Goal: Task Accomplishment & Management: Manage account settings

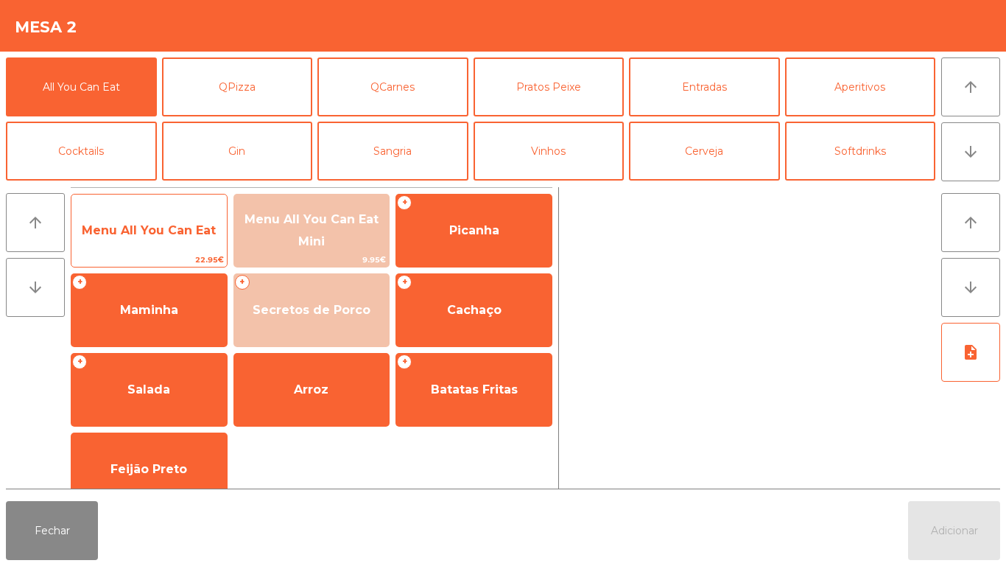
click at [203, 247] on span "Menu All You Can Eat" at bounding box center [148, 231] width 155 height 40
click at [184, 231] on span "Menu All You Can Eat" at bounding box center [149, 230] width 134 height 14
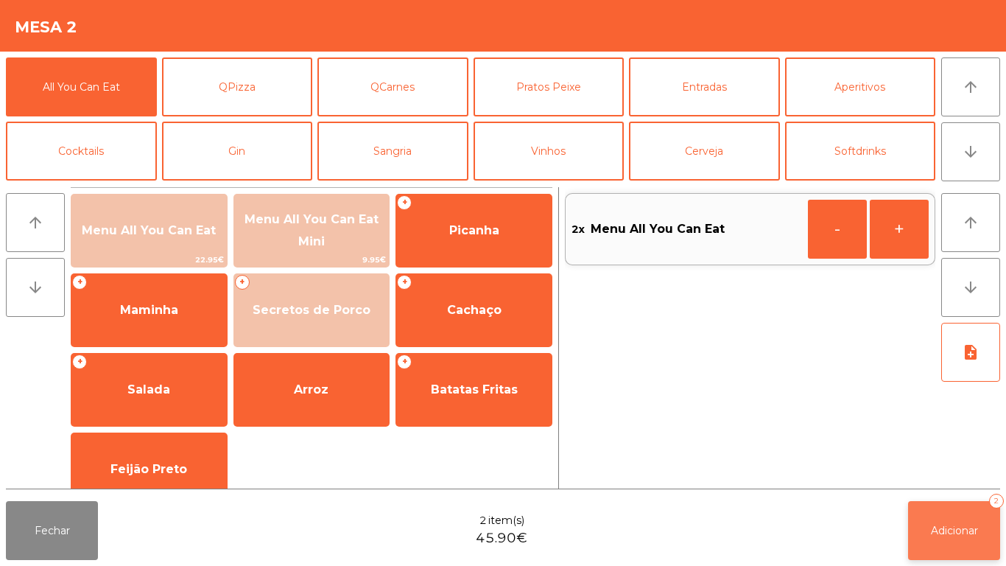
click at [964, 533] on span "Adicionar" at bounding box center [954, 530] width 47 height 13
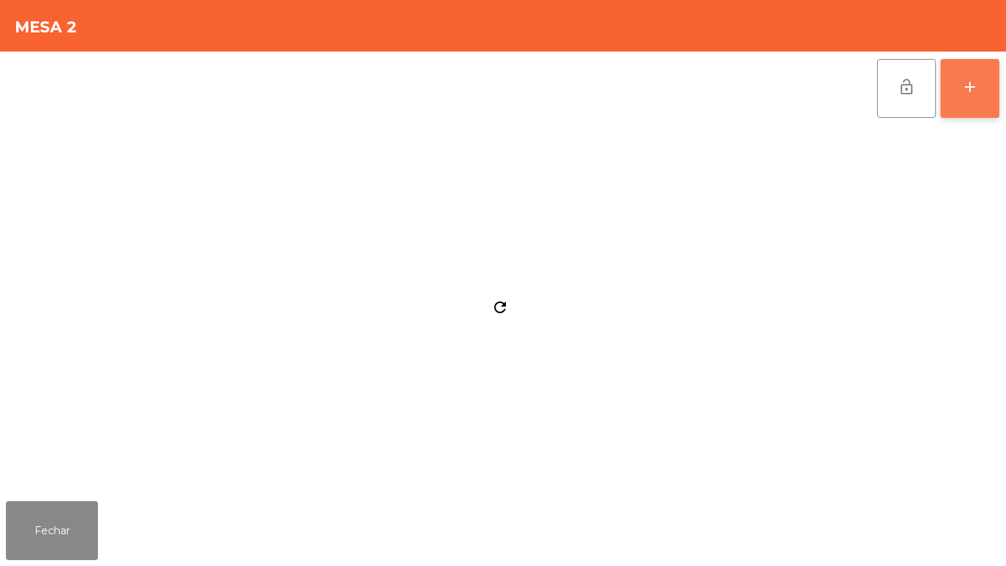
click at [968, 68] on button "add" at bounding box center [970, 88] width 59 height 59
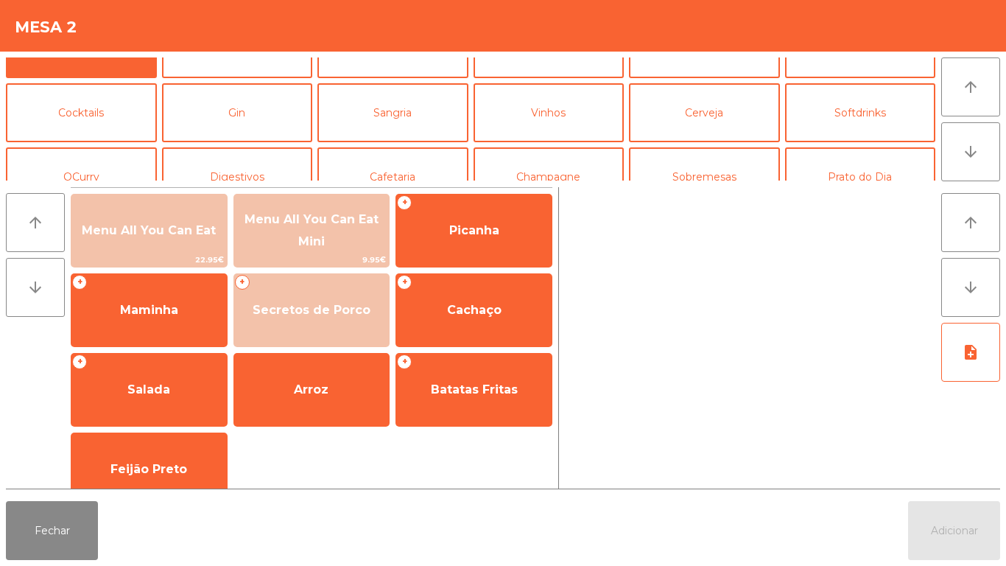
scroll to position [45, 0]
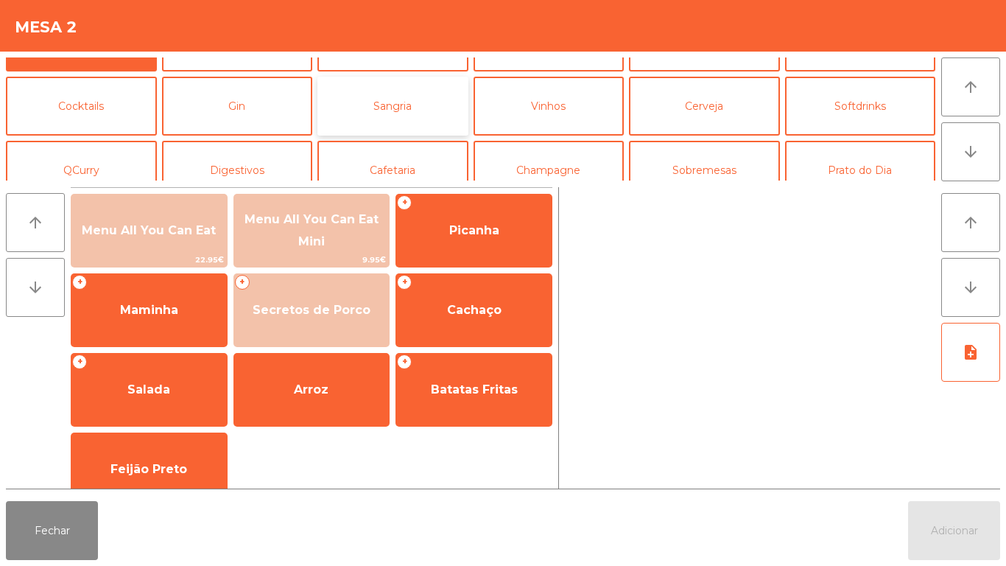
click at [388, 101] on button "Sangria" at bounding box center [392, 106] width 151 height 59
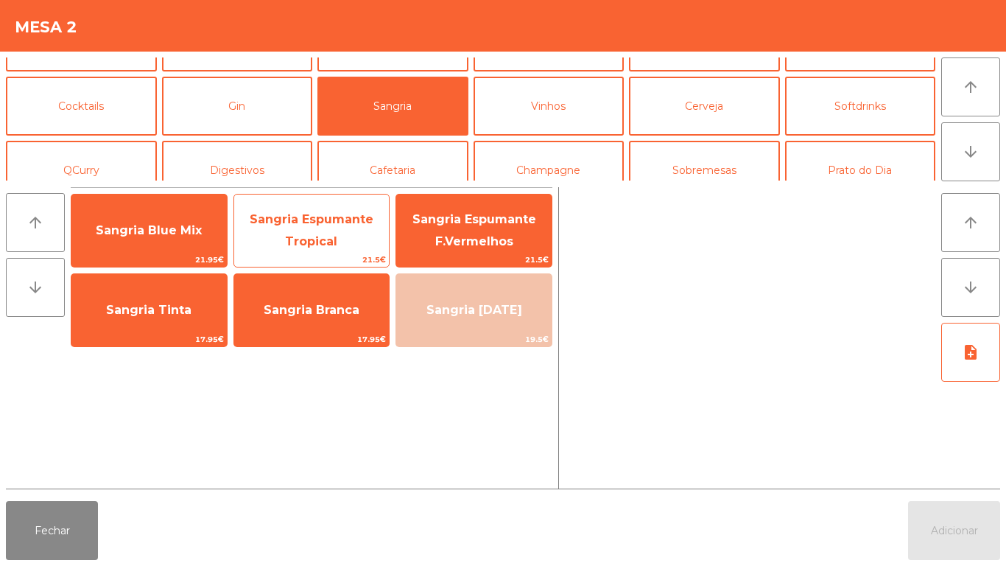
click at [340, 215] on span "Sangria Espumante Tropical" at bounding box center [312, 230] width 124 height 36
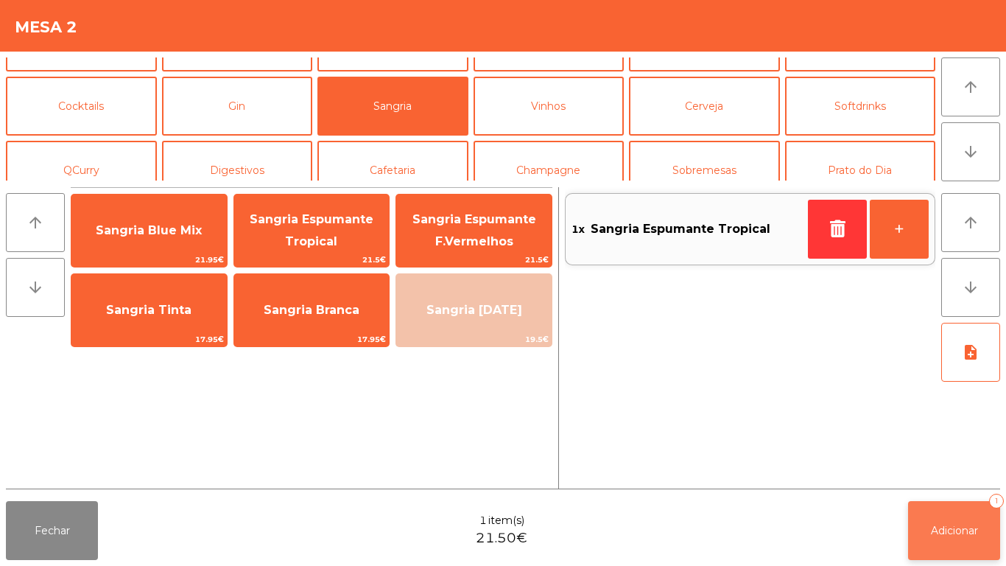
click at [954, 516] on button "Adicionar 1" at bounding box center [954, 530] width 92 height 59
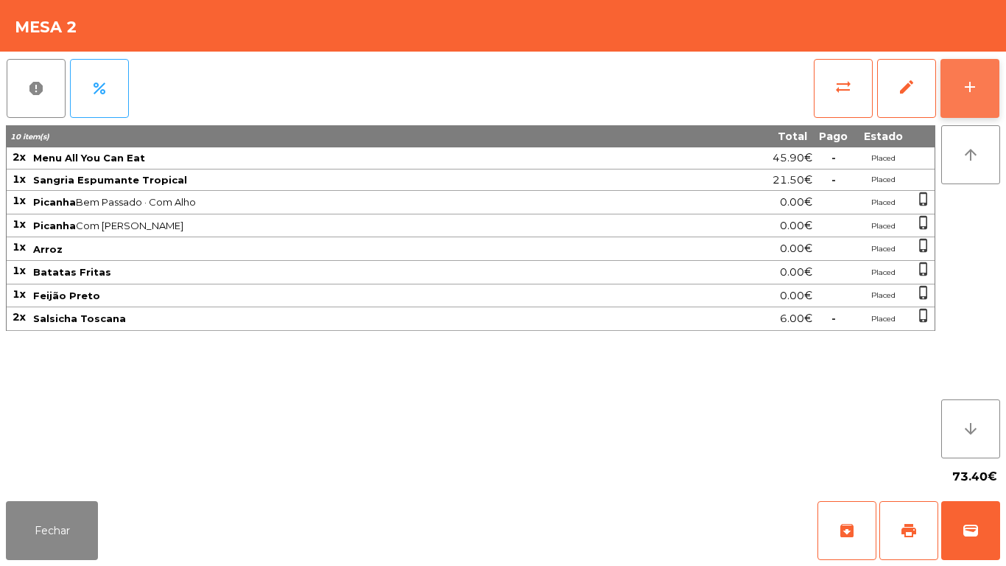
click at [968, 96] on button "add" at bounding box center [970, 88] width 59 height 59
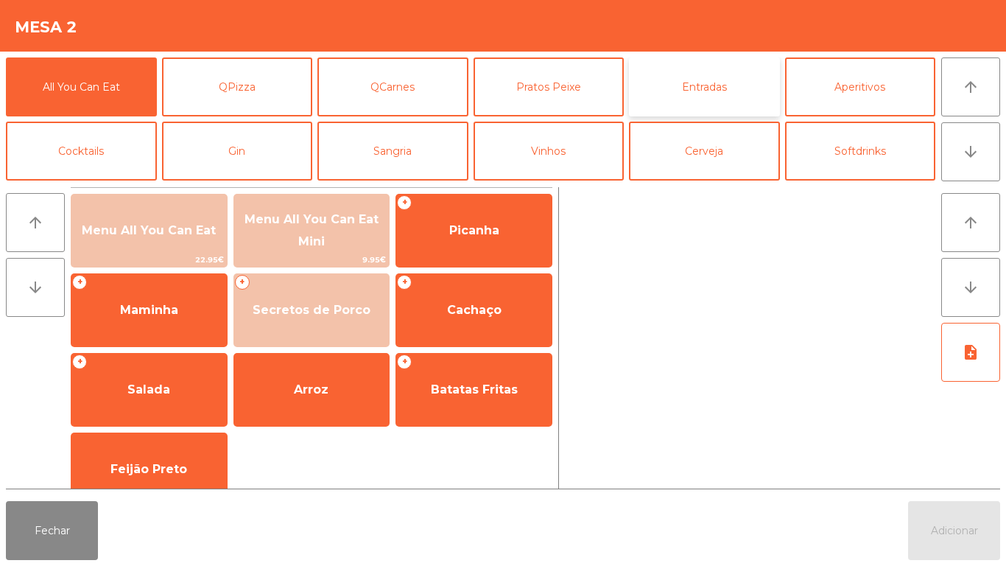
click at [718, 101] on button "Entradas" at bounding box center [704, 86] width 151 height 59
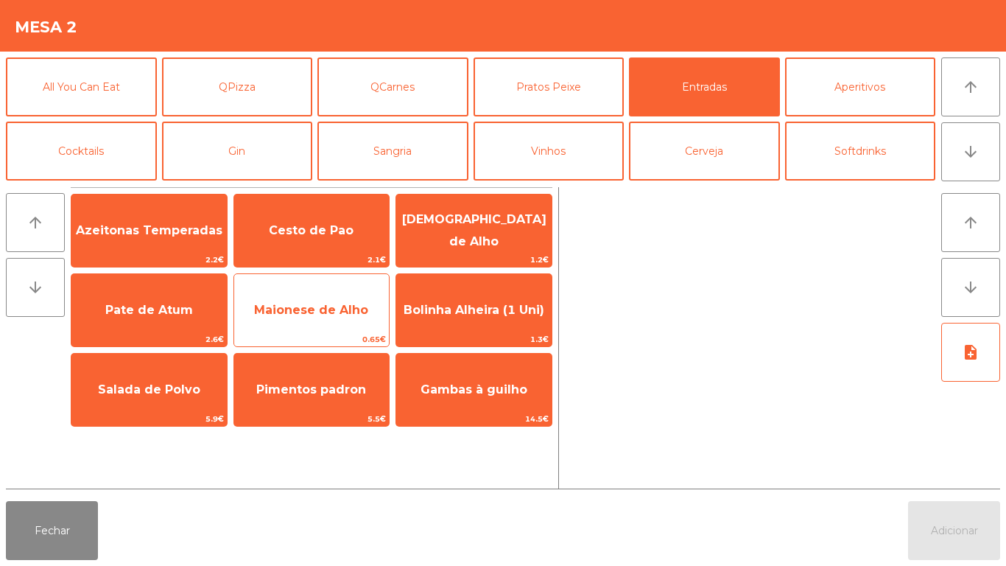
click at [342, 301] on span "Maionese de Alho" at bounding box center [311, 310] width 155 height 40
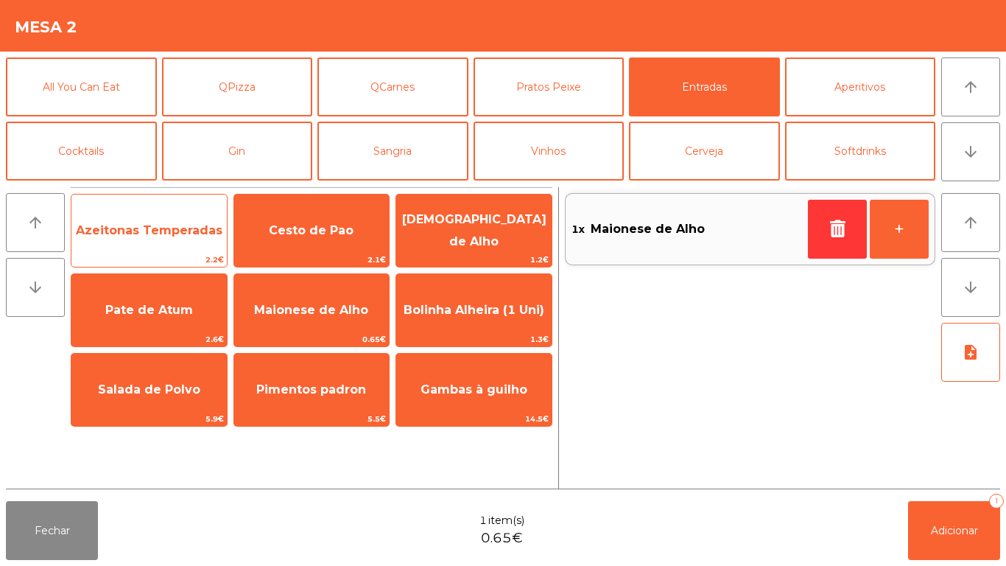
click at [201, 235] on span "Azeitonas Temperadas" at bounding box center [149, 230] width 147 height 14
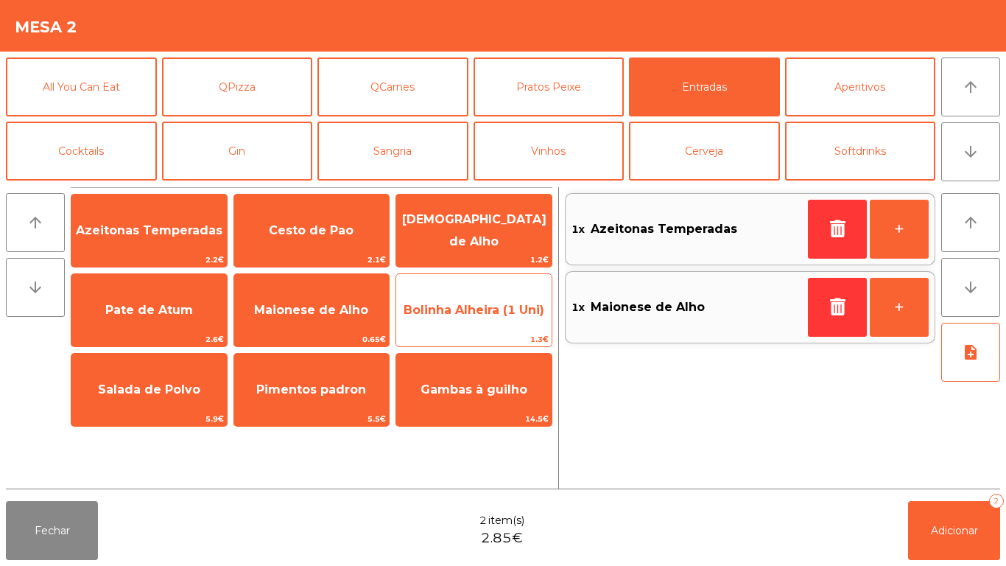
click at [480, 303] on span "Bolinha Alheira (1 Uni)" at bounding box center [474, 310] width 141 height 14
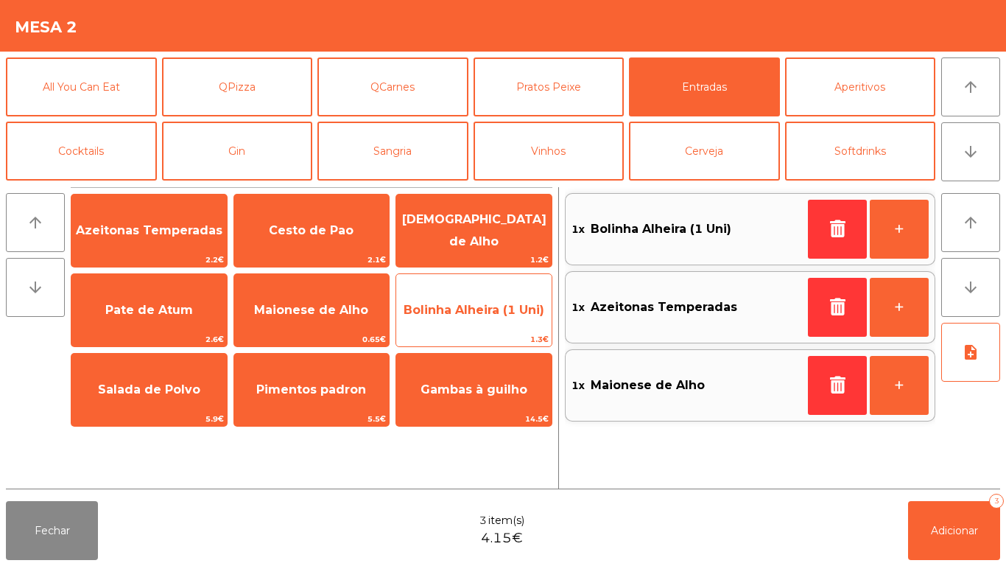
click at [492, 301] on span "Bolinha Alheira (1 Uni)" at bounding box center [473, 310] width 155 height 40
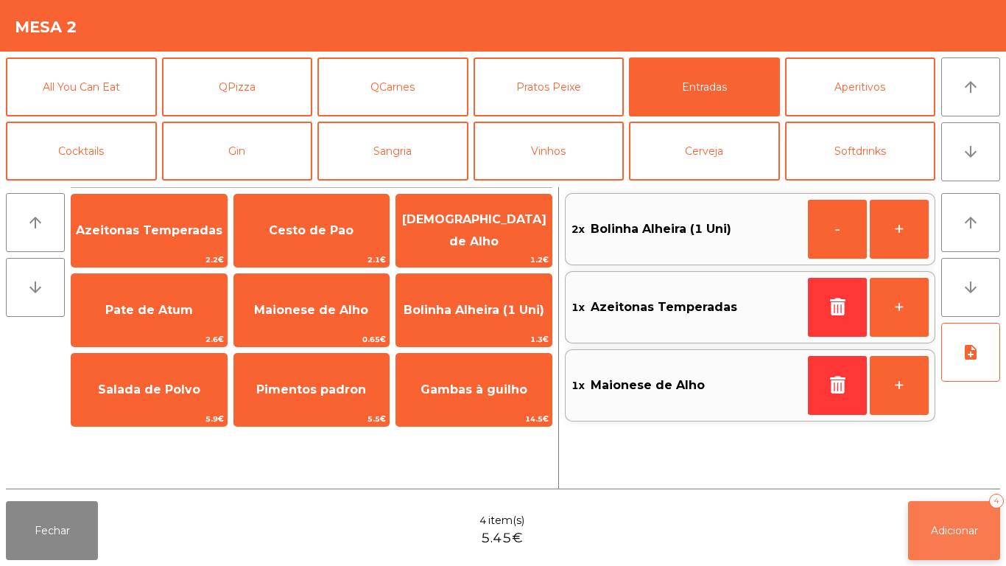
click at [937, 514] on button "Adicionar 4" at bounding box center [954, 530] width 92 height 59
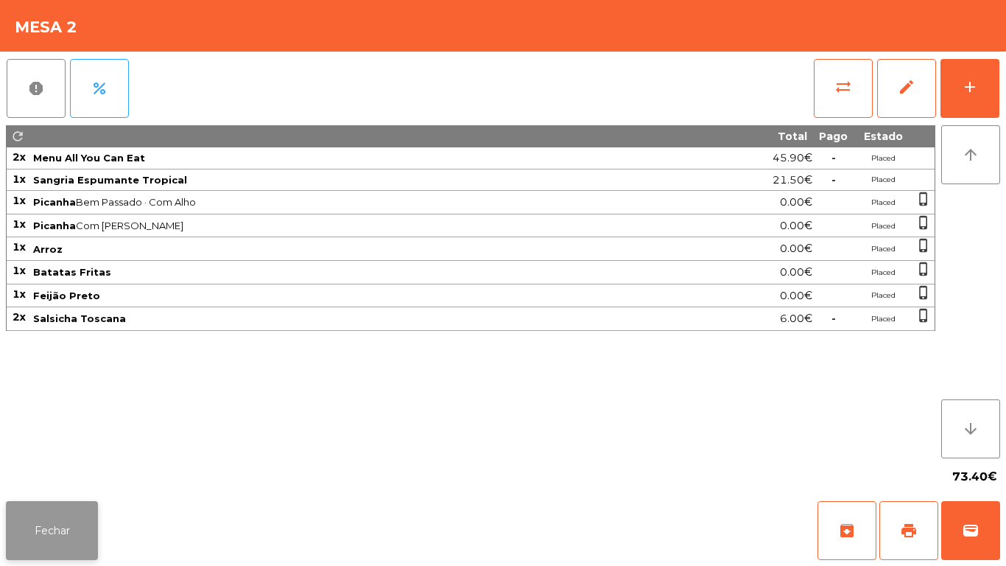
click at [88, 509] on button "Fechar" at bounding box center [52, 530] width 92 height 59
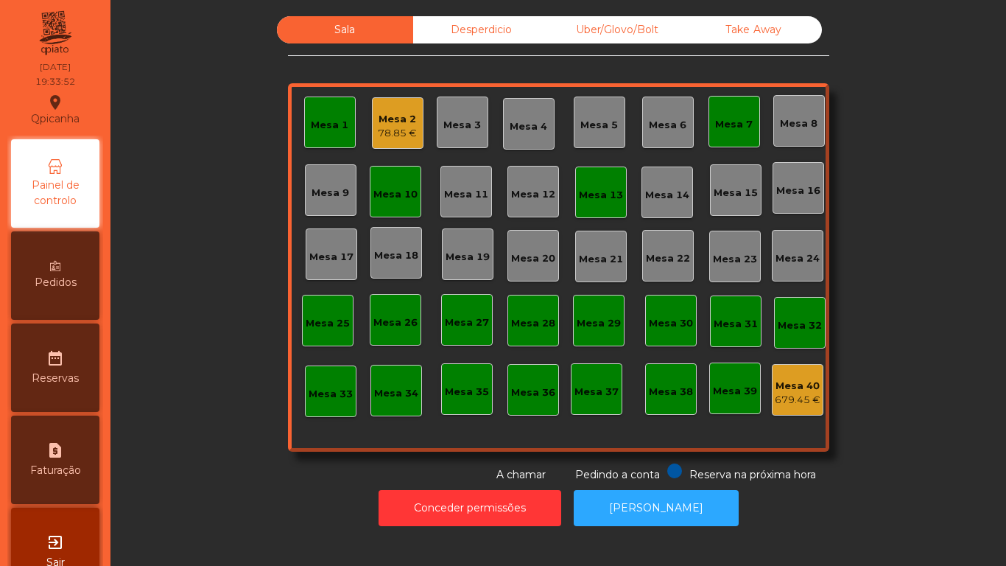
click at [349, 122] on div "Mesa 1" at bounding box center [330, 122] width 52 height 52
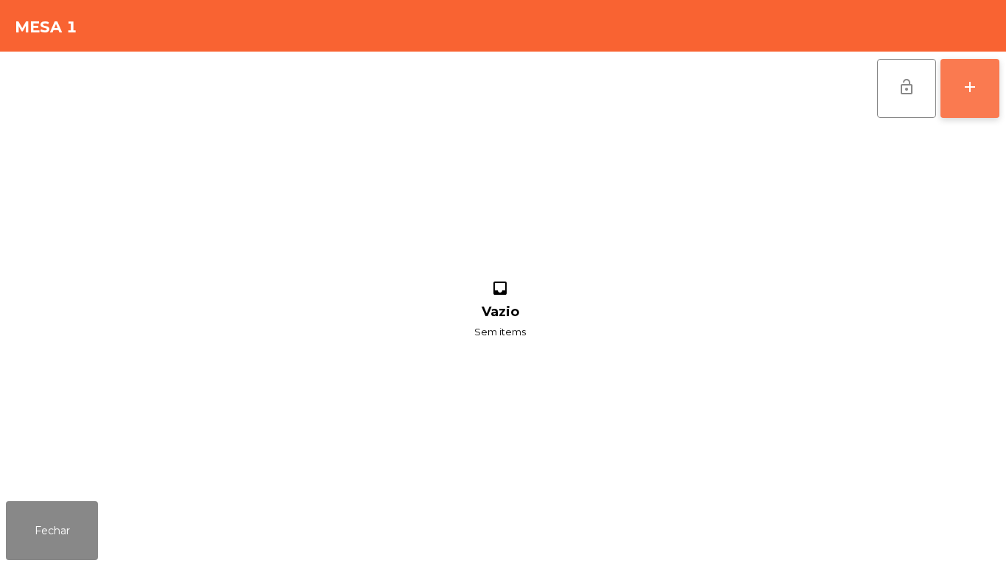
click at [977, 94] on div "add" at bounding box center [970, 87] width 18 height 18
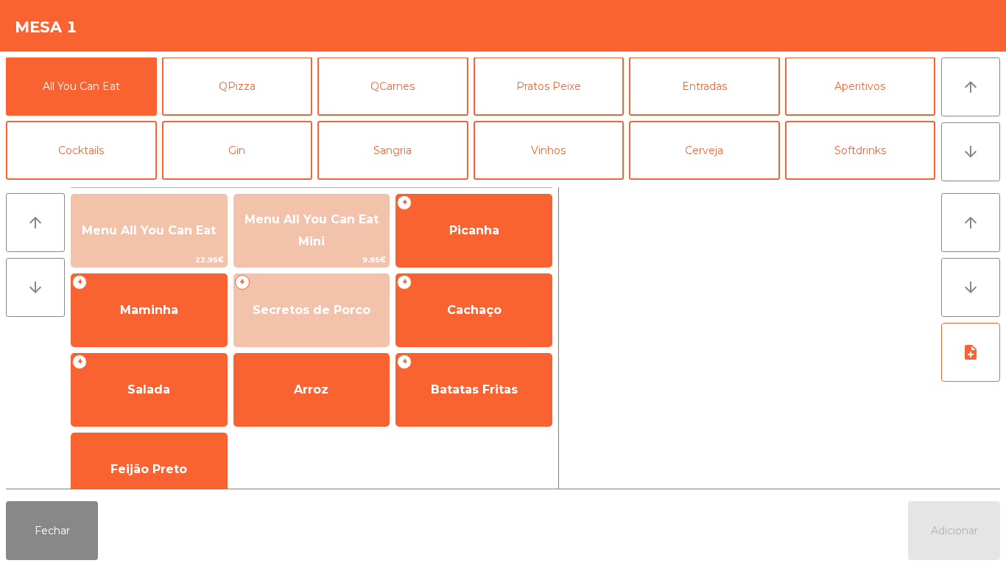
scroll to position [1, 0]
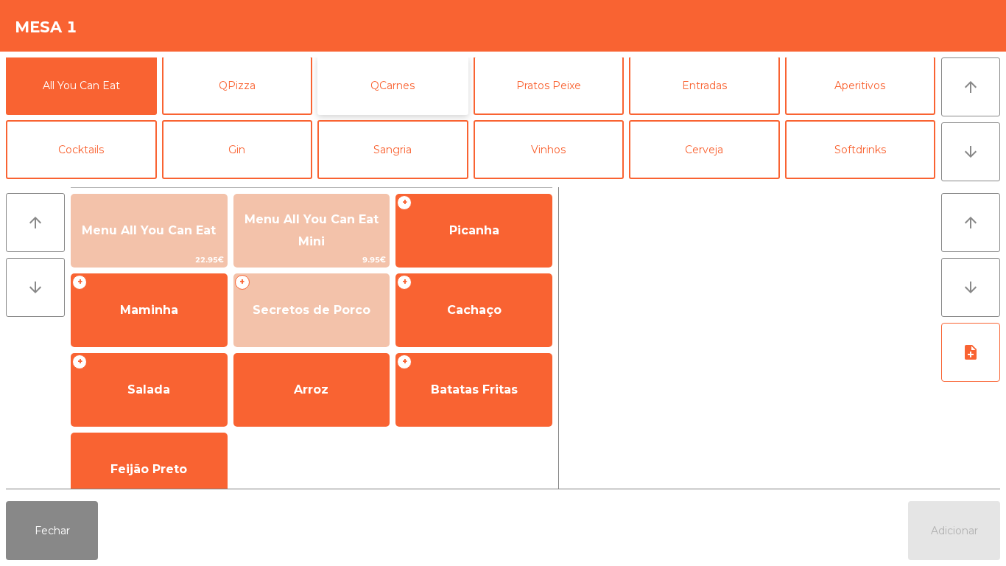
click at [415, 87] on button "QCarnes" at bounding box center [392, 85] width 151 height 59
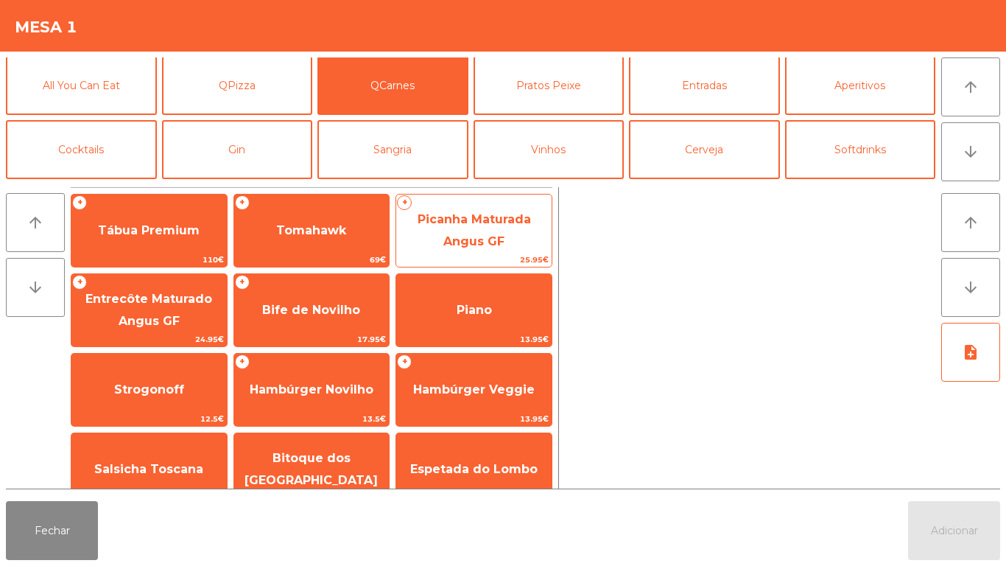
click at [499, 234] on span "Picanha Maturada Angus GF" at bounding box center [474, 230] width 113 height 36
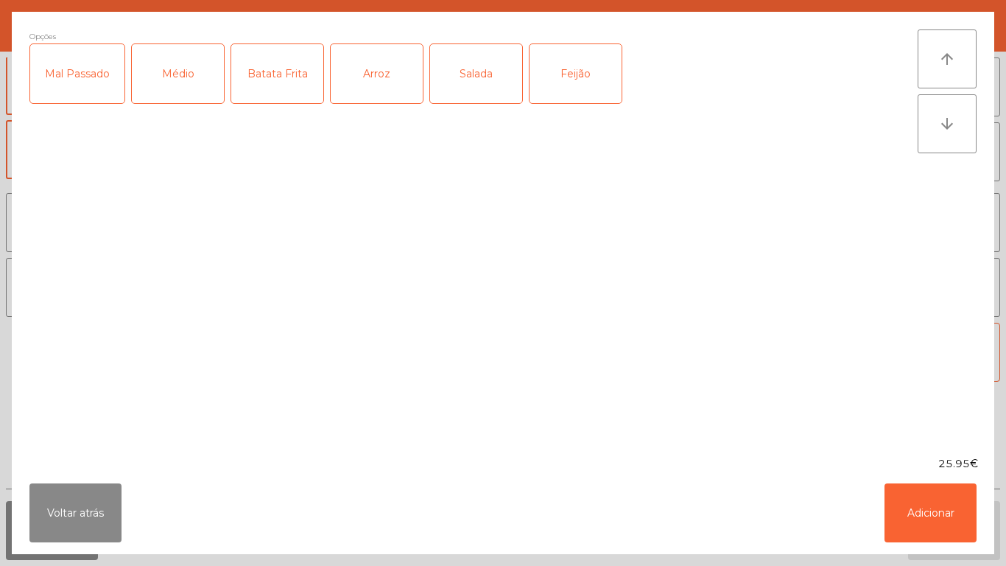
click at [207, 83] on div "Médio" at bounding box center [178, 73] width 92 height 59
click at [94, 91] on div "Mal Passado" at bounding box center [77, 73] width 94 height 59
click at [298, 77] on div "Batata Frita" at bounding box center [277, 73] width 92 height 59
click at [579, 92] on div "Feijão" at bounding box center [576, 73] width 92 height 59
click at [930, 520] on button "Adicionar" at bounding box center [931, 512] width 92 height 59
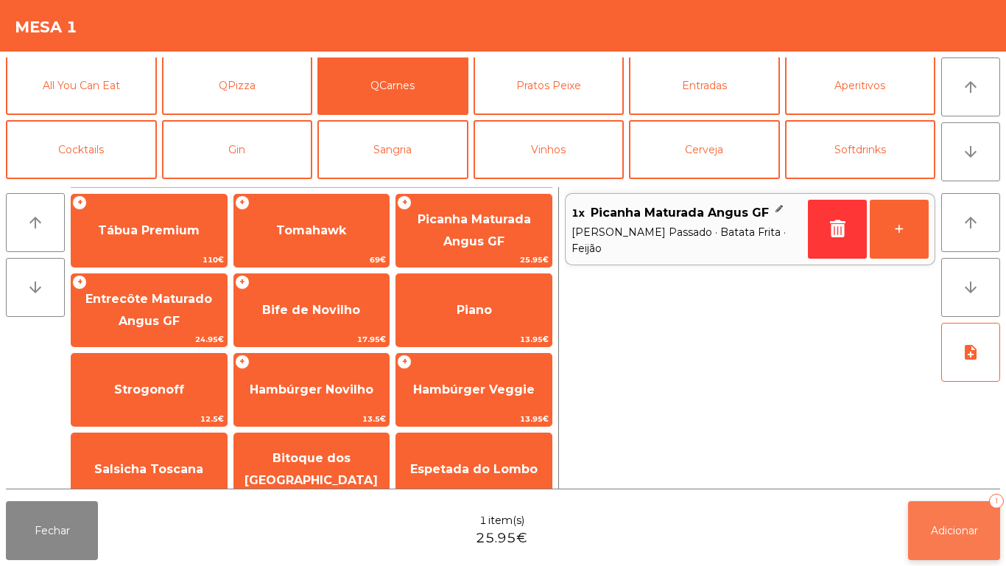
click at [946, 527] on span "Adicionar" at bounding box center [954, 530] width 47 height 13
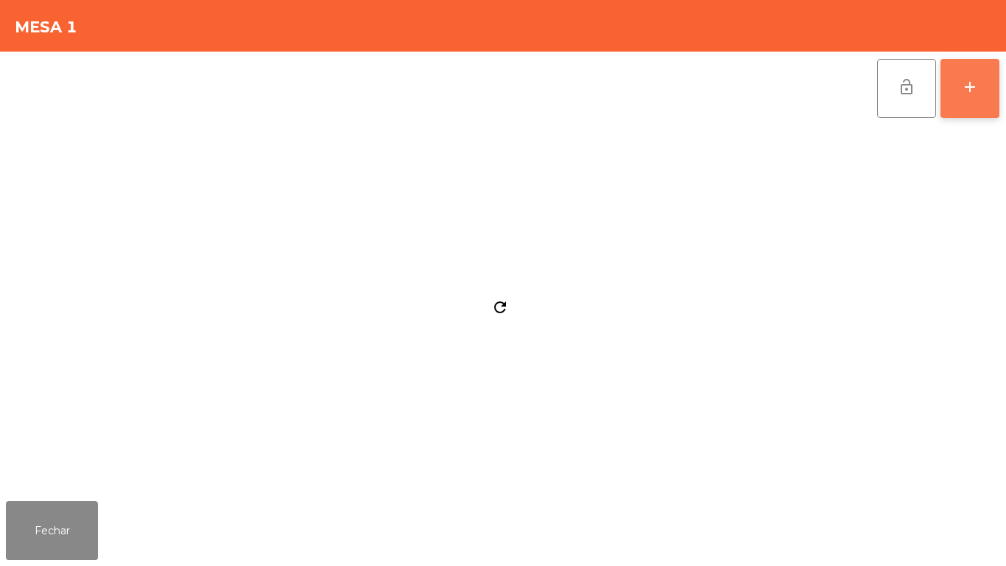
click at [958, 96] on button "add" at bounding box center [970, 88] width 59 height 59
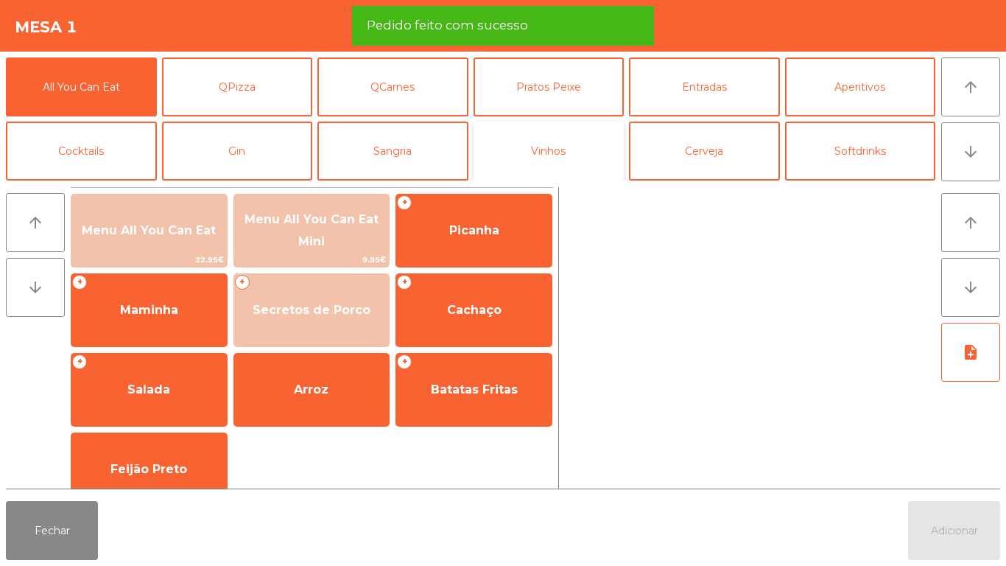
click at [554, 163] on button "Vinhos" at bounding box center [549, 151] width 151 height 59
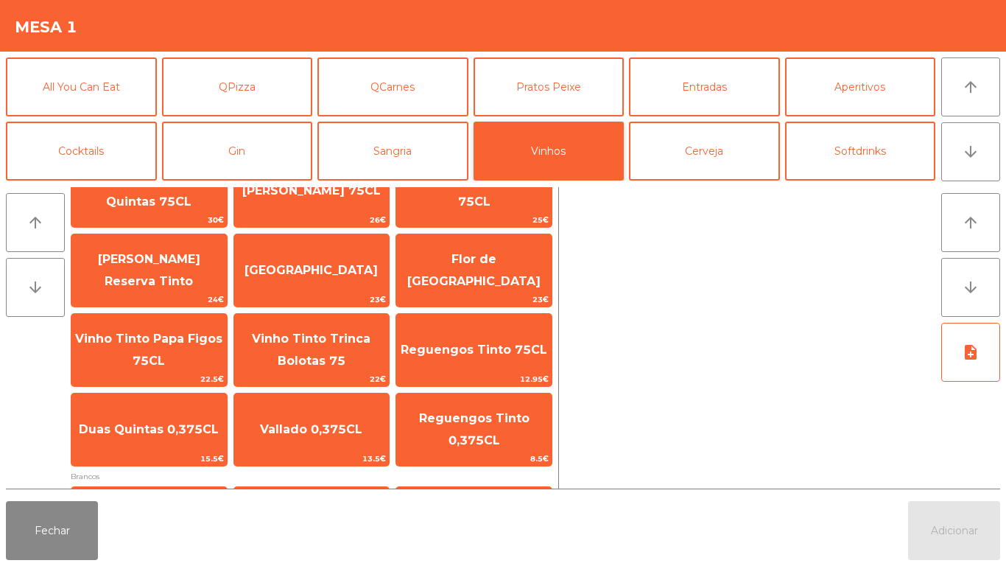
scroll to position [116, 0]
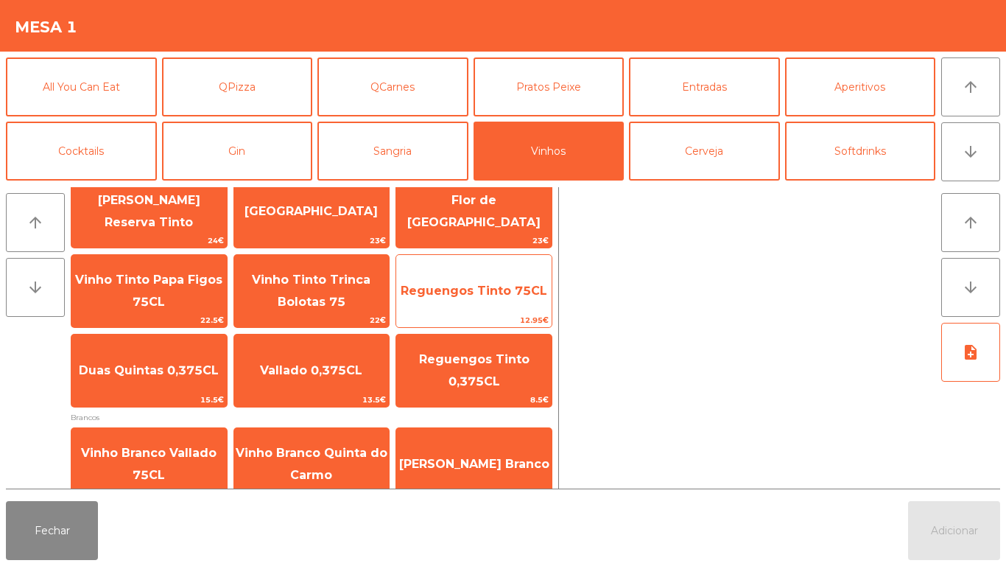
click at [524, 298] on span "Reguengos Tinto 75CL" at bounding box center [473, 291] width 155 height 40
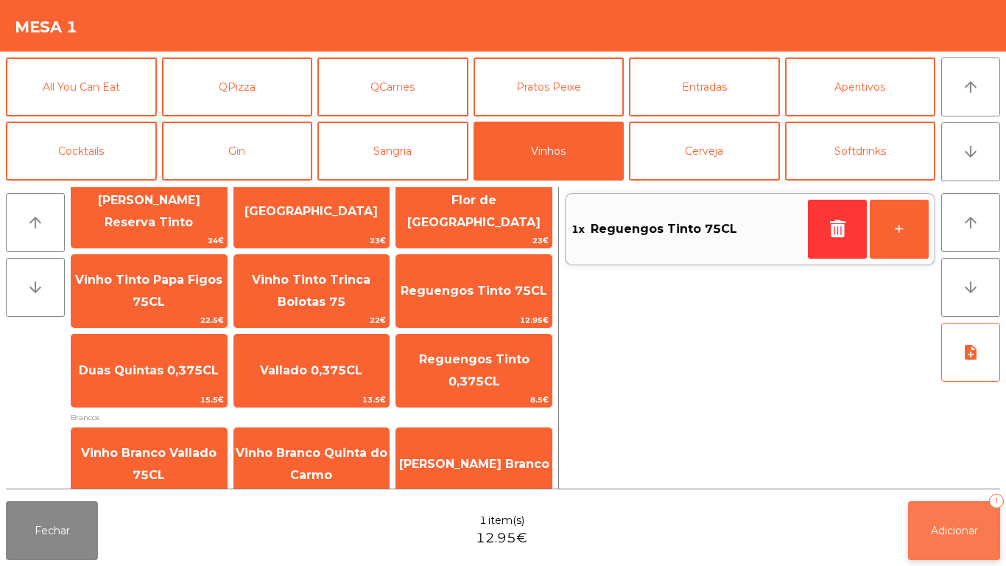
click at [932, 516] on button "Adicionar 1" at bounding box center [954, 530] width 92 height 59
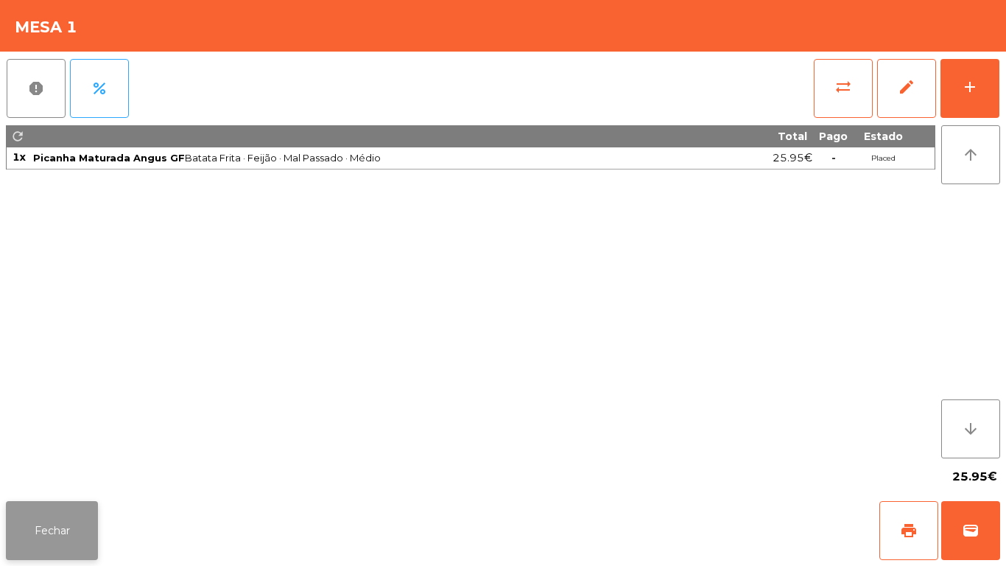
click at [89, 518] on button "Fechar" at bounding box center [52, 530] width 92 height 59
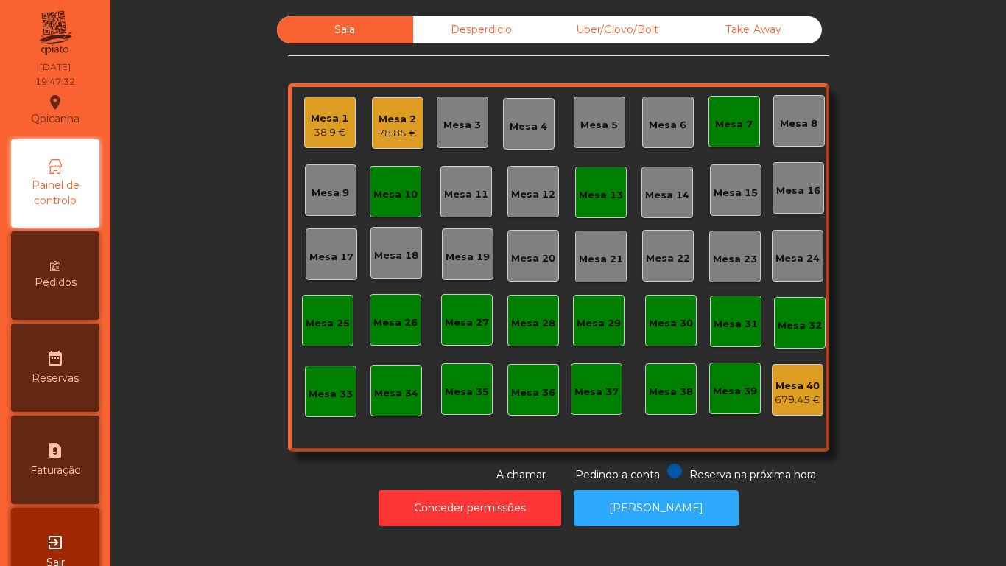
click at [393, 189] on div "Mesa 10" at bounding box center [395, 194] width 44 height 15
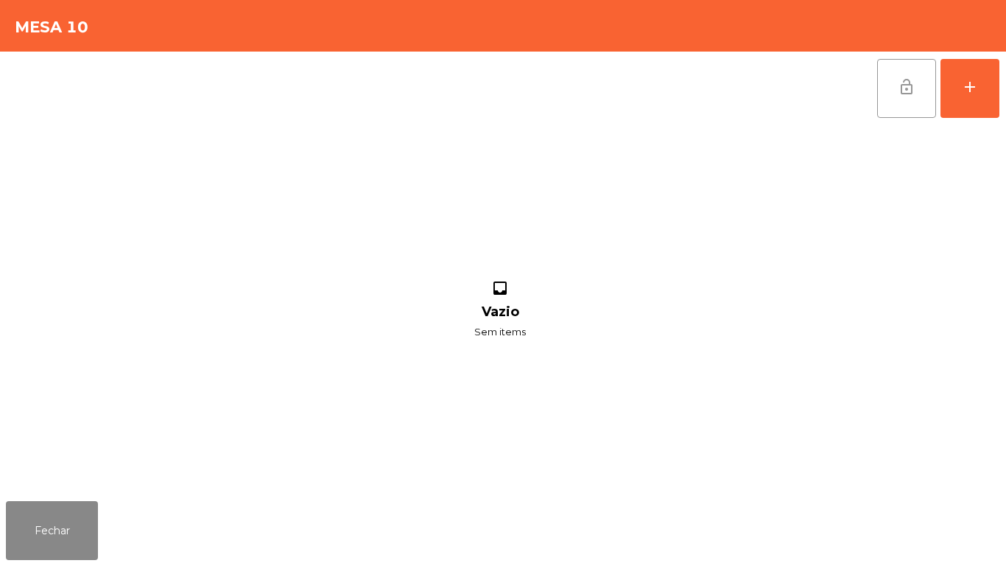
click at [910, 99] on button "lock_open" at bounding box center [906, 88] width 59 height 59
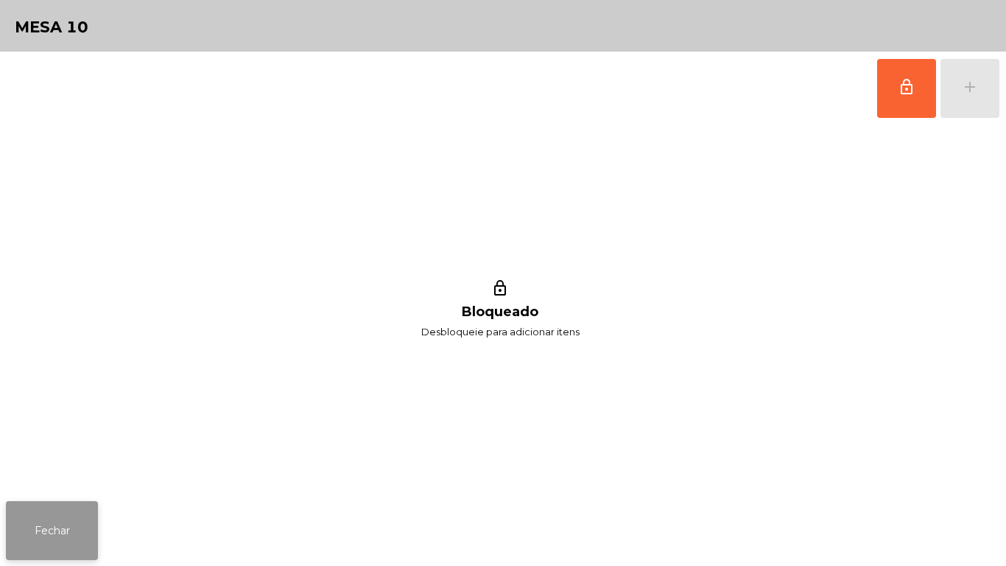
click at [85, 526] on button "Fechar" at bounding box center [52, 530] width 92 height 59
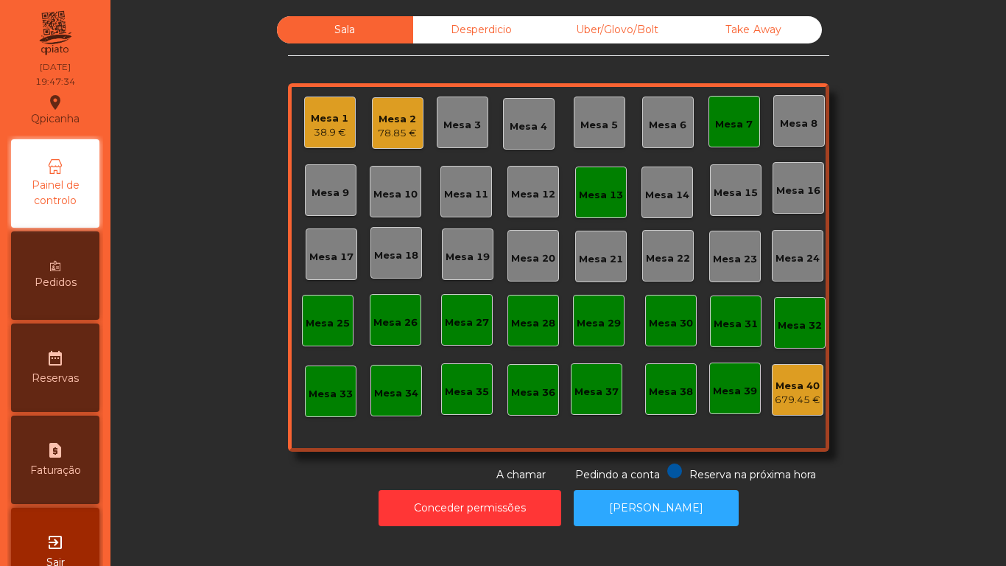
click at [608, 193] on div "Mesa 13" at bounding box center [601, 195] width 44 height 15
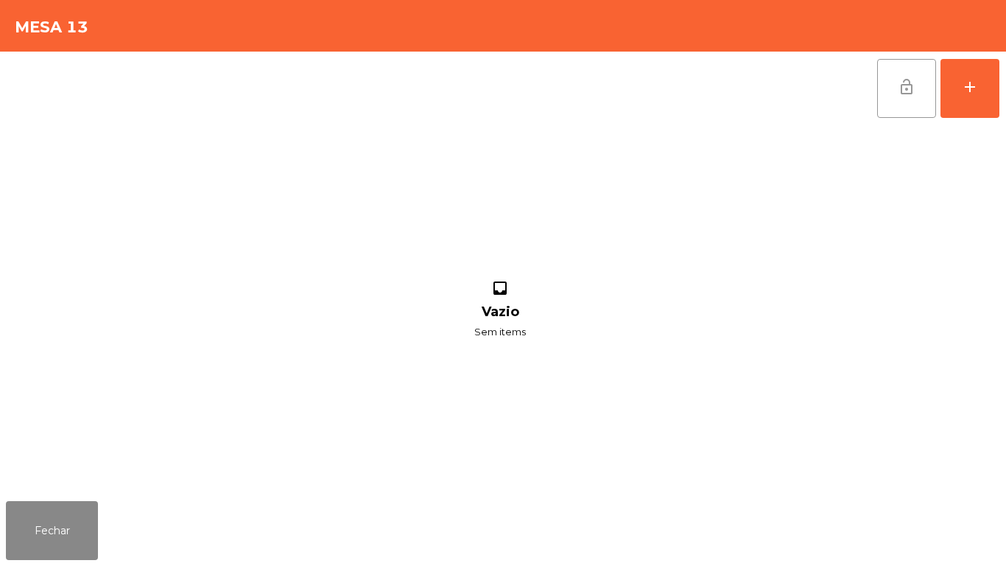
click at [898, 87] on span "lock_open" at bounding box center [907, 87] width 18 height 18
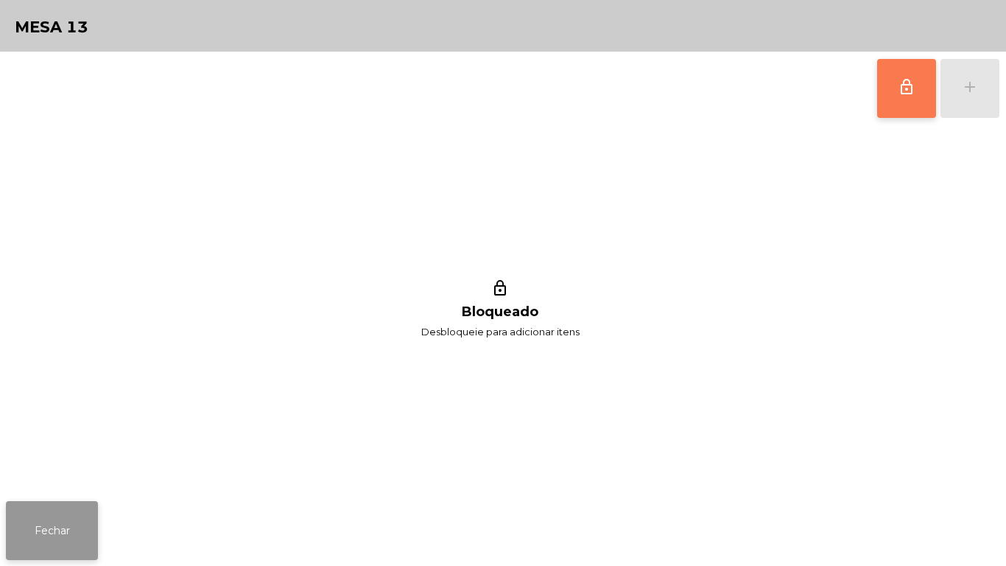
click at [53, 524] on button "Fechar" at bounding box center [52, 530] width 92 height 59
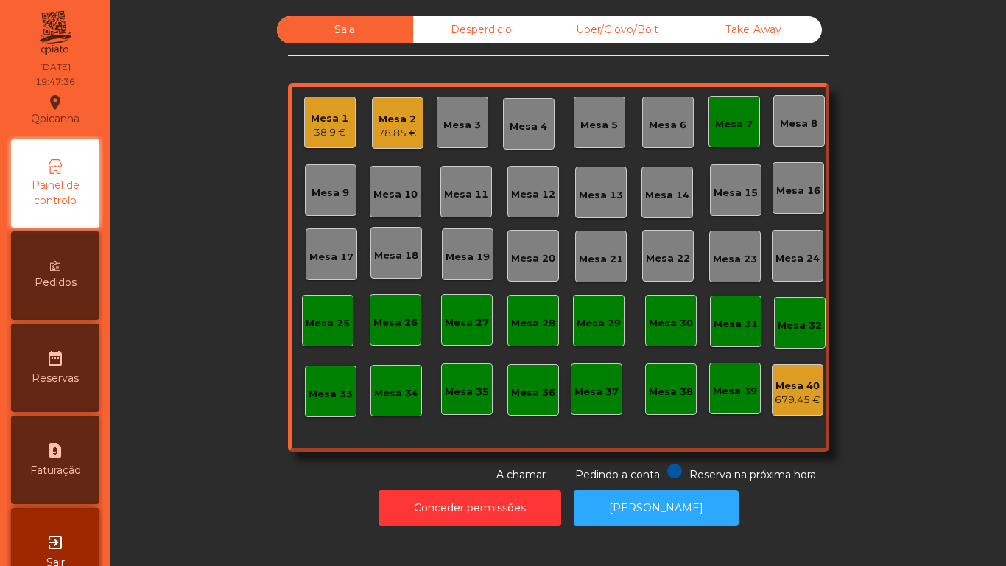
click at [727, 145] on div "Mesa 7" at bounding box center [735, 122] width 52 height 52
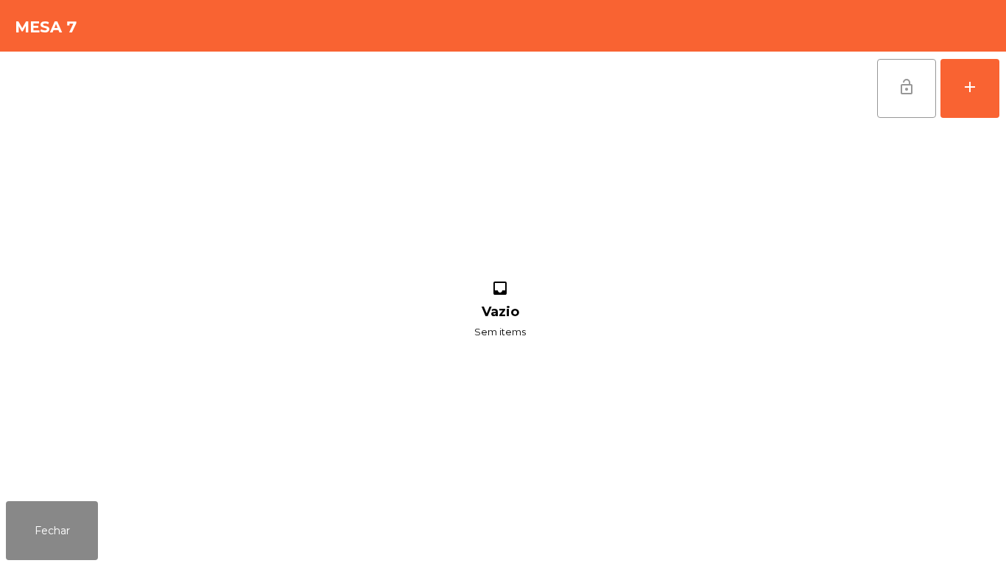
click at [902, 103] on button "lock_open" at bounding box center [906, 88] width 59 height 59
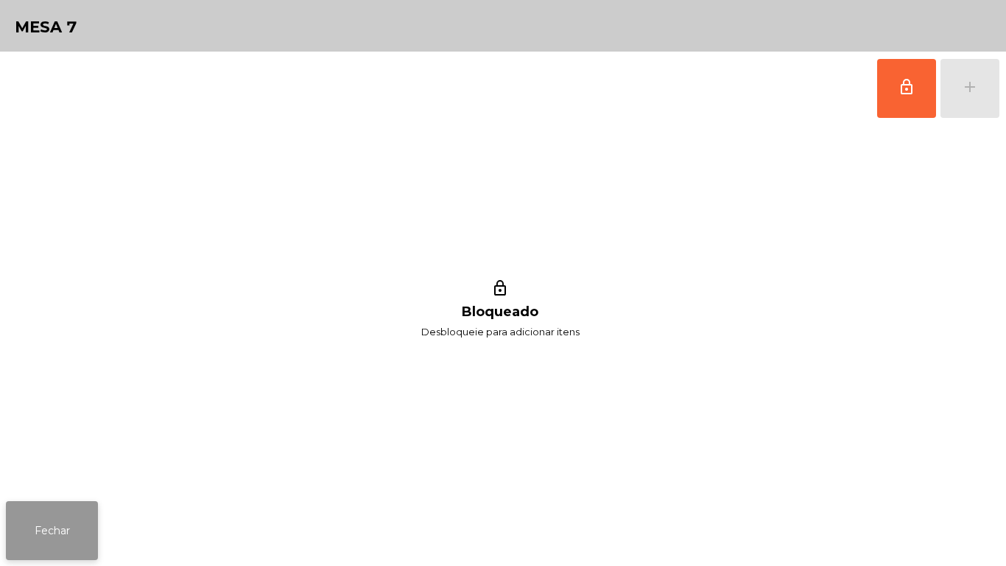
click at [95, 530] on button "Fechar" at bounding box center [52, 530] width 92 height 59
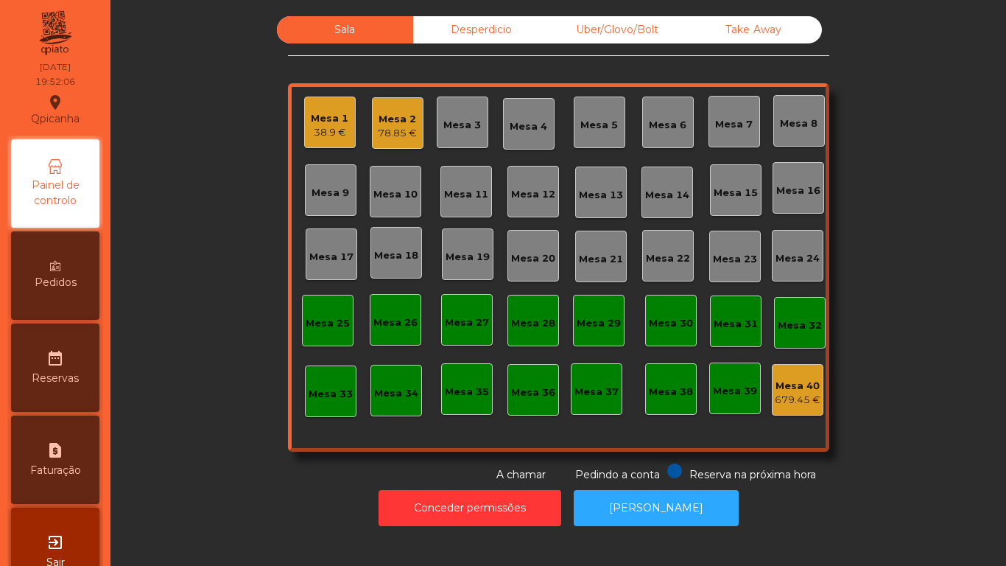
click at [478, 253] on div "Mesa 19" at bounding box center [468, 257] width 44 height 15
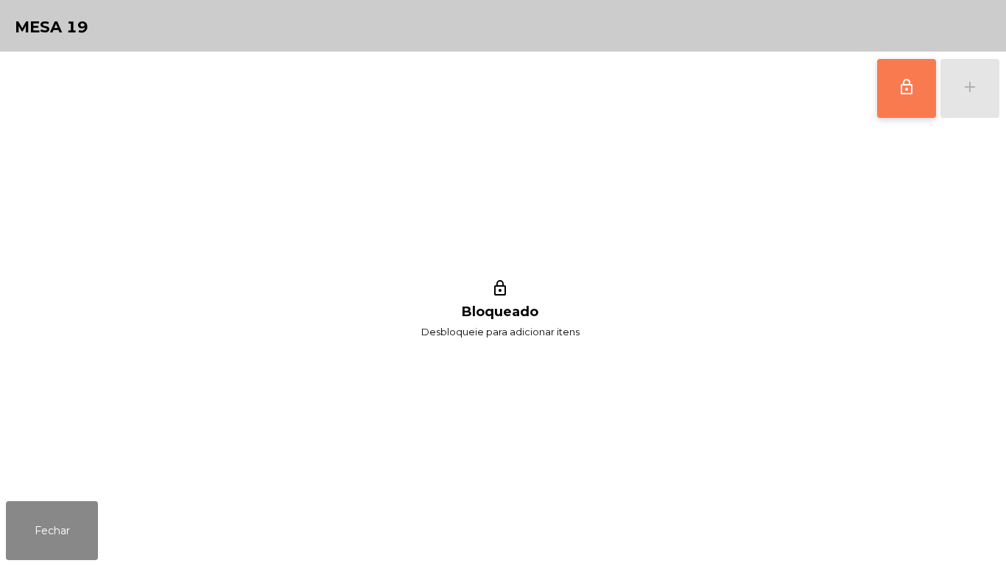
click at [893, 97] on button "lock_outline" at bounding box center [906, 88] width 59 height 59
click at [75, 505] on button "Fechar" at bounding box center [52, 530] width 92 height 59
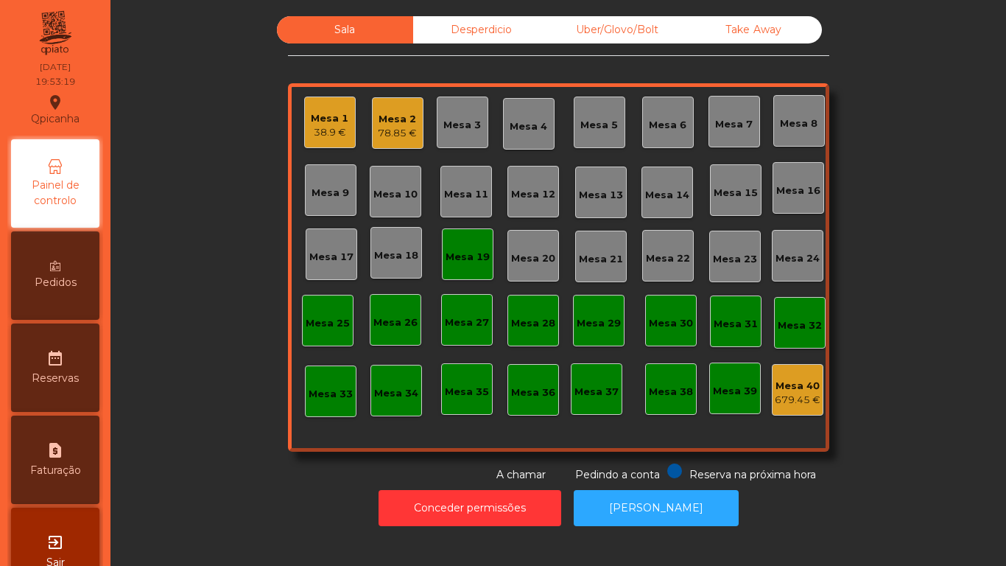
click at [452, 240] on div "Mesa 19" at bounding box center [468, 254] width 52 height 52
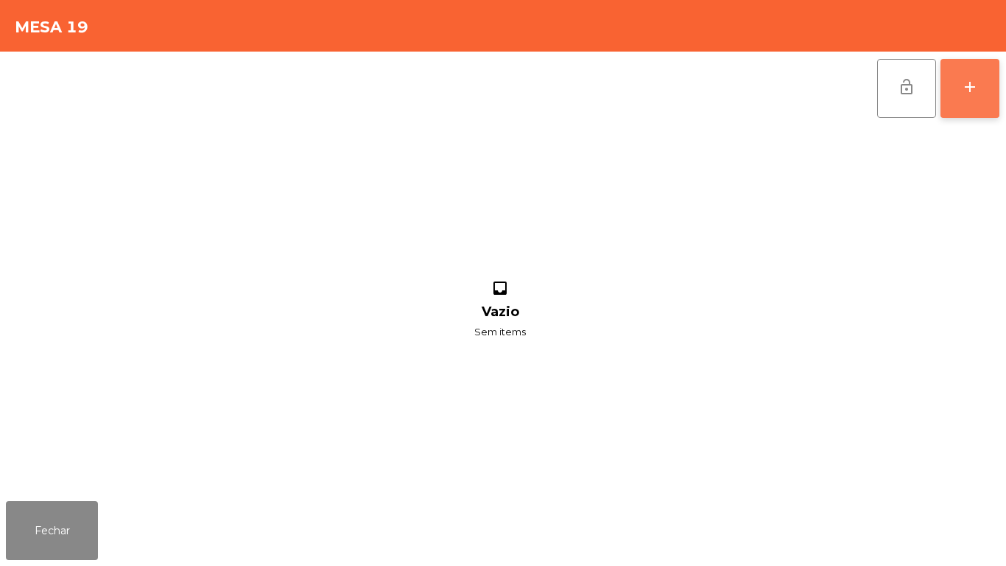
click at [970, 102] on button "add" at bounding box center [970, 88] width 59 height 59
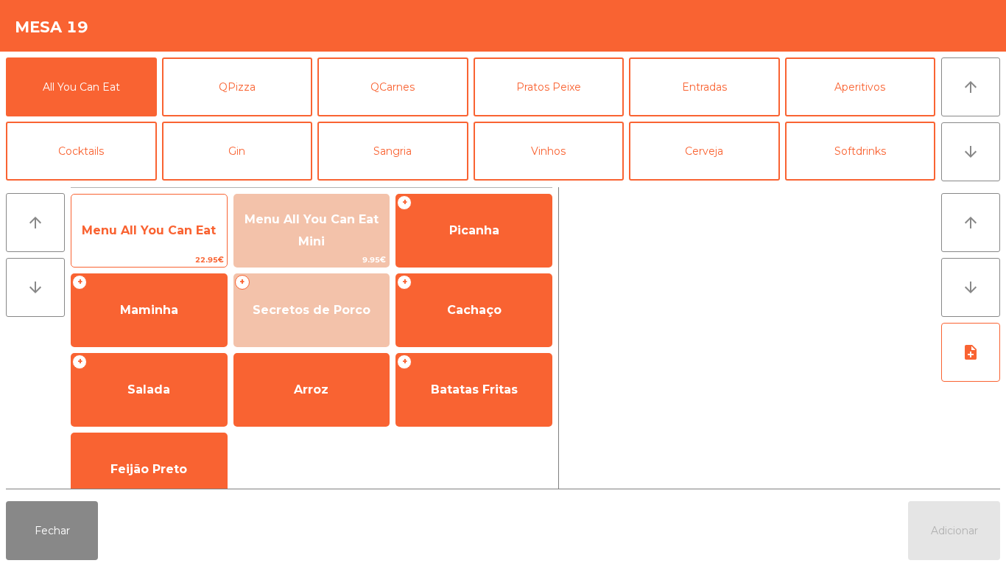
click at [177, 232] on span "Menu All You Can Eat" at bounding box center [149, 230] width 134 height 14
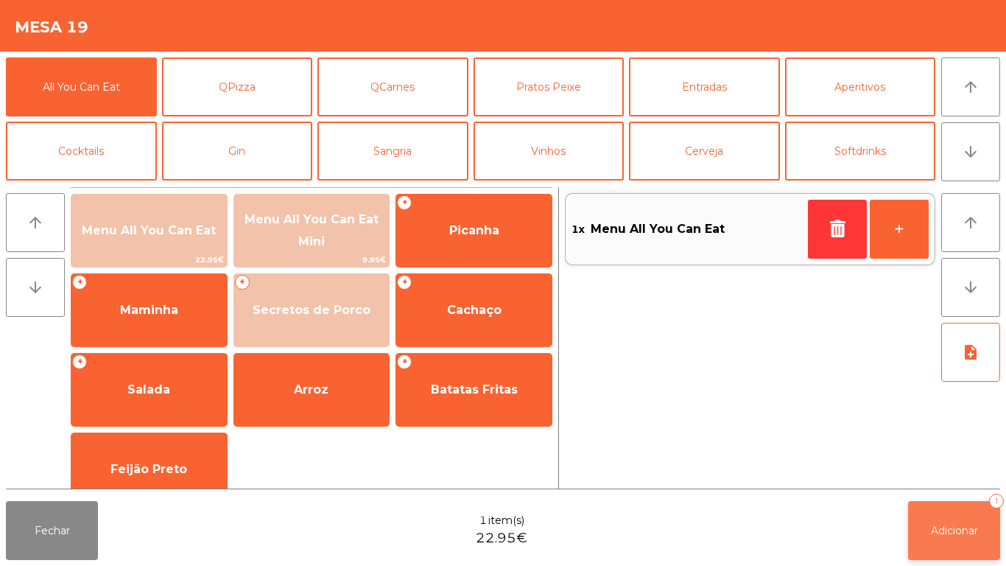
click at [957, 558] on button "Adicionar 1" at bounding box center [954, 530] width 92 height 59
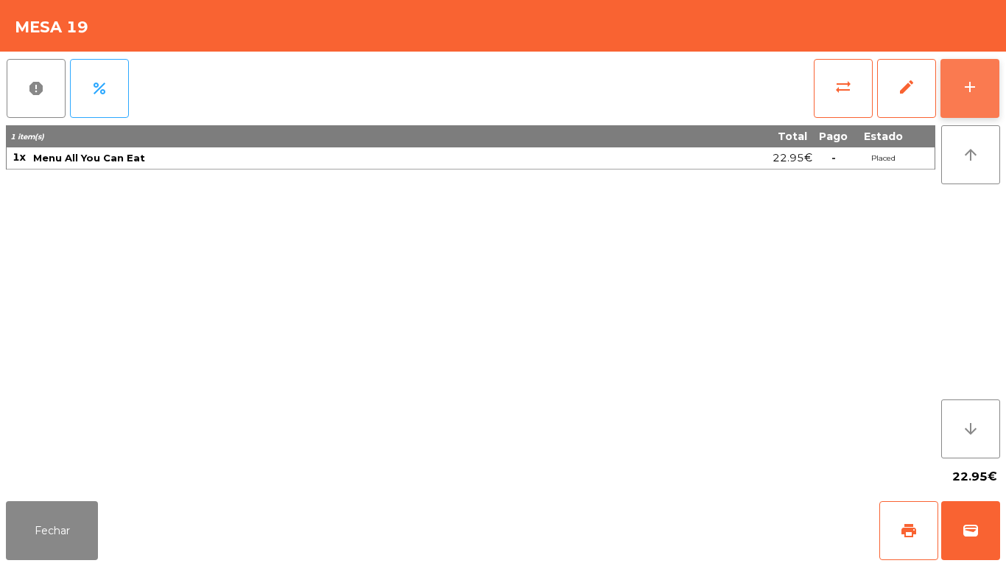
click at [953, 85] on button "add" at bounding box center [970, 88] width 59 height 59
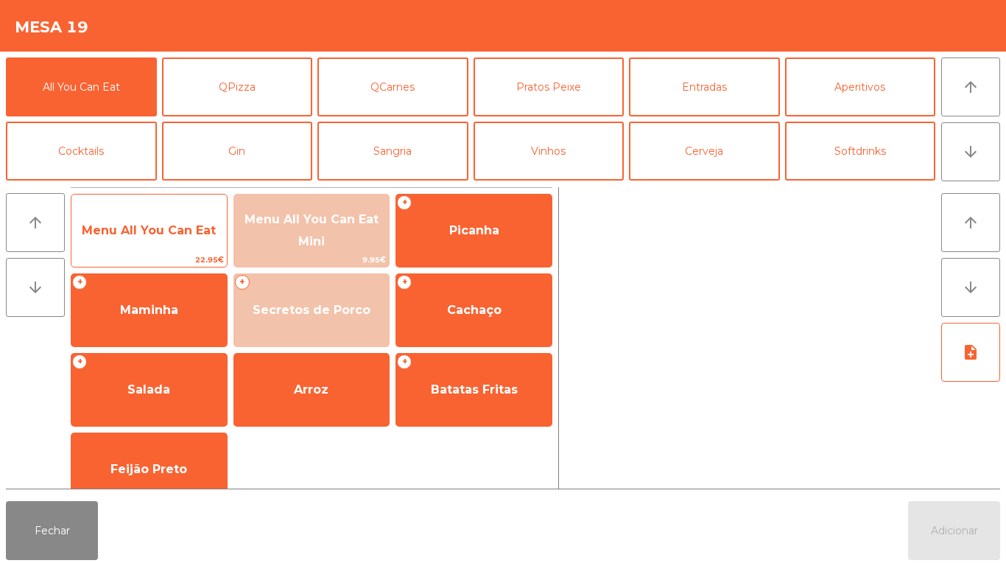
click at [183, 224] on span "Menu All You Can Eat" at bounding box center [149, 230] width 134 height 14
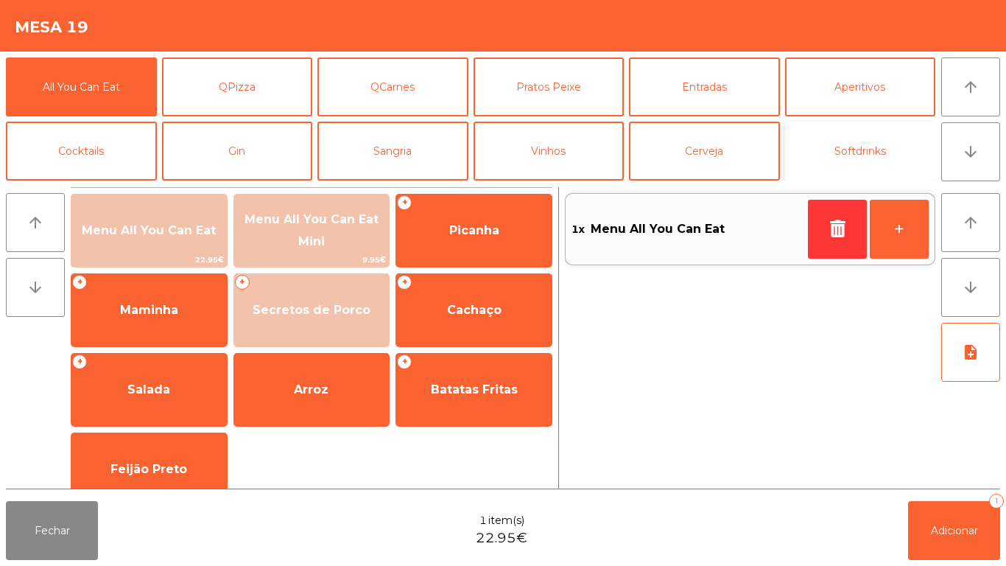
click at [848, 141] on button "Softdrinks" at bounding box center [860, 151] width 151 height 59
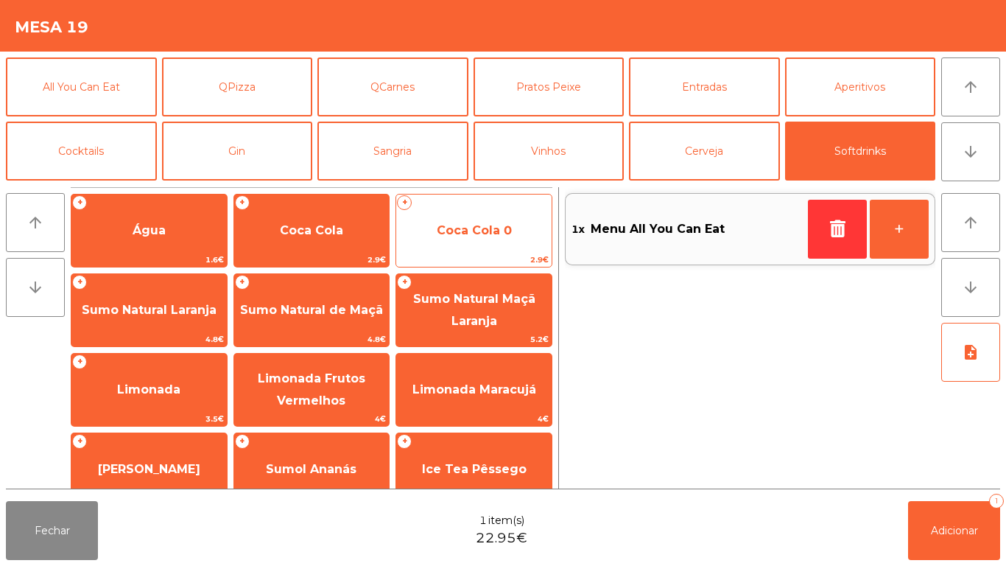
click at [466, 230] on span "Coca Cola 0" at bounding box center [474, 230] width 75 height 14
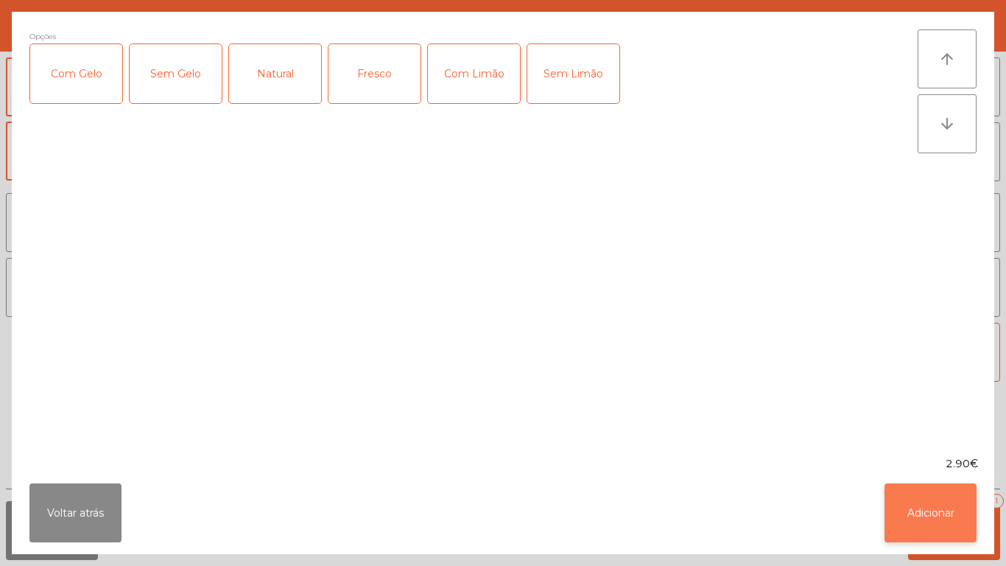
click at [946, 505] on button "Adicionar" at bounding box center [931, 512] width 92 height 59
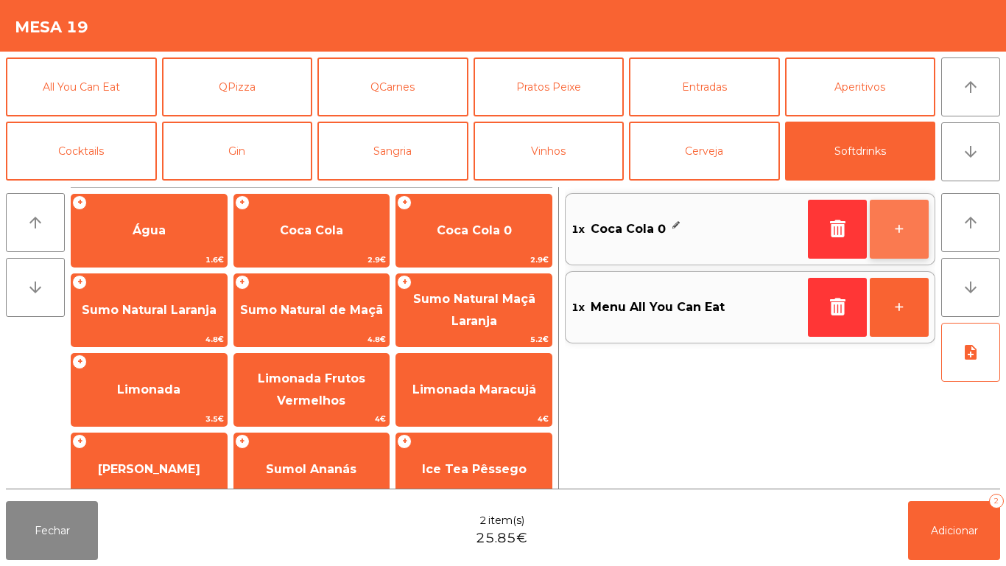
click at [892, 244] on button "+" at bounding box center [899, 229] width 59 height 59
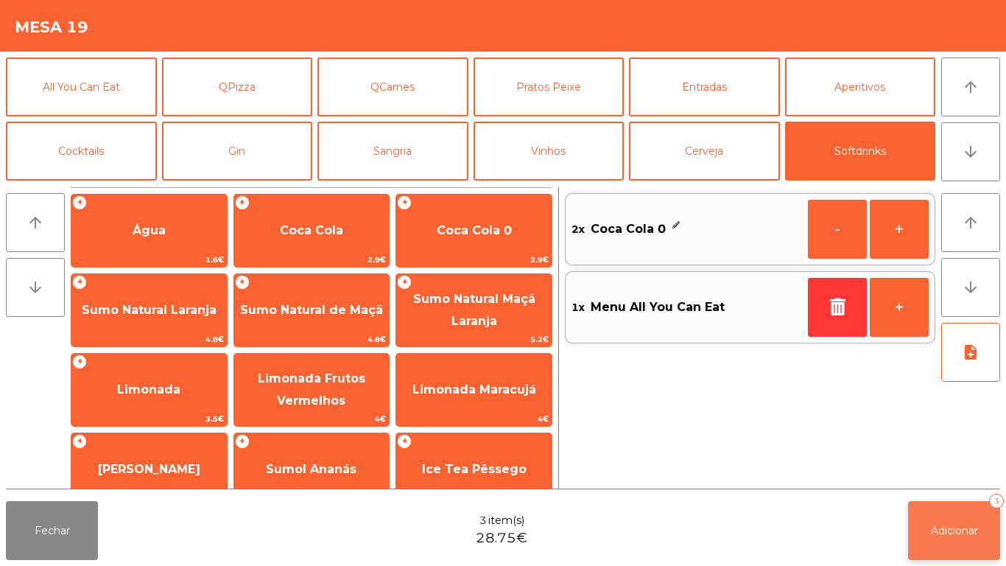
click at [945, 515] on button "Adicionar 3" at bounding box center [954, 530] width 92 height 59
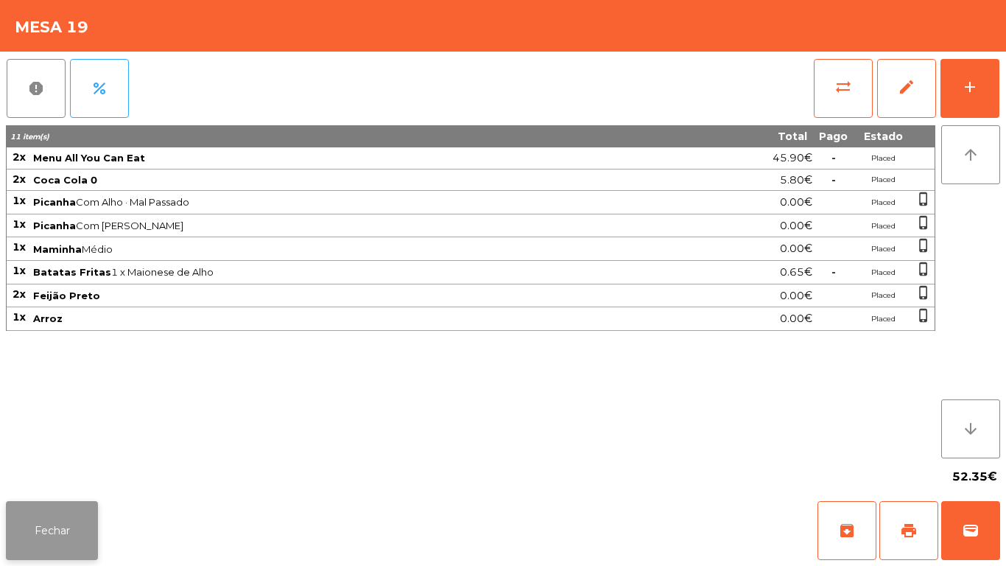
click at [93, 515] on button "Fechar" at bounding box center [52, 530] width 92 height 59
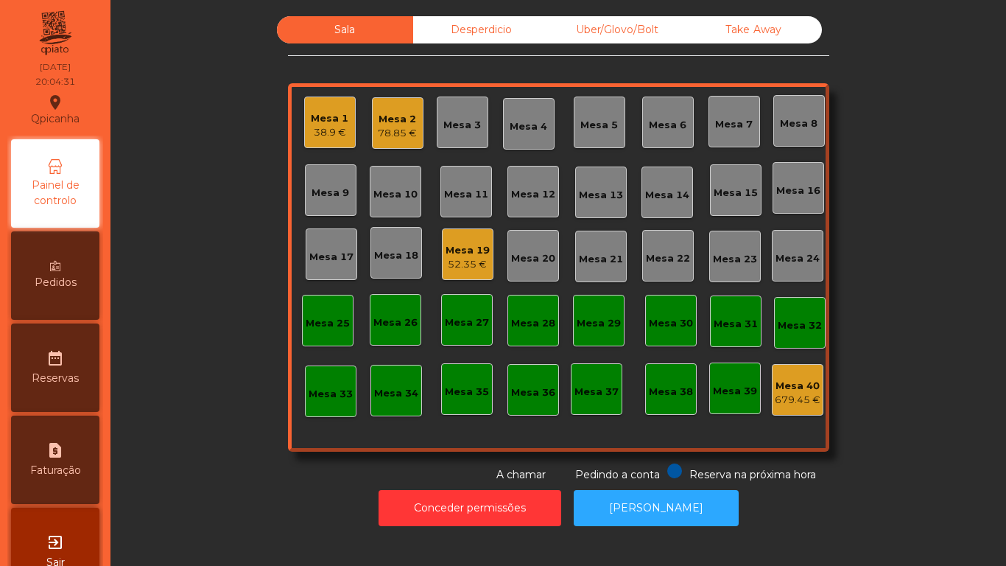
click at [479, 270] on div "52.35 €" at bounding box center [468, 264] width 44 height 15
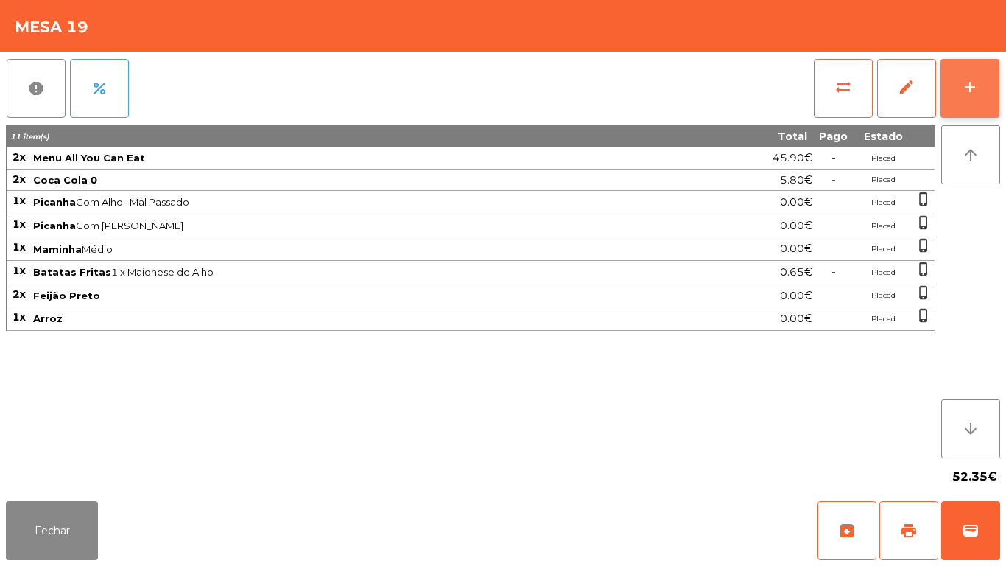
click at [960, 94] on button "add" at bounding box center [970, 88] width 59 height 59
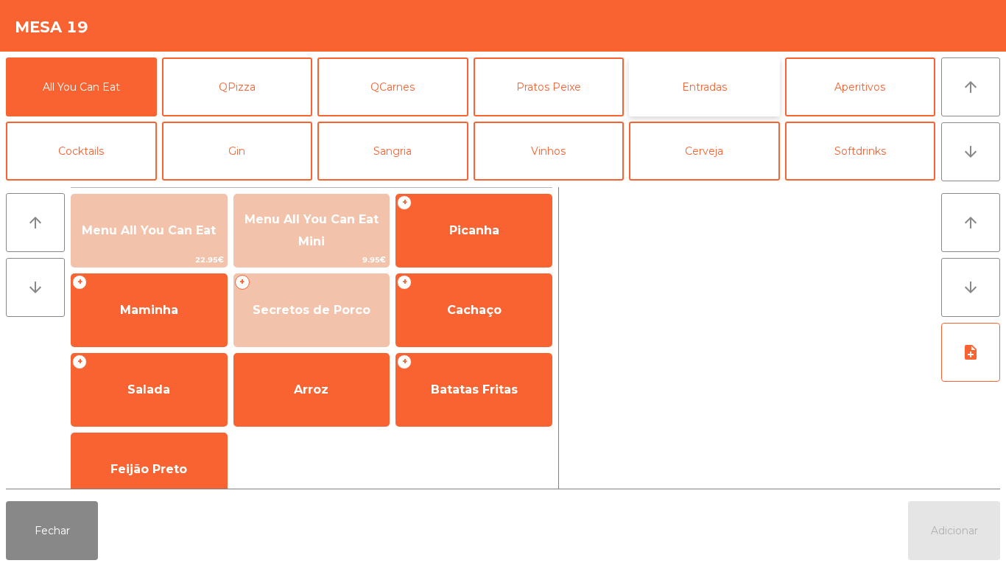
click at [701, 99] on button "Entradas" at bounding box center [704, 86] width 151 height 59
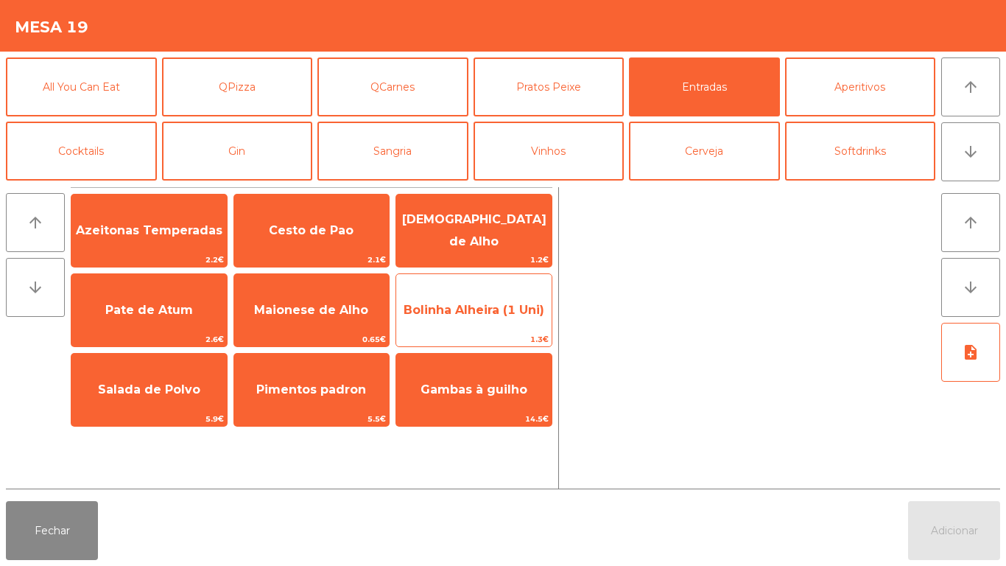
click at [502, 308] on span "Bolinha Alheira (1 Uni)" at bounding box center [474, 310] width 141 height 14
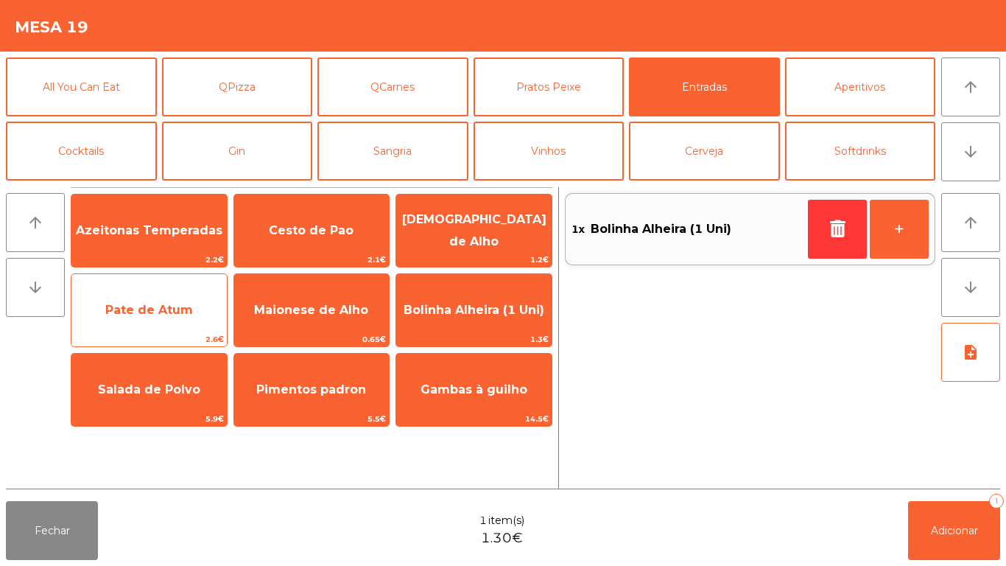
click at [180, 305] on span "Pate de Atum" at bounding box center [149, 310] width 88 height 14
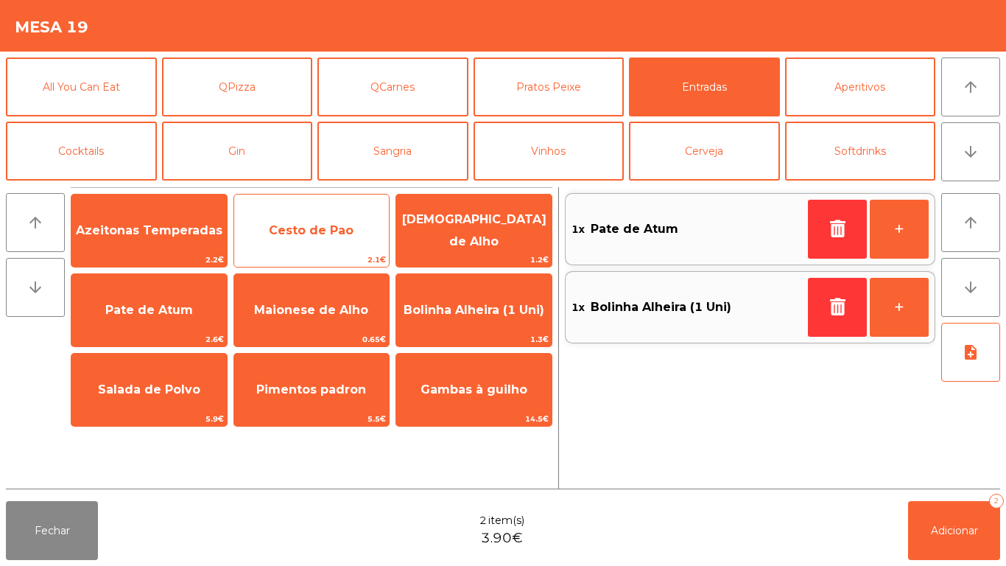
click at [343, 233] on span "Cesto de Pao" at bounding box center [311, 230] width 85 height 14
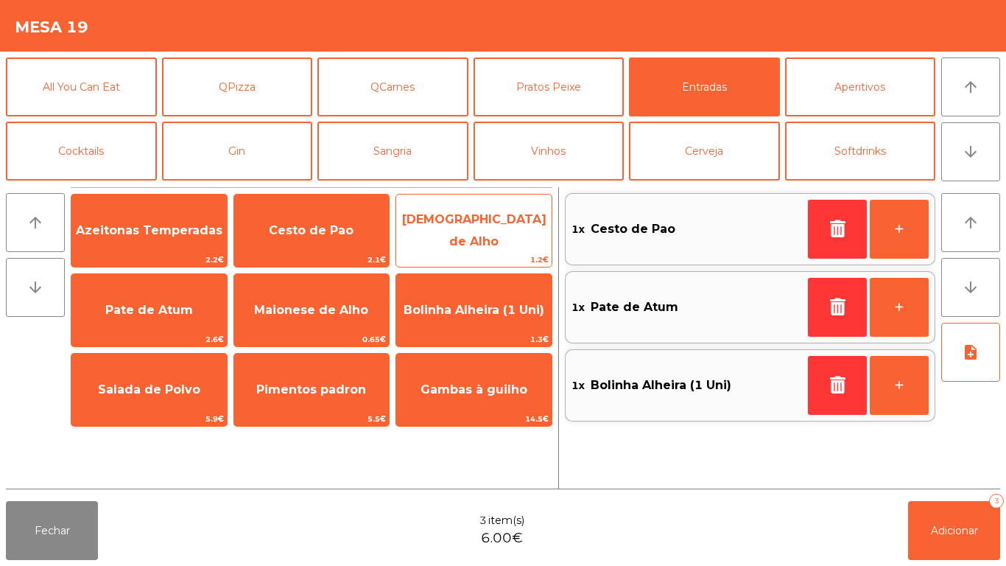
click at [479, 237] on span "[DEMOGRAPHIC_DATA] de Alho" at bounding box center [473, 231] width 155 height 63
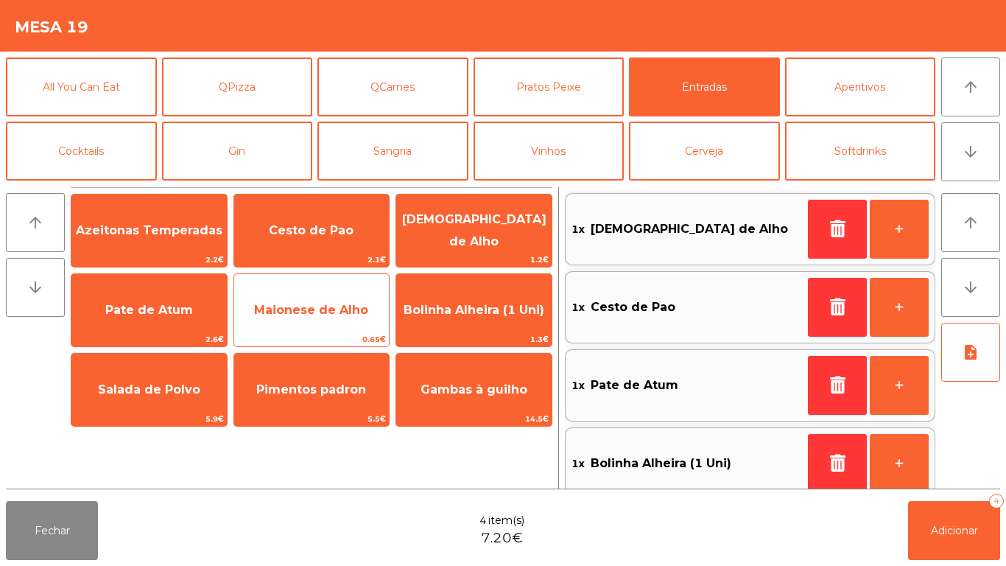
click at [295, 323] on span "Maionese de Alho" at bounding box center [311, 310] width 155 height 40
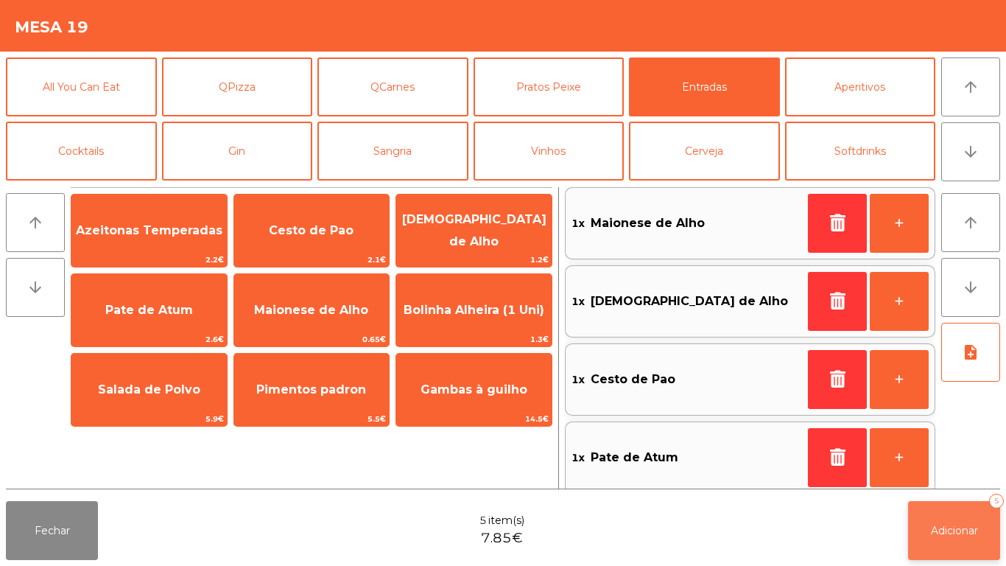
click at [935, 529] on span "Adicionar" at bounding box center [954, 530] width 47 height 13
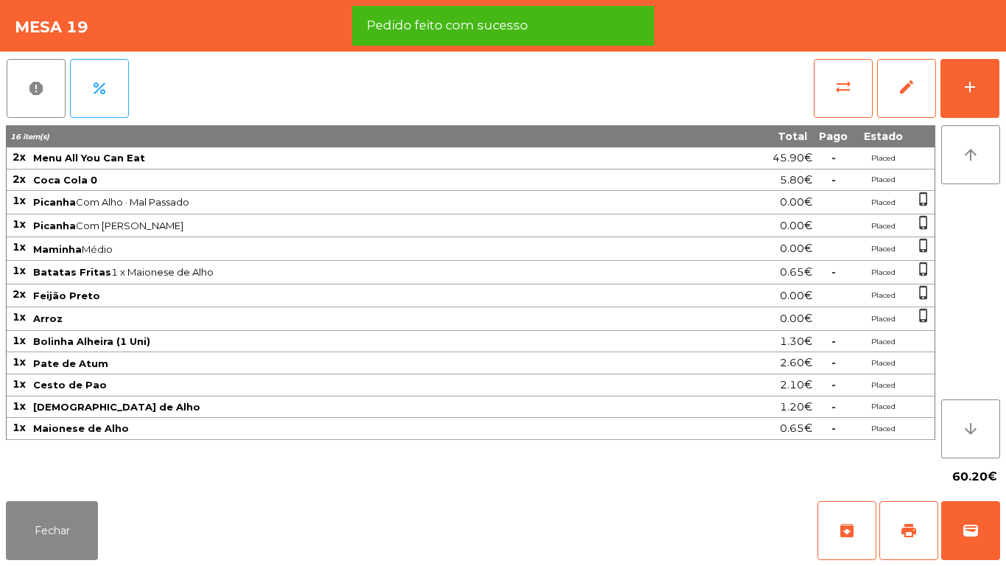
click at [71, 563] on div "Fechar archive print wallet" at bounding box center [503, 530] width 1006 height 71
click at [67, 519] on button "Fechar" at bounding box center [52, 530] width 92 height 59
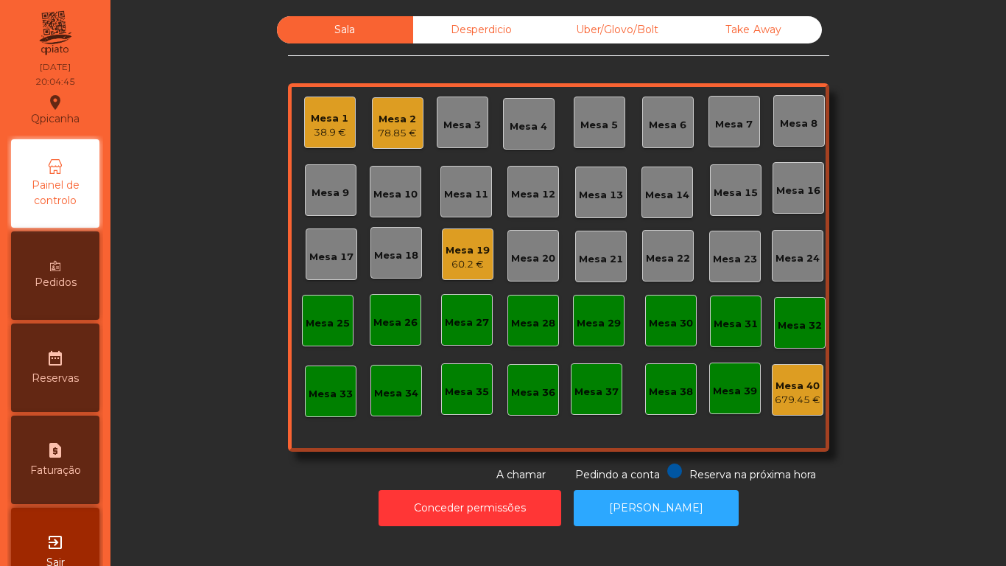
click at [403, 127] on div "78.85 €" at bounding box center [397, 133] width 39 height 15
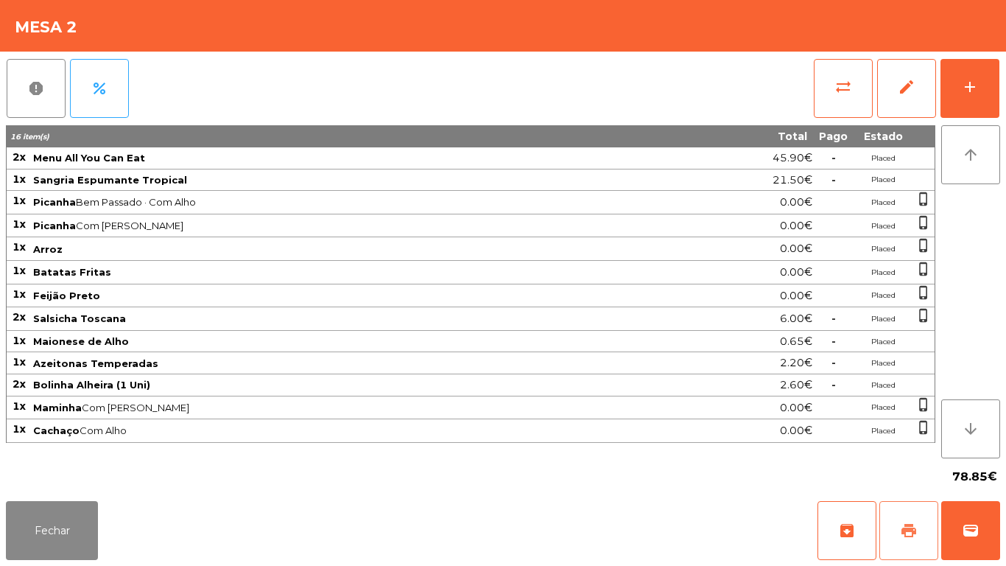
click at [910, 515] on button "print" at bounding box center [908, 530] width 59 height 59
click at [84, 517] on button "Fechar" at bounding box center [52, 530] width 92 height 59
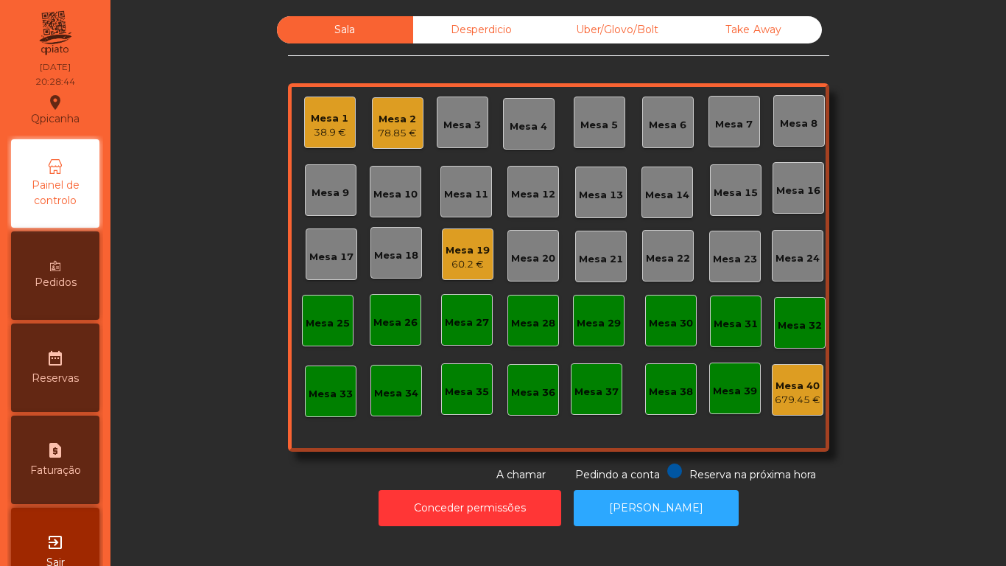
click at [400, 127] on div "78.85 €" at bounding box center [397, 133] width 39 height 15
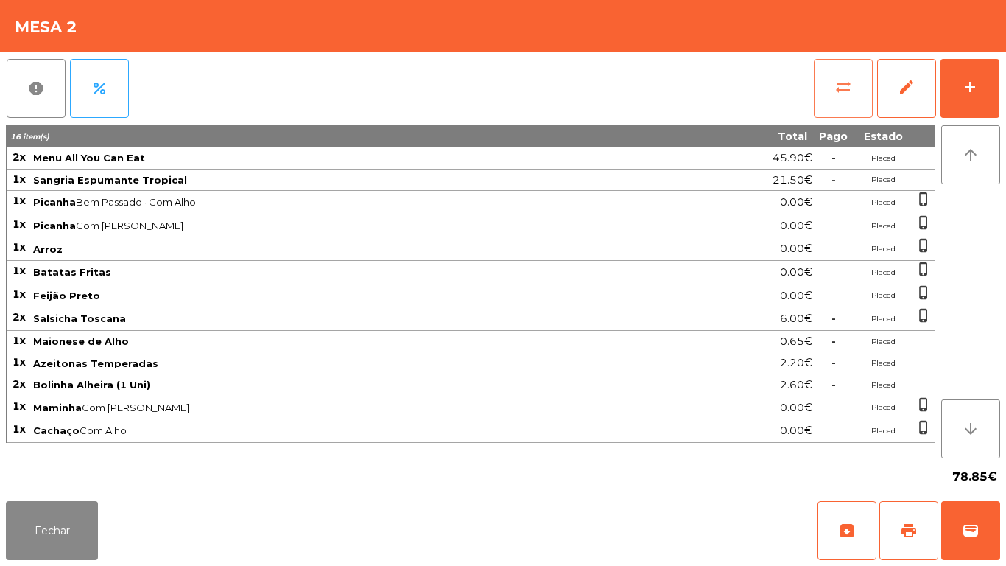
click at [830, 98] on button "sync_alt" at bounding box center [843, 88] width 59 height 59
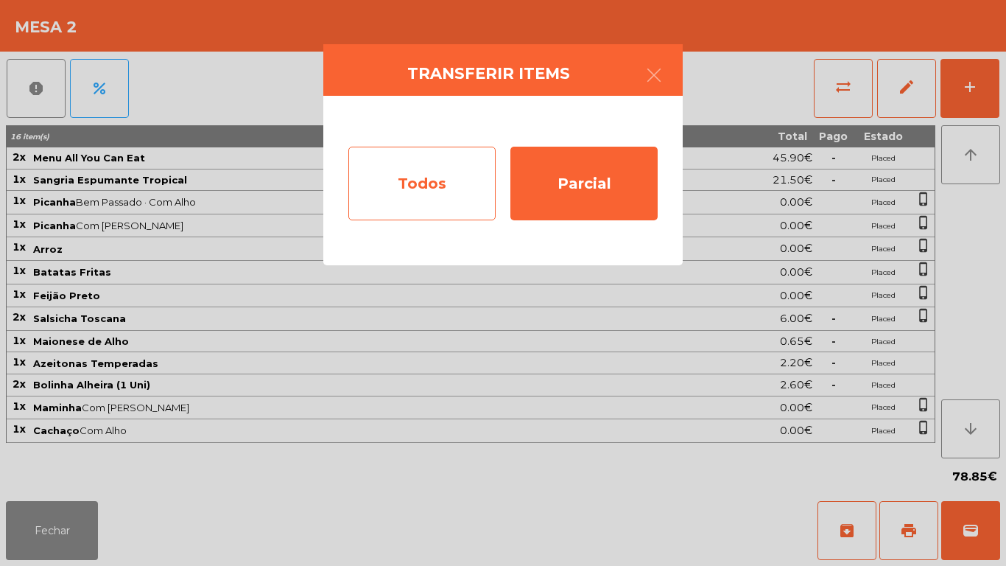
click at [446, 183] on div "Todos" at bounding box center [421, 184] width 147 height 74
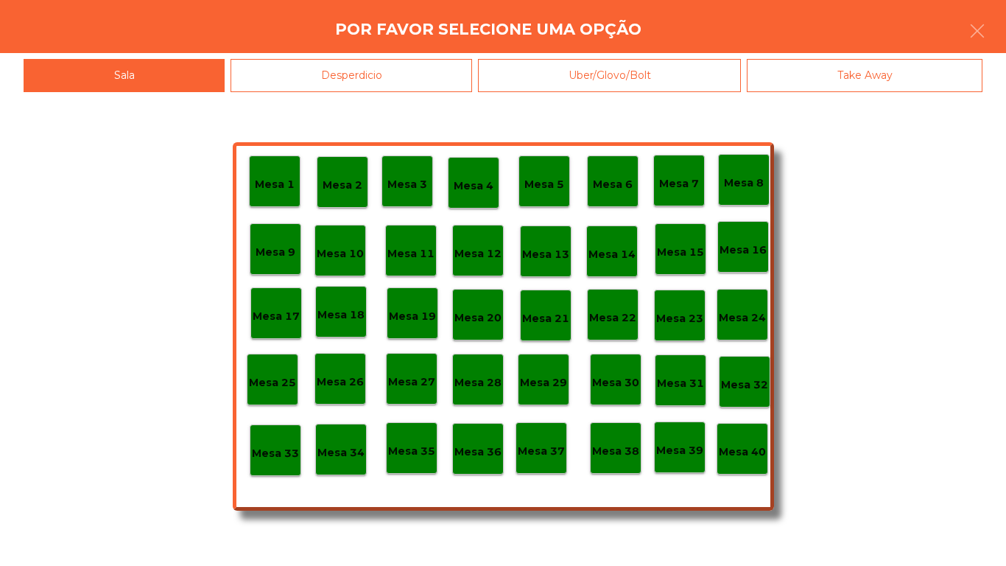
click at [732, 438] on div "Mesa 40" at bounding box center [742, 449] width 47 height 23
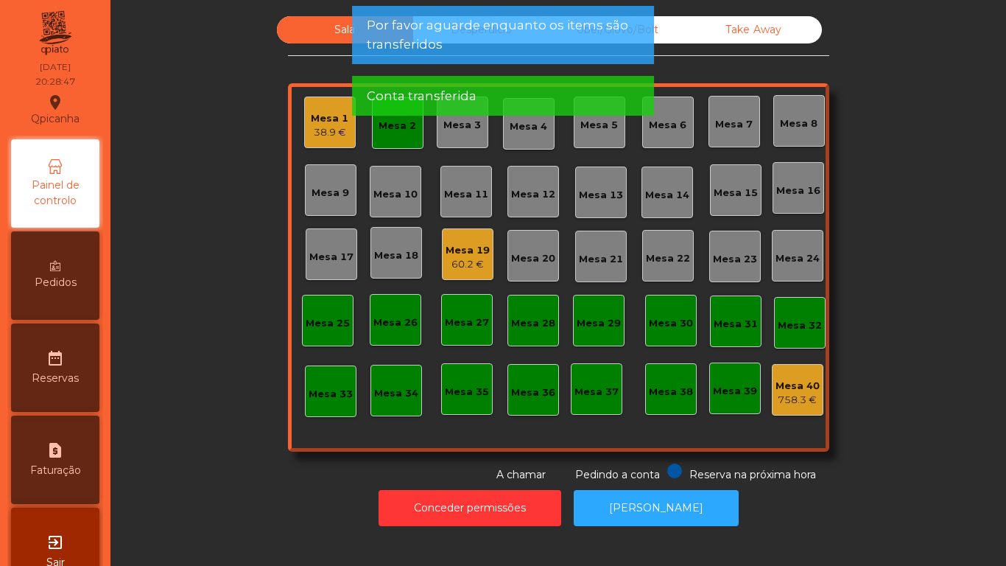
click at [402, 132] on div "Mesa 2" at bounding box center [398, 126] width 38 height 15
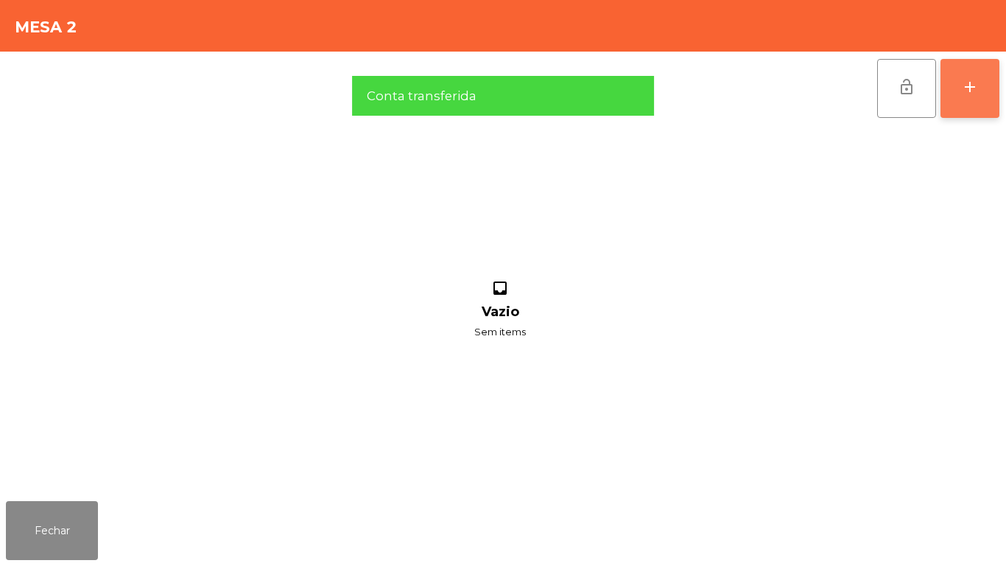
click at [959, 101] on button "add" at bounding box center [970, 88] width 59 height 59
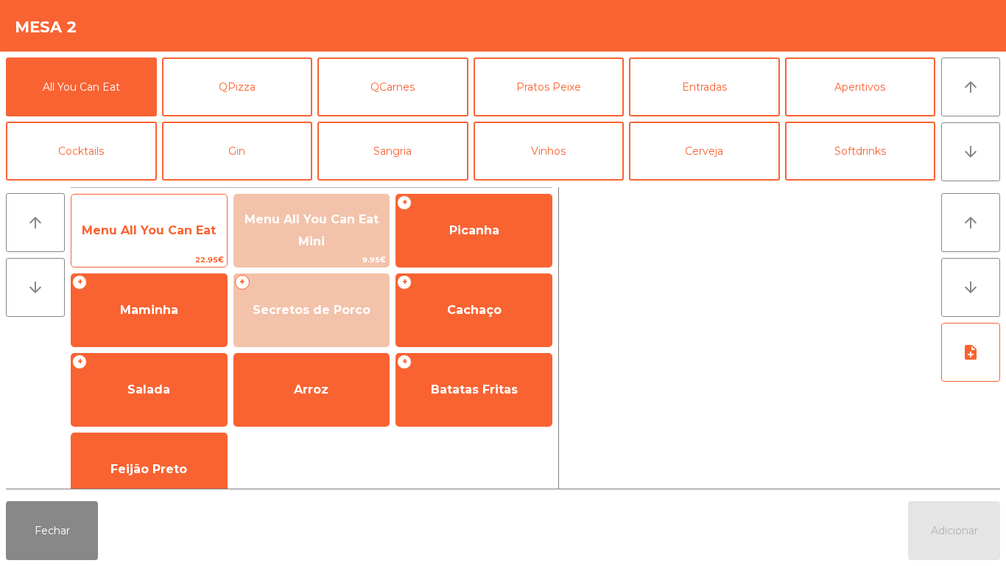
click at [171, 249] on span "Menu All You Can Eat" at bounding box center [148, 231] width 155 height 40
click at [187, 246] on span "Menu All You Can Eat" at bounding box center [148, 231] width 155 height 40
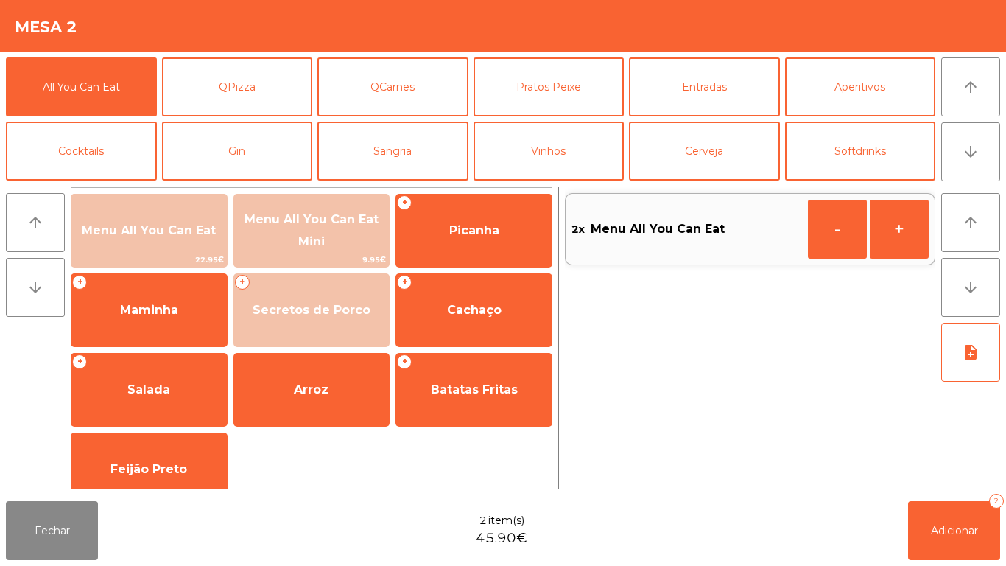
click at [943, 485] on div "arrow_upward arrow_downward note_add" at bounding box center [967, 337] width 65 height 301
click at [952, 507] on button "Adicionar 2" at bounding box center [954, 530] width 92 height 59
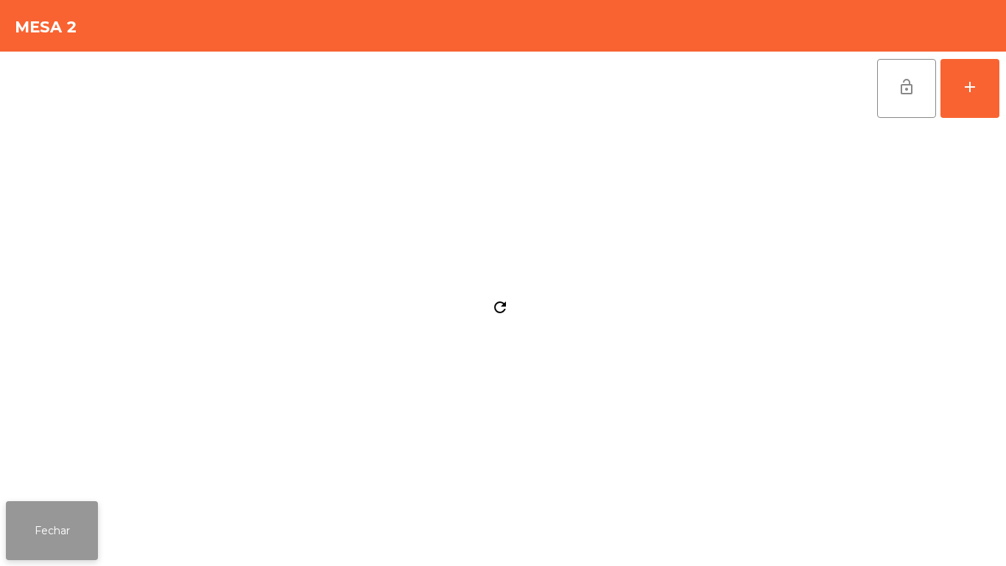
click at [65, 518] on button "Fechar" at bounding box center [52, 530] width 92 height 59
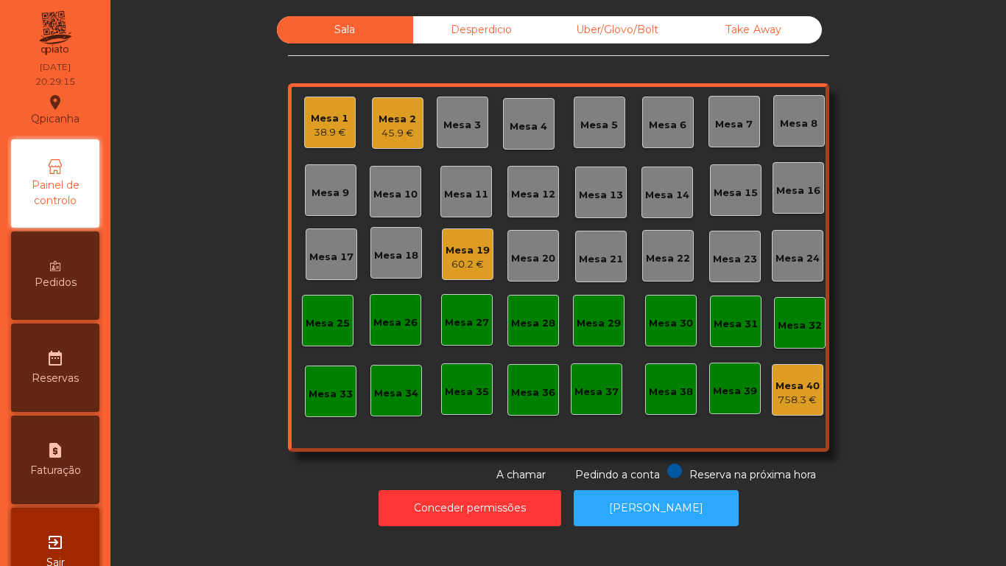
click at [377, 142] on div "Mesa 2 45.9 €" at bounding box center [398, 123] width 52 height 52
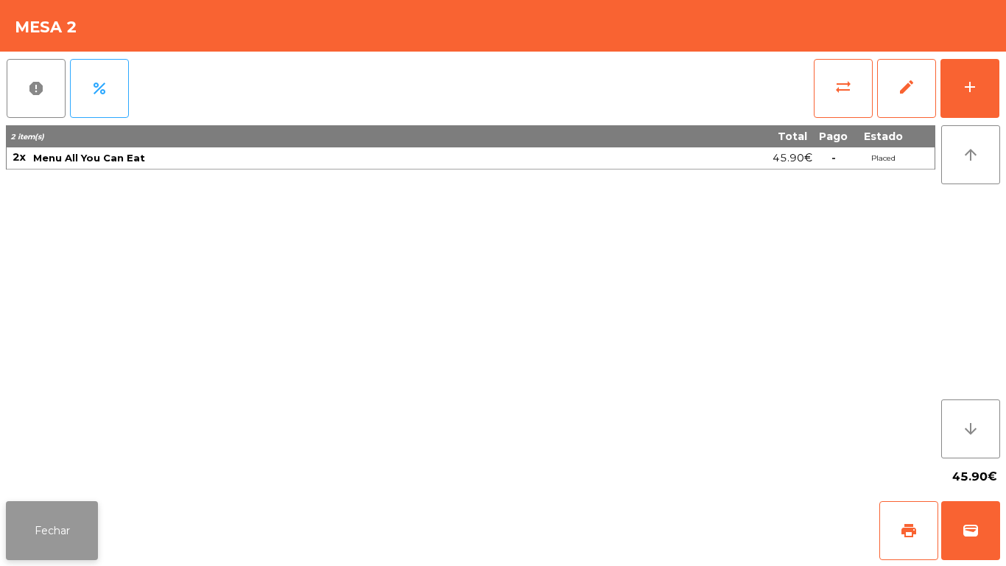
click at [65, 522] on button "Fechar" at bounding box center [52, 530] width 92 height 59
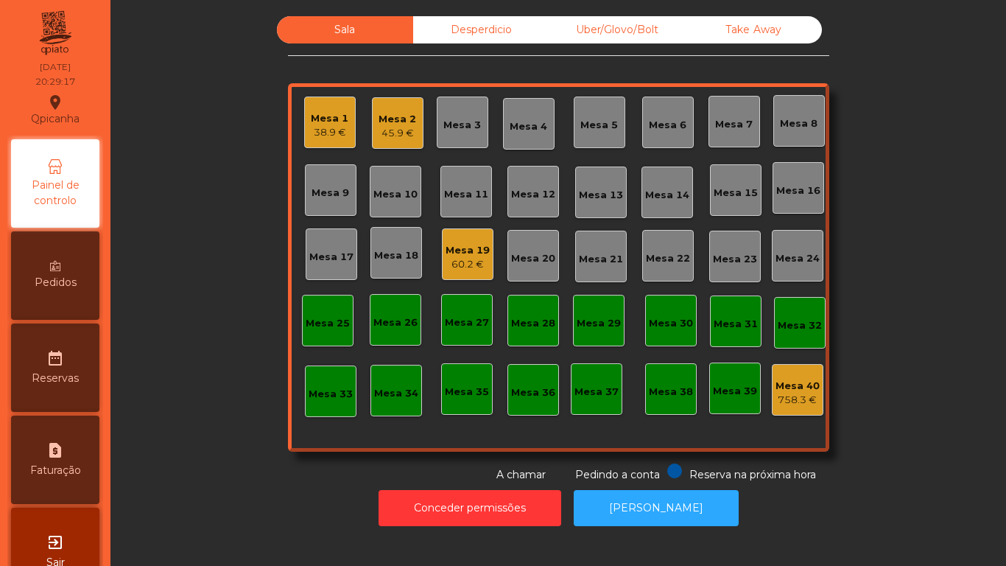
click at [325, 133] on div "38.9 €" at bounding box center [330, 132] width 38 height 15
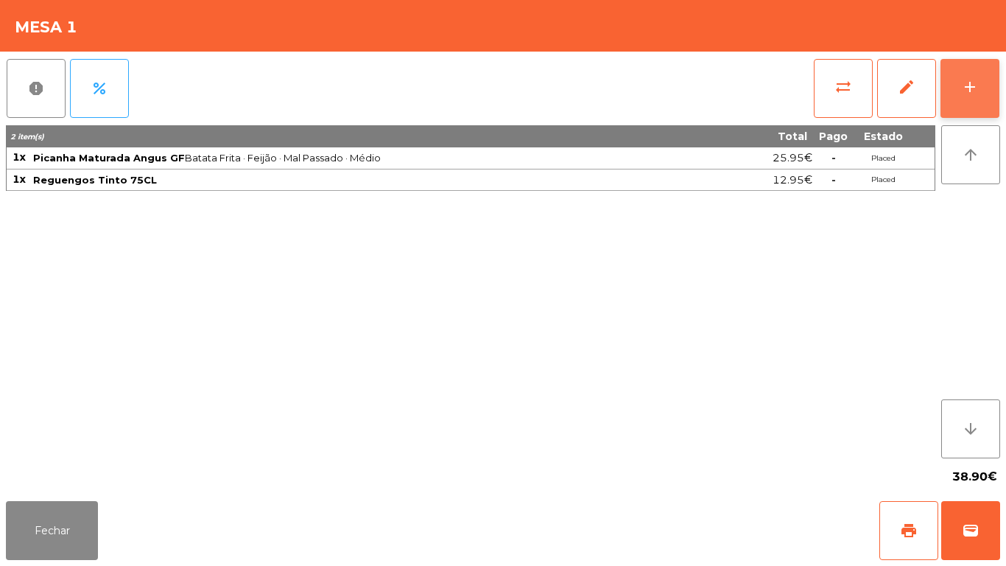
click at [969, 90] on div "add" at bounding box center [970, 87] width 18 height 18
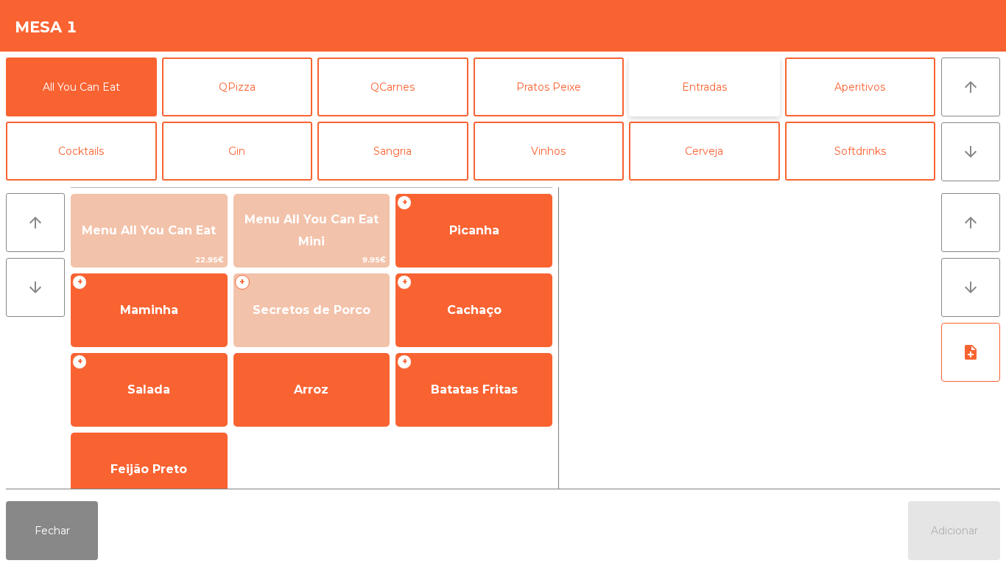
click at [730, 88] on button "Entradas" at bounding box center [704, 86] width 151 height 59
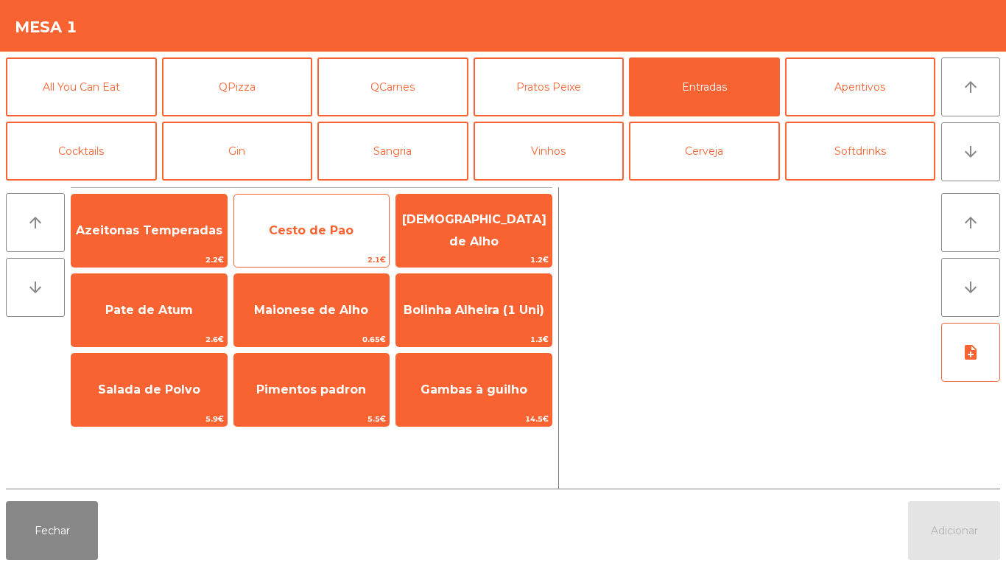
click at [351, 233] on span "Cesto de Pao" at bounding box center [311, 230] width 85 height 14
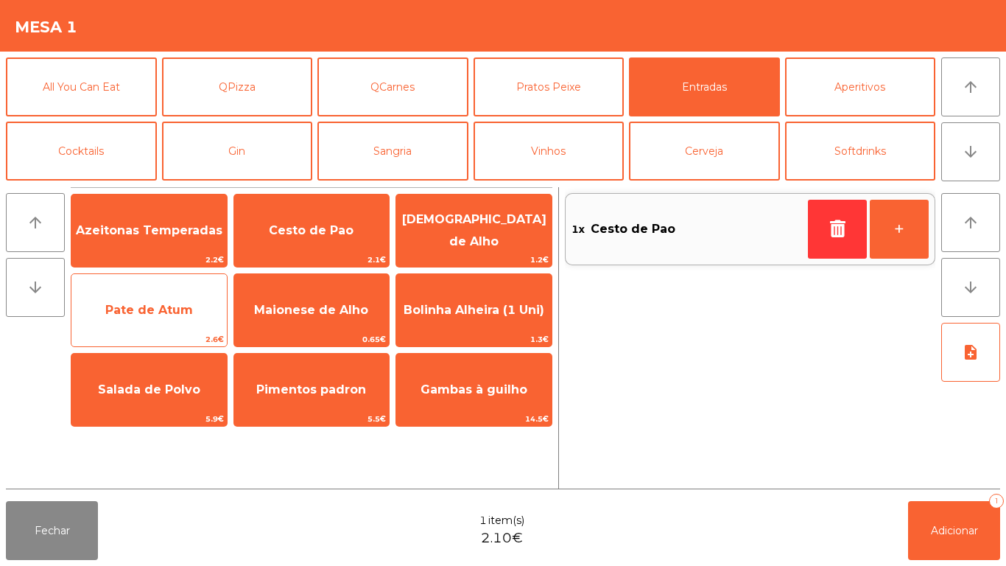
click at [194, 306] on span "Pate de Atum" at bounding box center [148, 310] width 155 height 40
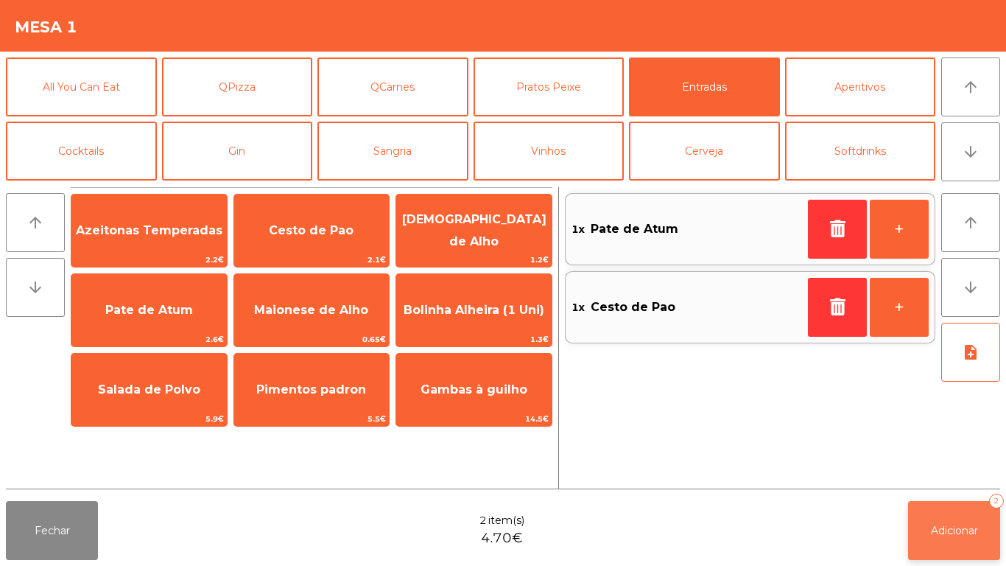
click at [938, 511] on button "Adicionar 2" at bounding box center [954, 530] width 92 height 59
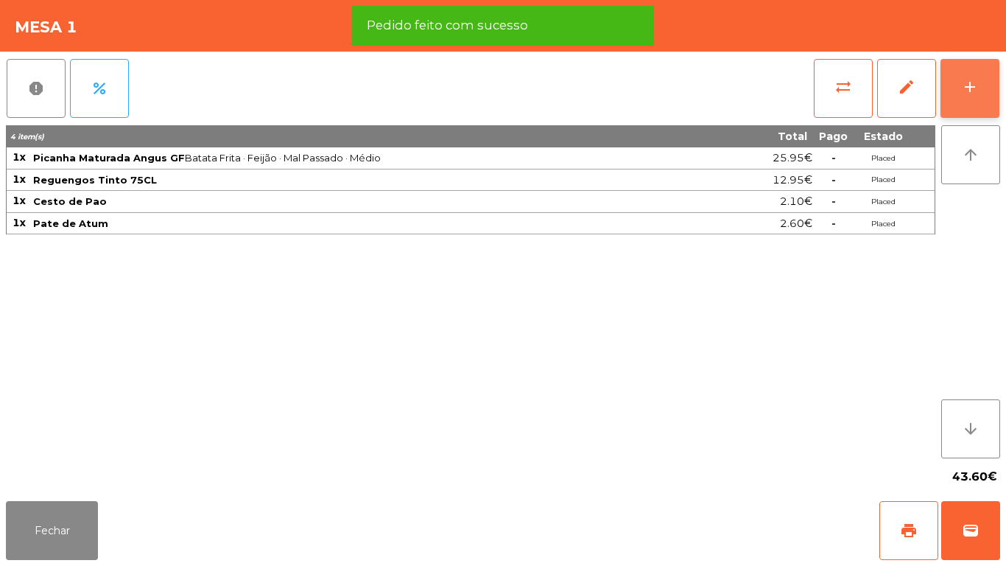
click at [970, 99] on button "add" at bounding box center [970, 88] width 59 height 59
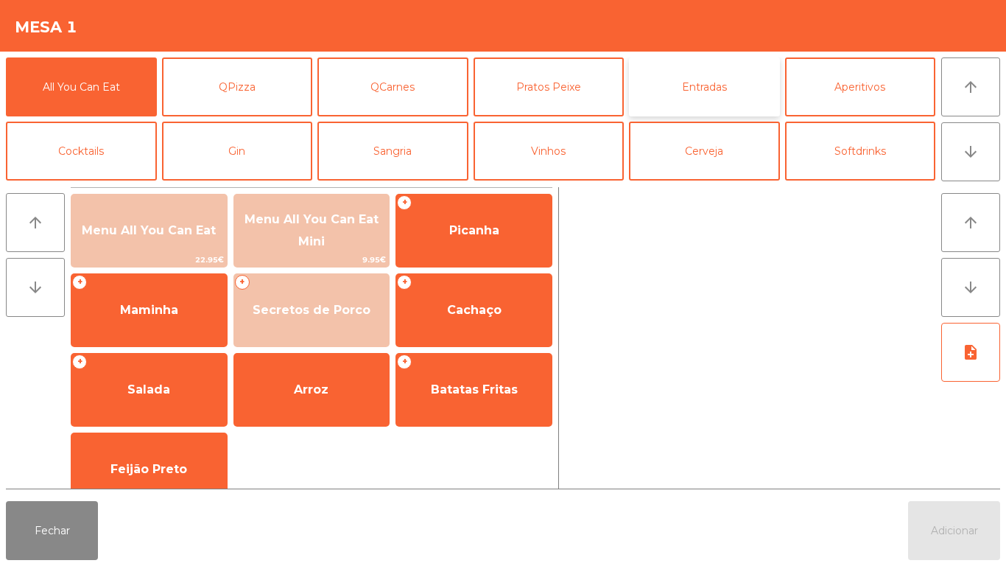
click at [696, 90] on button "Entradas" at bounding box center [704, 86] width 151 height 59
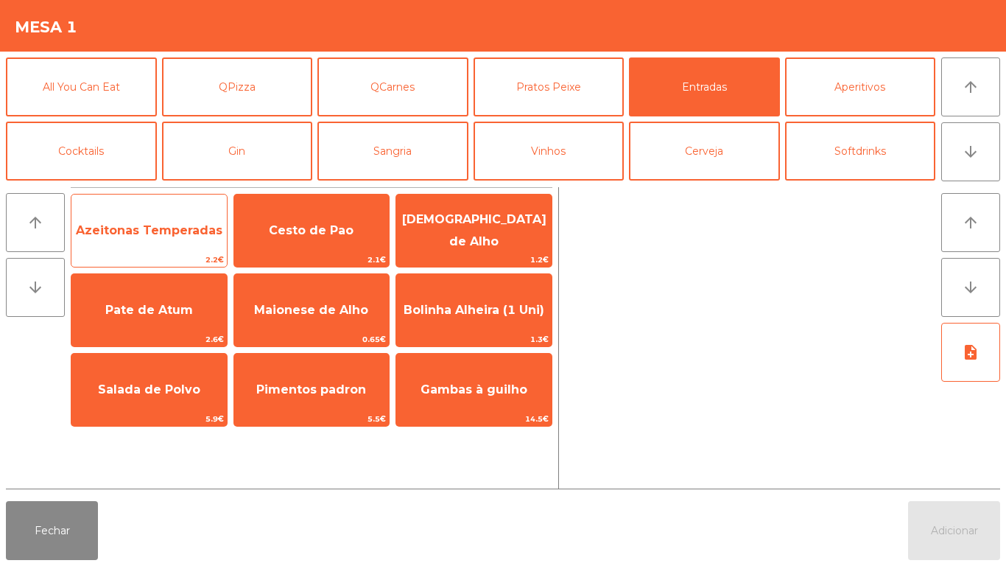
click at [186, 222] on span "Azeitonas Temperadas" at bounding box center [148, 231] width 155 height 40
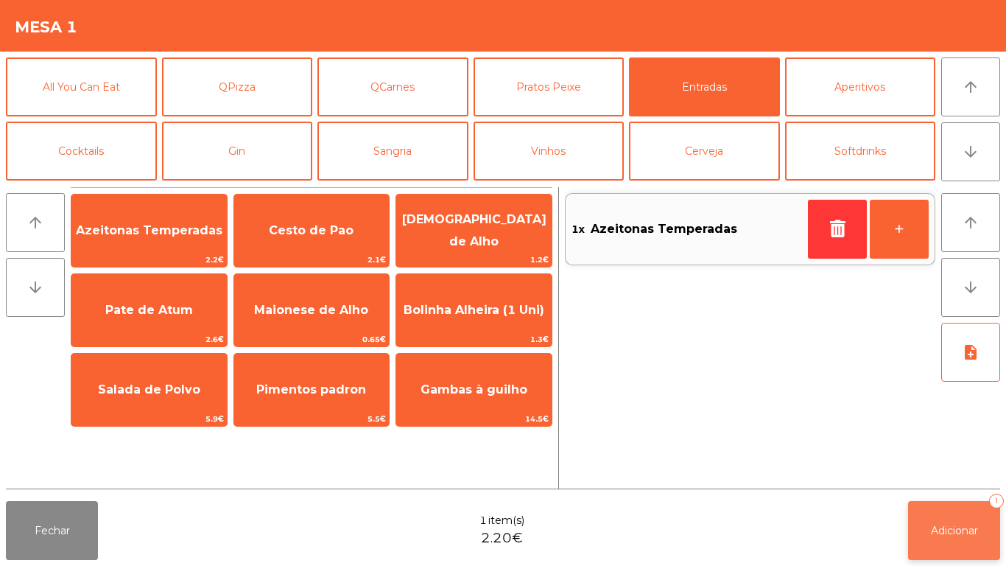
click at [955, 518] on button "Adicionar 1" at bounding box center [954, 530] width 92 height 59
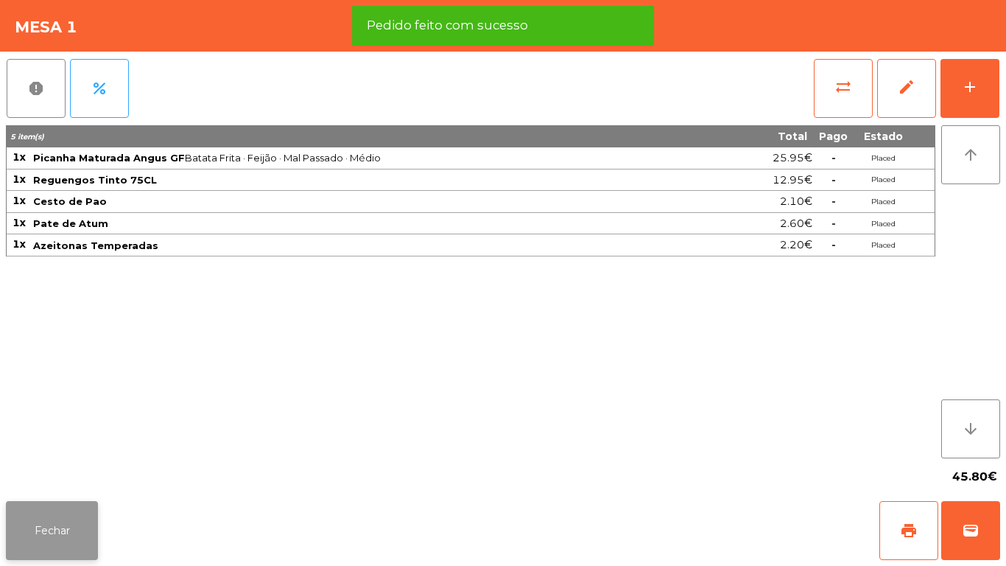
click at [71, 516] on button "Fechar" at bounding box center [52, 530] width 92 height 59
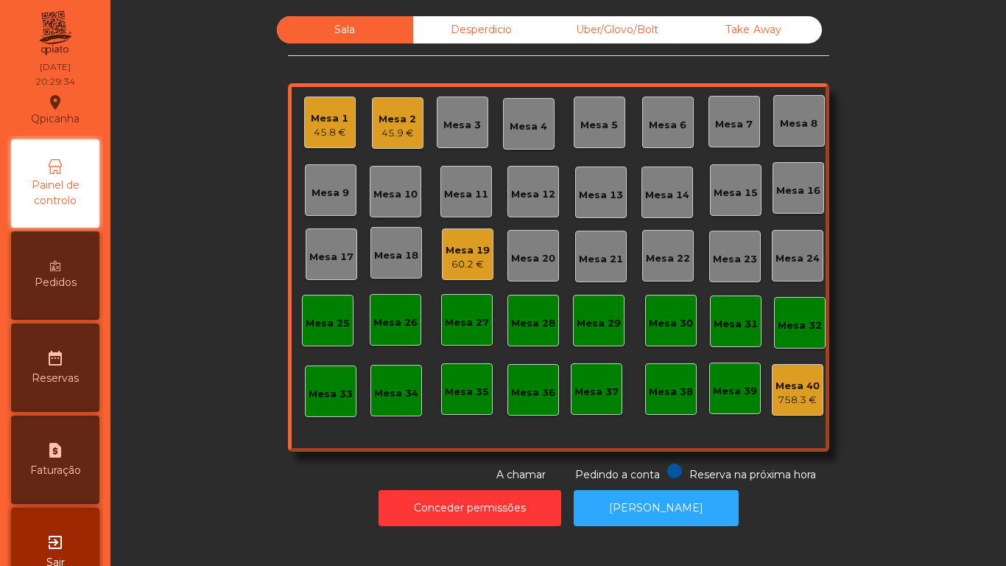
click at [326, 119] on div "Mesa 1" at bounding box center [330, 118] width 38 height 15
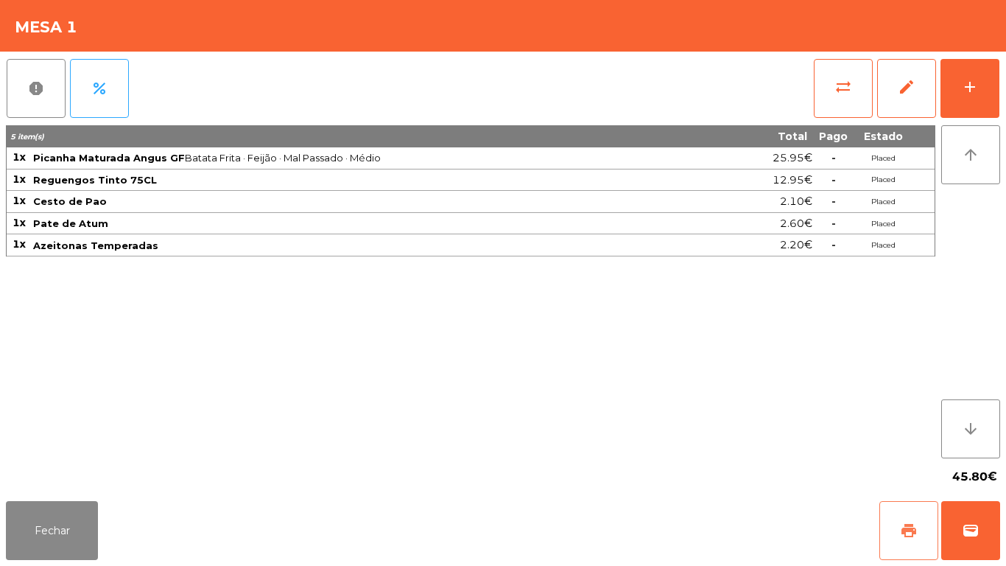
click at [891, 526] on button "print" at bounding box center [908, 530] width 59 height 59
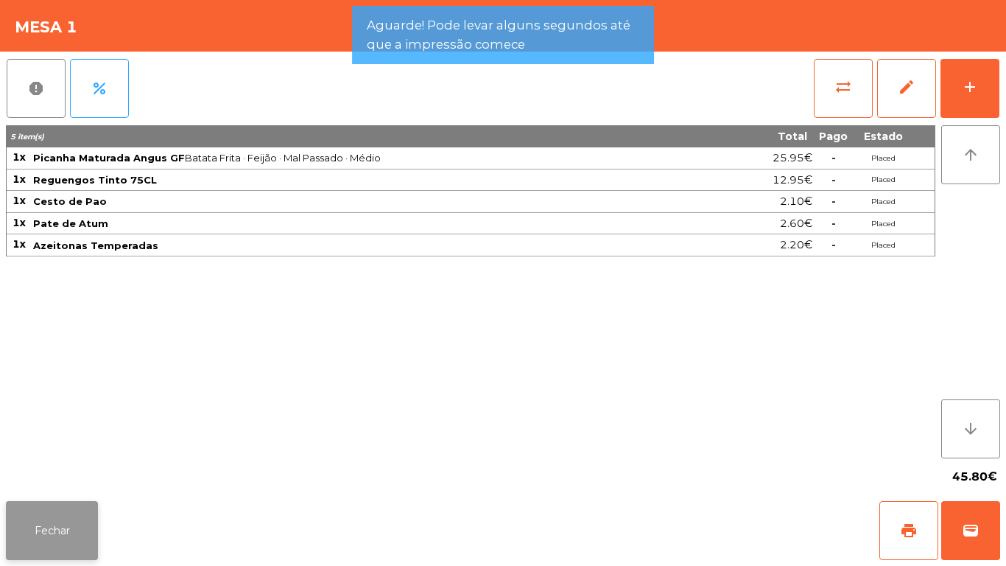
click at [85, 505] on button "Fechar" at bounding box center [52, 530] width 92 height 59
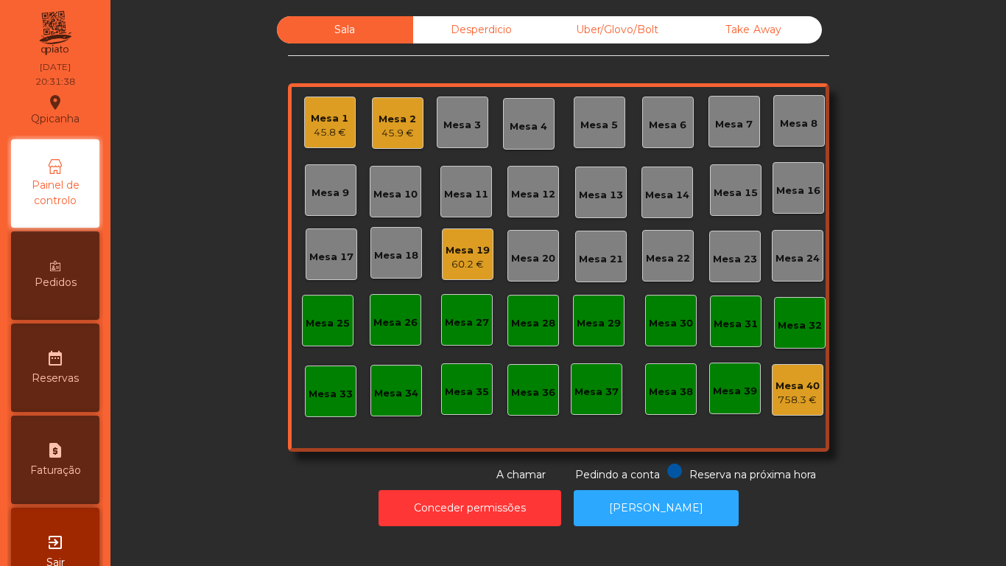
click at [393, 121] on div "Mesa 2" at bounding box center [398, 119] width 38 height 15
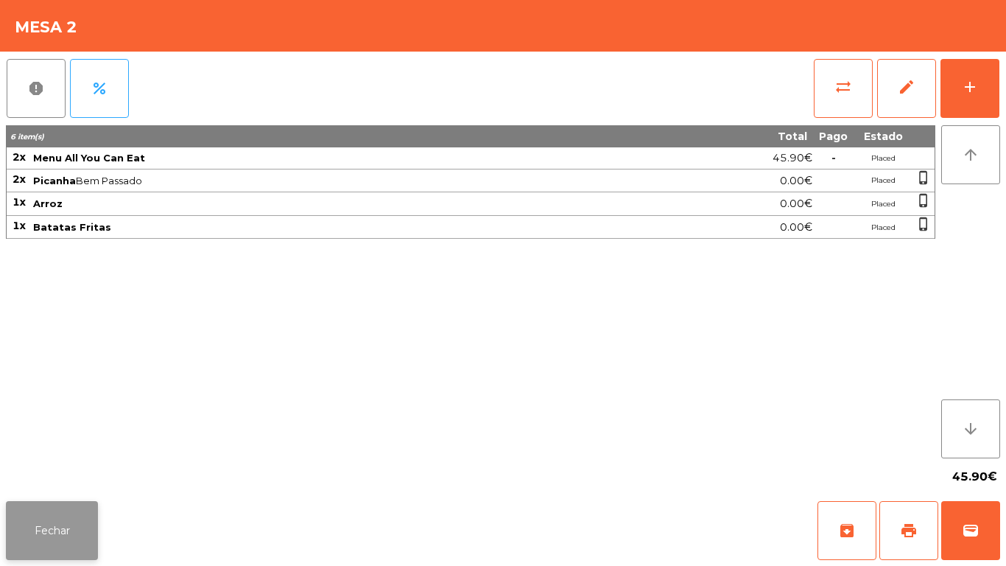
click at [74, 509] on button "Fechar" at bounding box center [52, 530] width 92 height 59
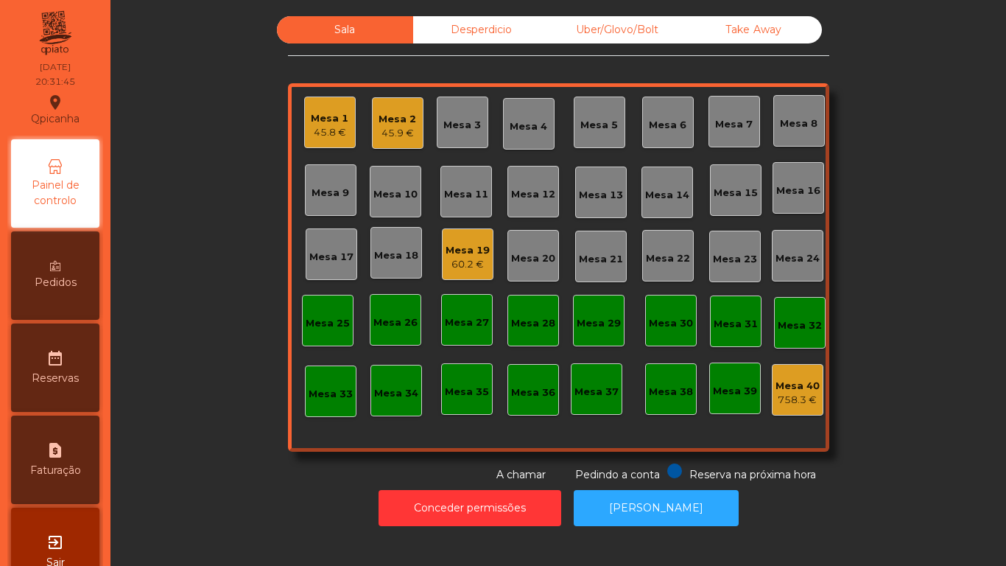
click at [327, 127] on div "45.8 €" at bounding box center [330, 132] width 38 height 15
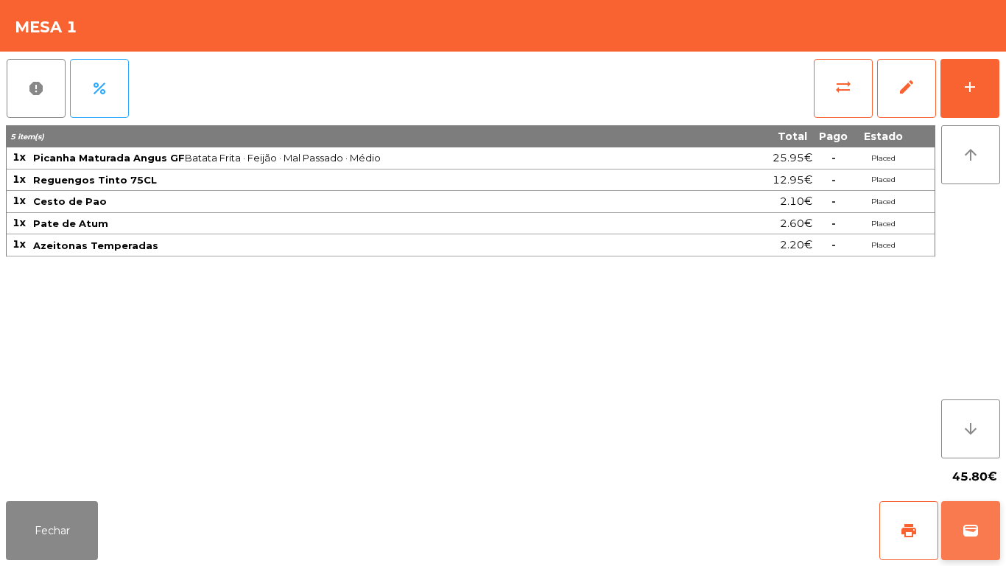
click at [963, 502] on button "wallet" at bounding box center [970, 530] width 59 height 59
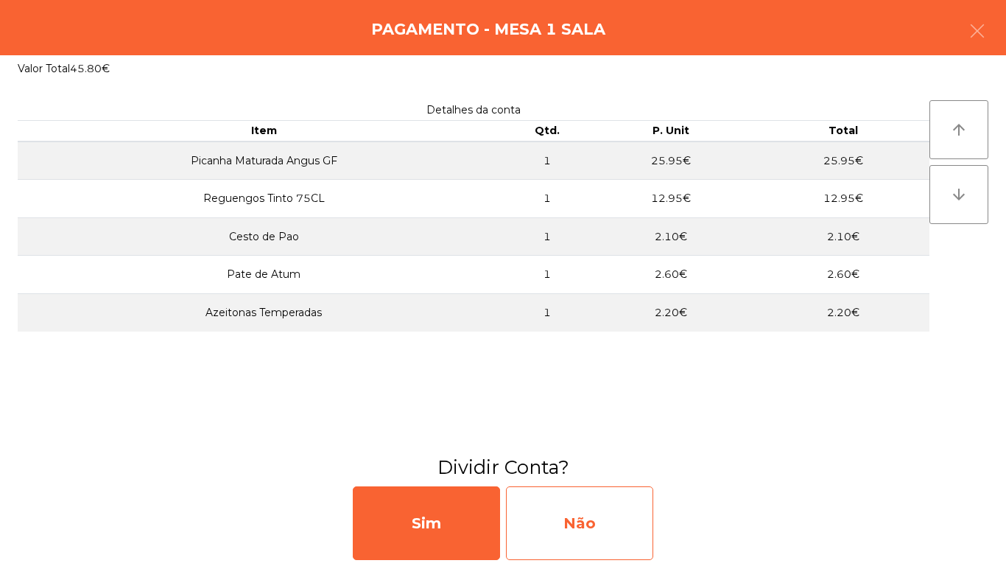
click at [590, 522] on div "Não" at bounding box center [579, 523] width 147 height 74
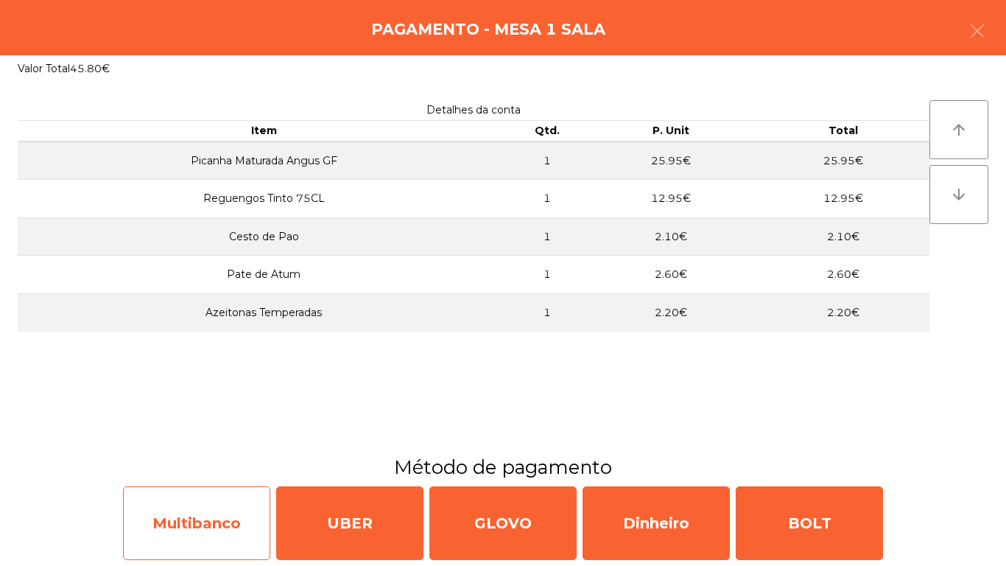
click at [236, 511] on div "Multibanco" at bounding box center [196, 523] width 147 height 74
select select "**"
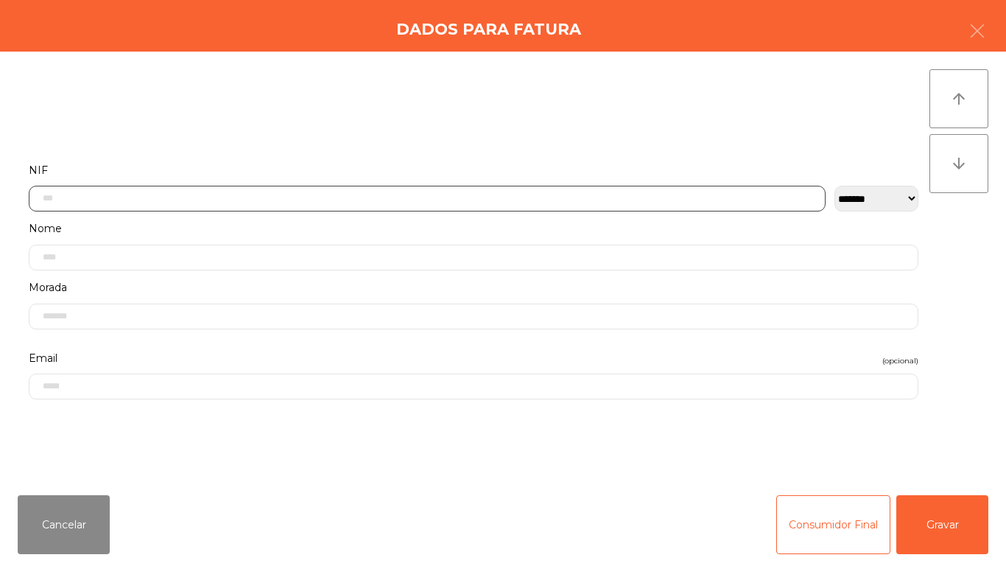
click at [312, 199] on input "text" at bounding box center [427, 199] width 797 height 26
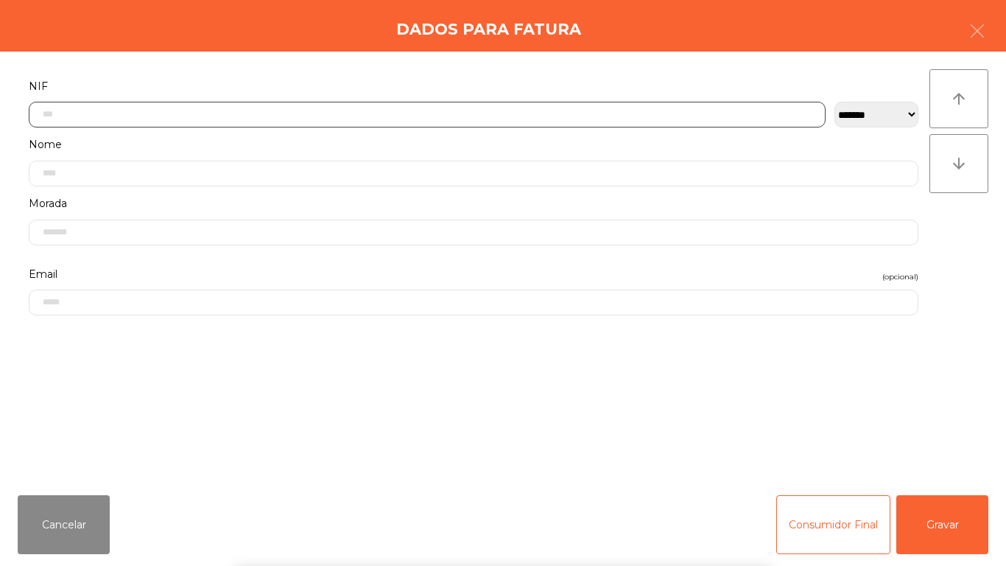
scroll to position [90, 0]
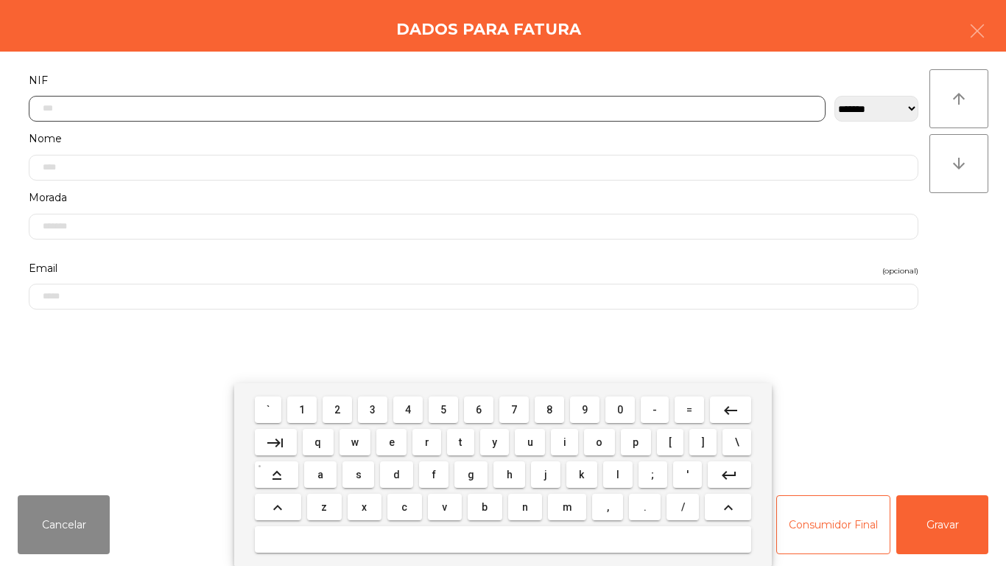
click at [313, 405] on button "1" at bounding box center [301, 409] width 29 height 27
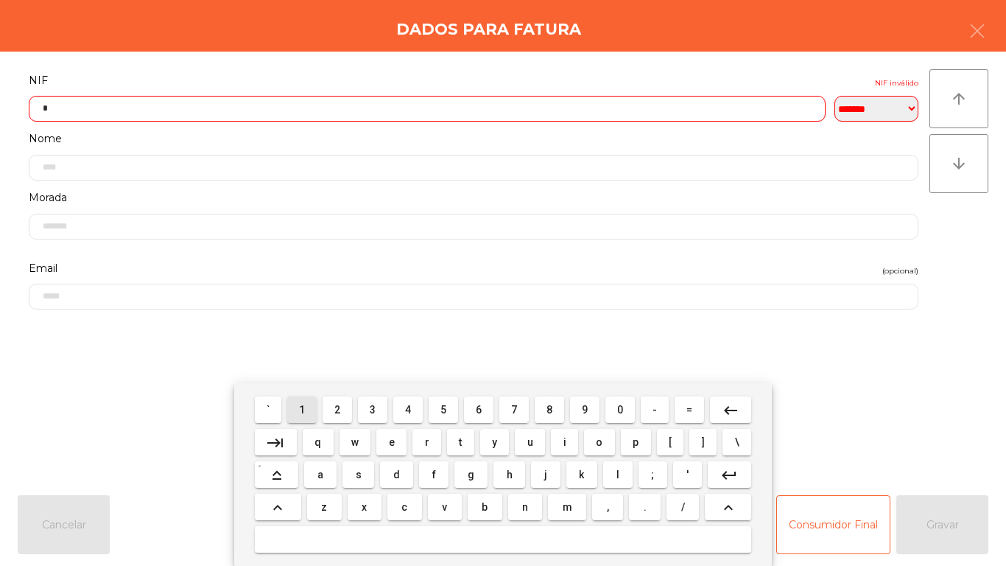
click at [303, 409] on span "1" at bounding box center [302, 410] width 6 height 12
click at [550, 404] on span "8" at bounding box center [550, 410] width 6 height 12
click at [408, 409] on span "4" at bounding box center [408, 410] width 6 height 12
click at [443, 409] on span "5" at bounding box center [443, 410] width 6 height 12
click at [303, 404] on span "1" at bounding box center [302, 410] width 6 height 12
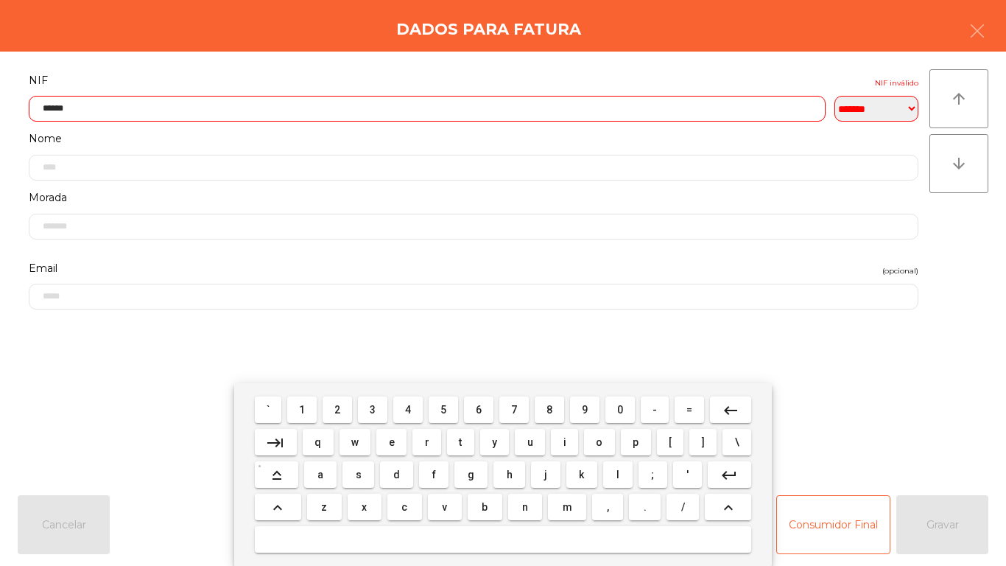
click at [552, 404] on span "8" at bounding box center [550, 410] width 6 height 12
click at [620, 409] on span "0" at bounding box center [620, 410] width 6 height 12
click at [408, 407] on span "4" at bounding box center [408, 410] width 6 height 12
type input "*********"
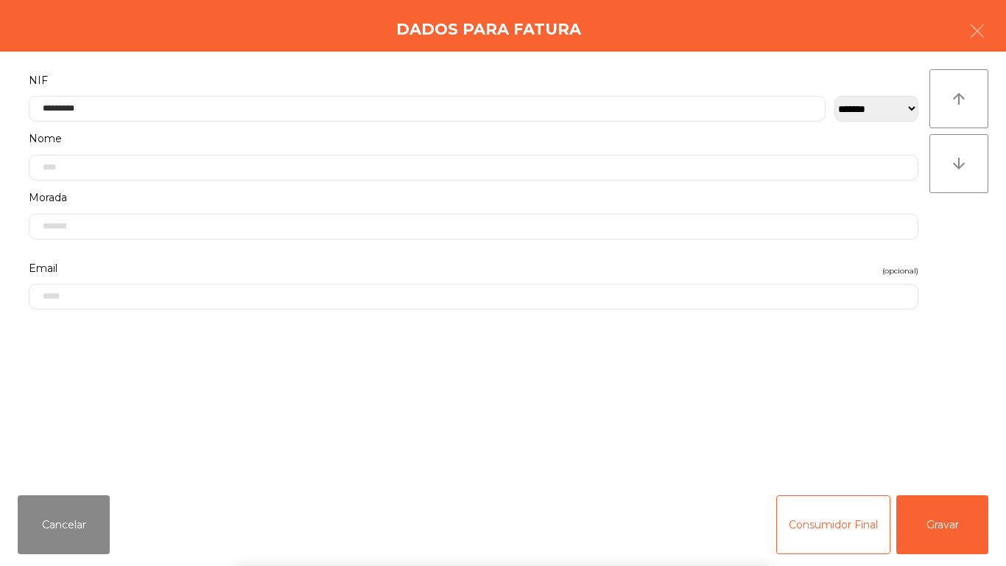
click at [152, 383] on div "` 1 2 3 4 5 6 7 8 9 0 - = keyboard_backspace keyboard_tab q w e r t y u i o p […" at bounding box center [503, 474] width 1006 height 183
click at [930, 530] on button "Gravar" at bounding box center [942, 524] width 92 height 59
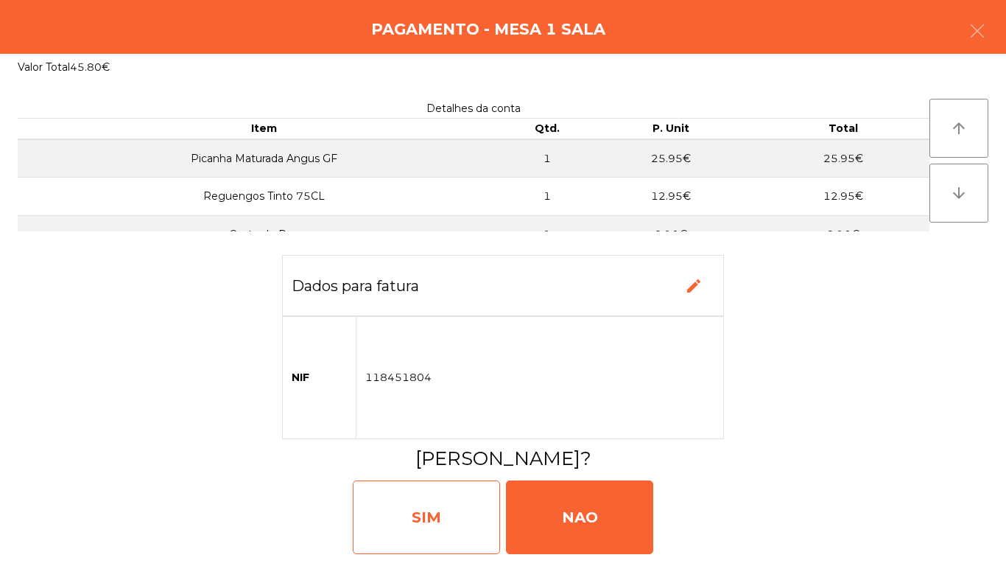
click at [456, 507] on div "SIM" at bounding box center [426, 517] width 147 height 74
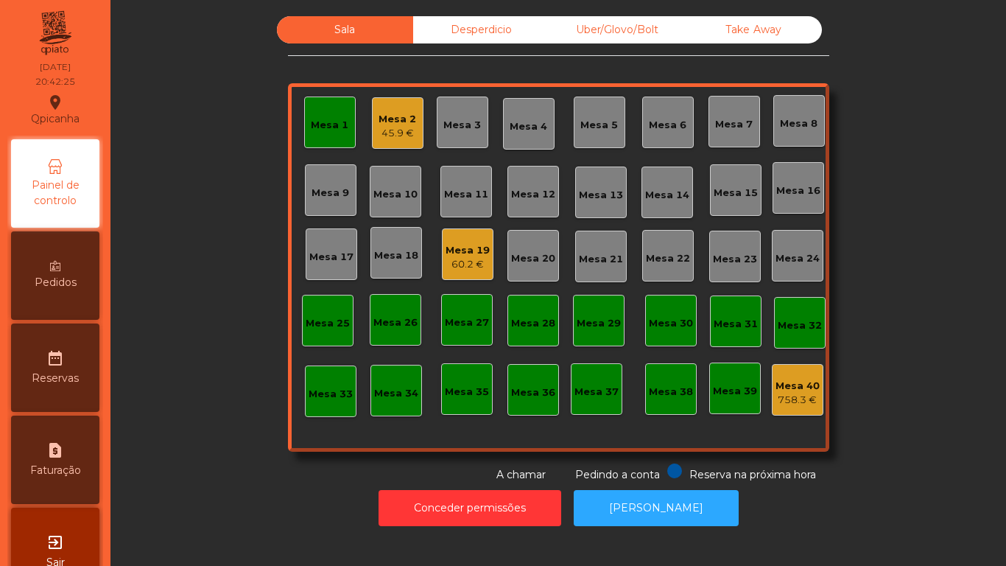
click at [329, 136] on div "Mesa 1" at bounding box center [330, 122] width 52 height 52
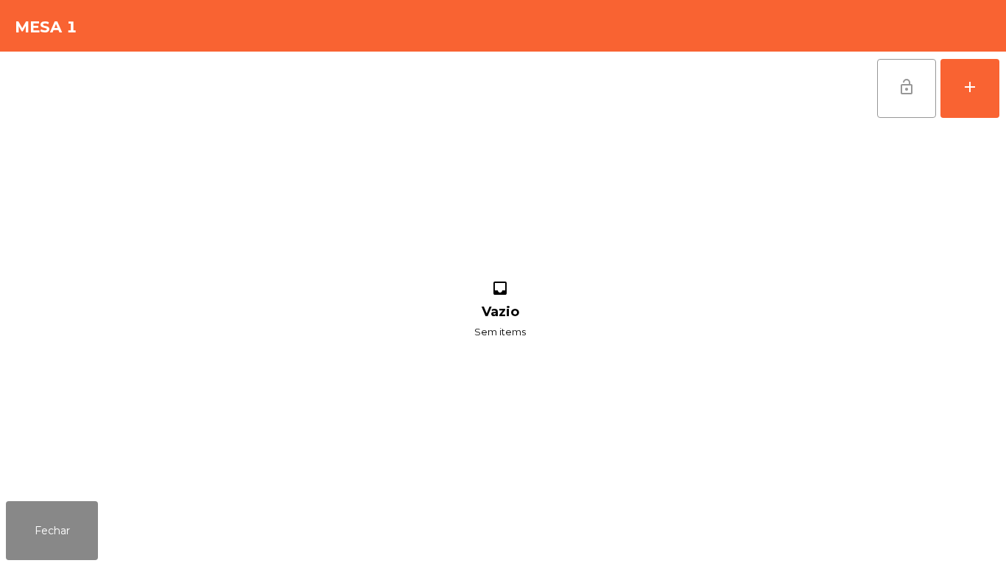
click at [910, 107] on button "lock_open" at bounding box center [906, 88] width 59 height 59
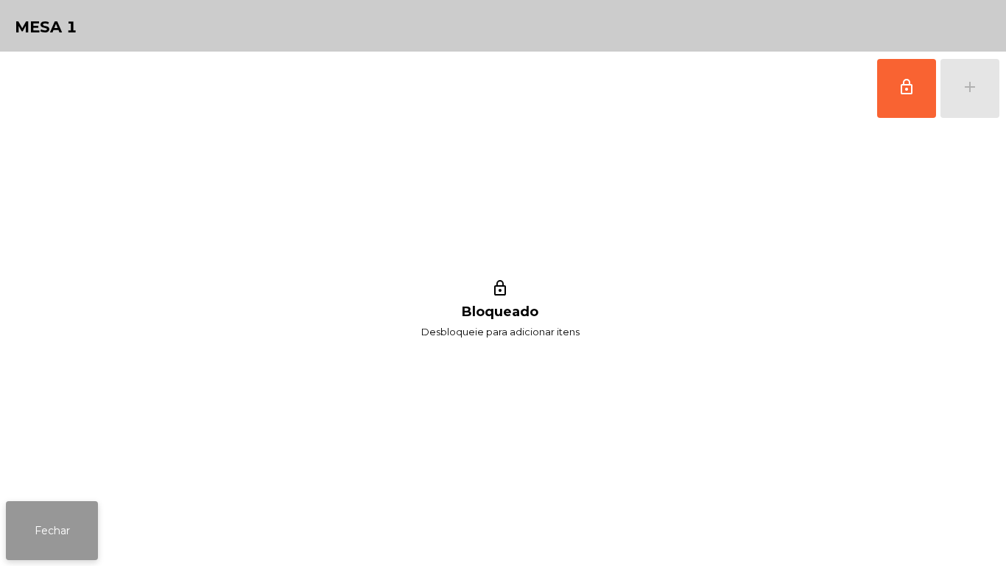
click at [77, 516] on button "Fechar" at bounding box center [52, 530] width 92 height 59
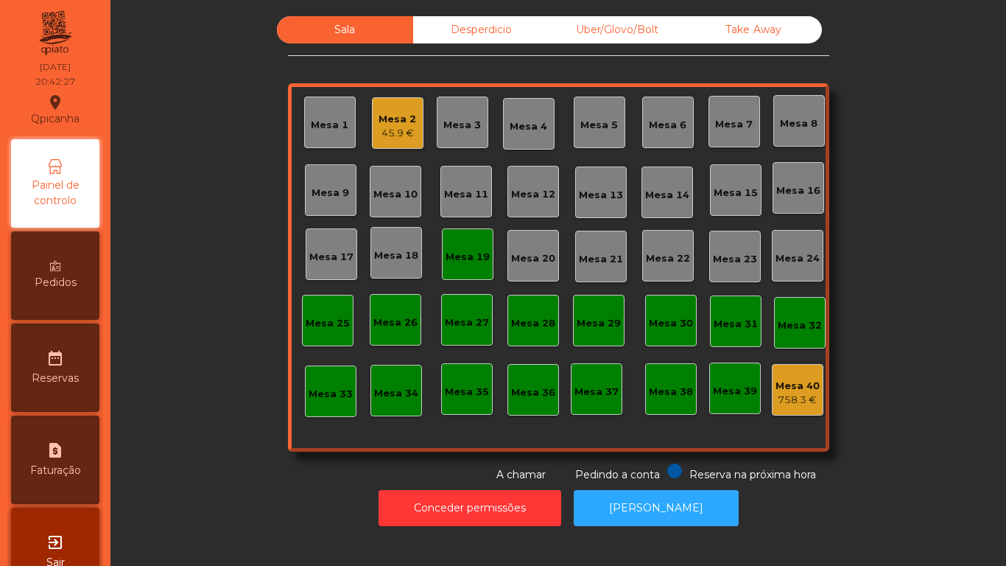
click at [462, 257] on div "Mesa 19" at bounding box center [468, 257] width 44 height 15
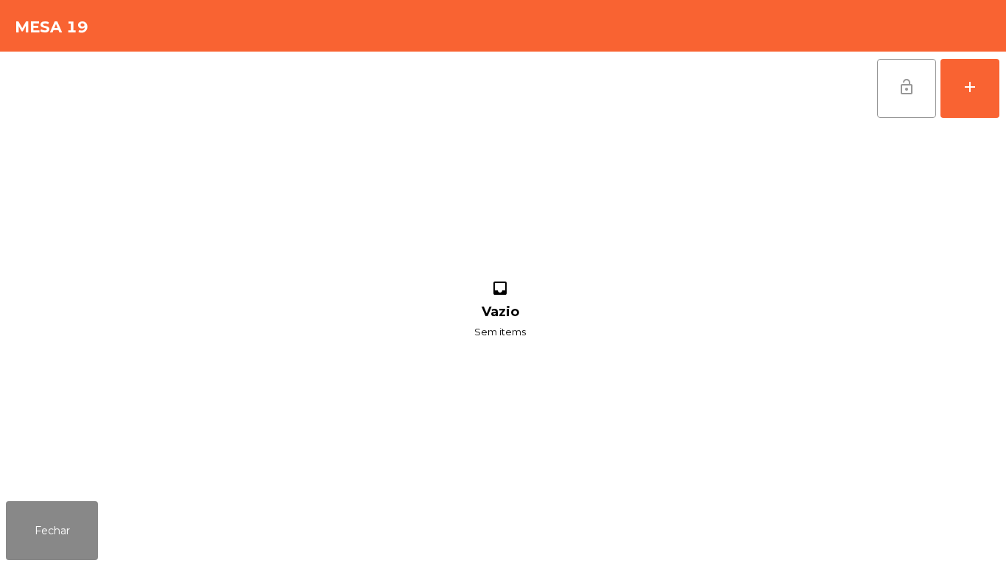
click at [907, 99] on button "lock_open" at bounding box center [906, 88] width 59 height 59
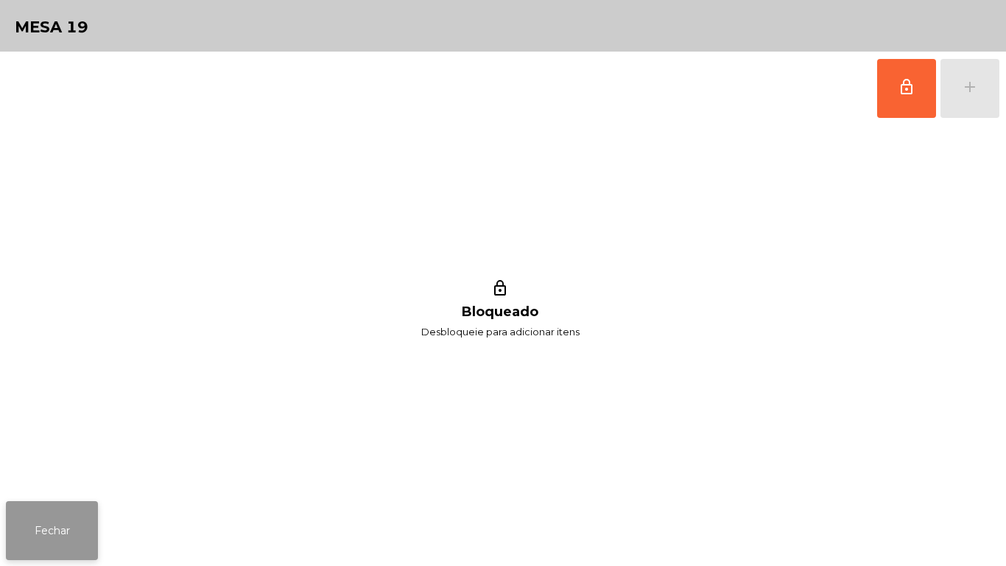
click at [85, 505] on button "Fechar" at bounding box center [52, 530] width 92 height 59
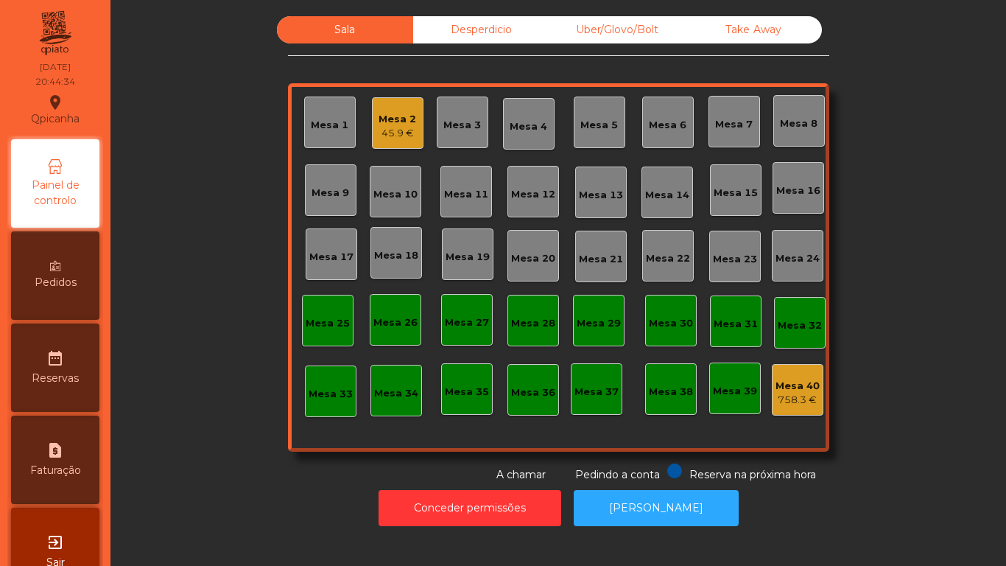
click at [56, 443] on icon "request_page" at bounding box center [55, 450] width 18 height 18
select select "**"
select select "****"
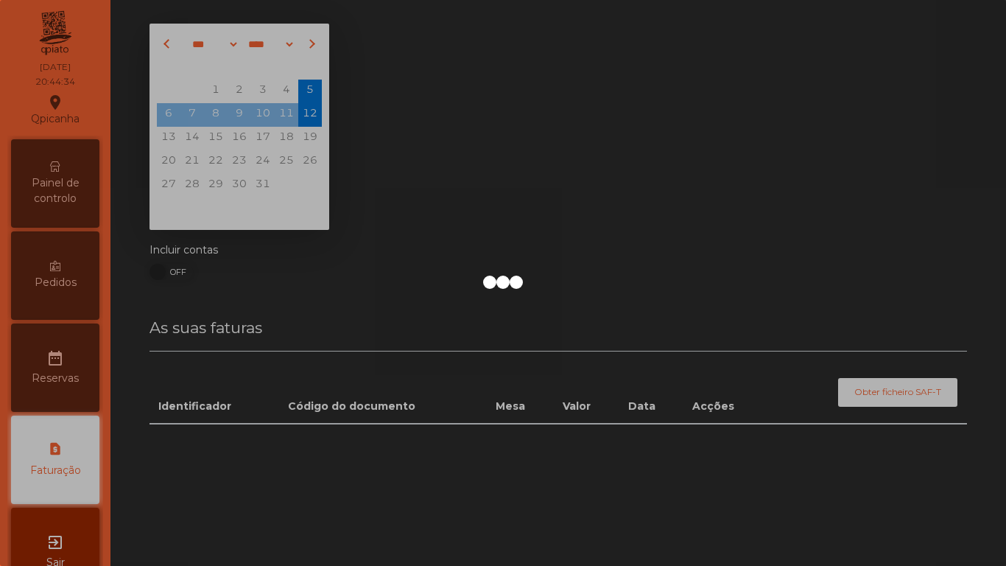
scroll to position [41, 0]
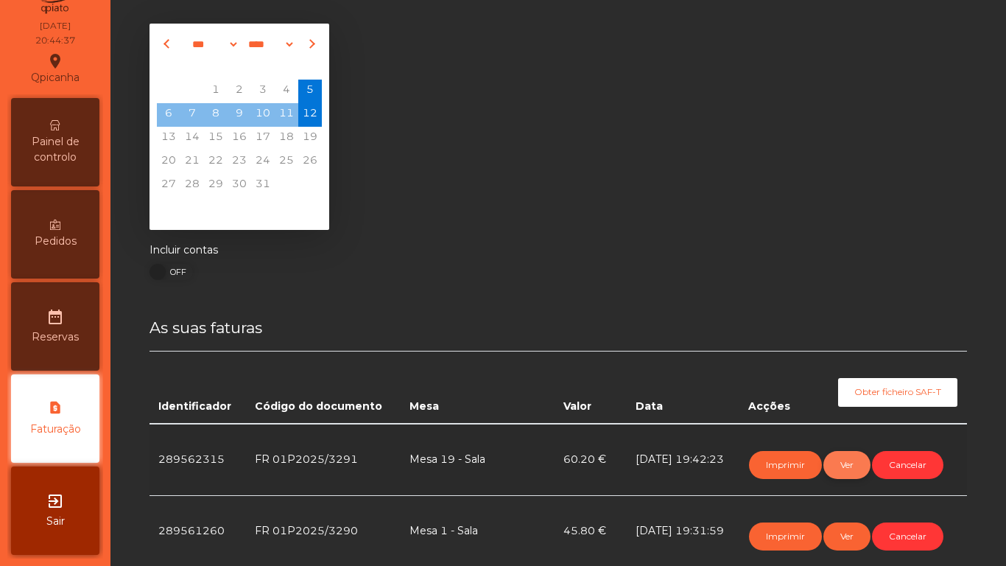
click at [845, 463] on button "Ver" at bounding box center [846, 465] width 47 height 28
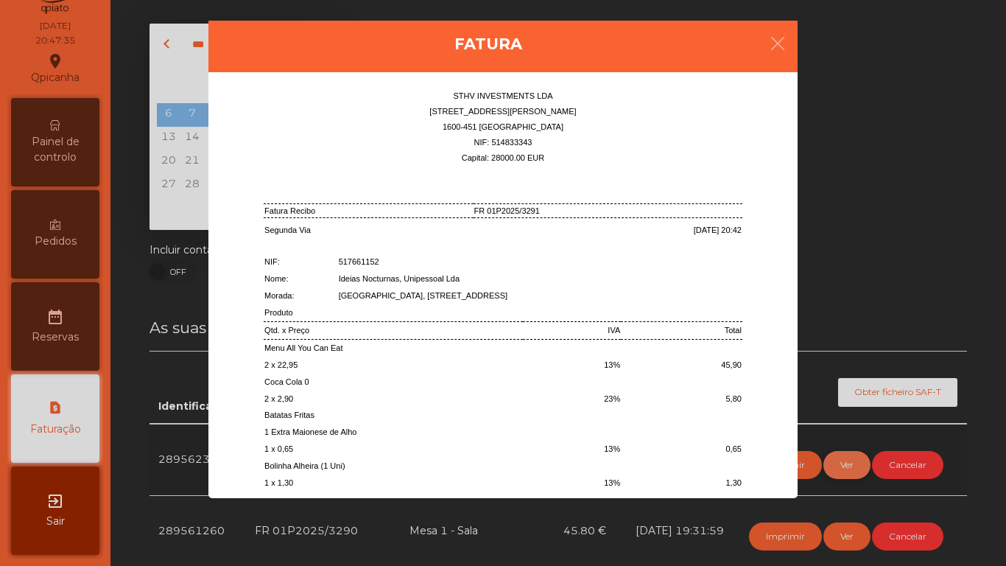
scroll to position [404, 0]
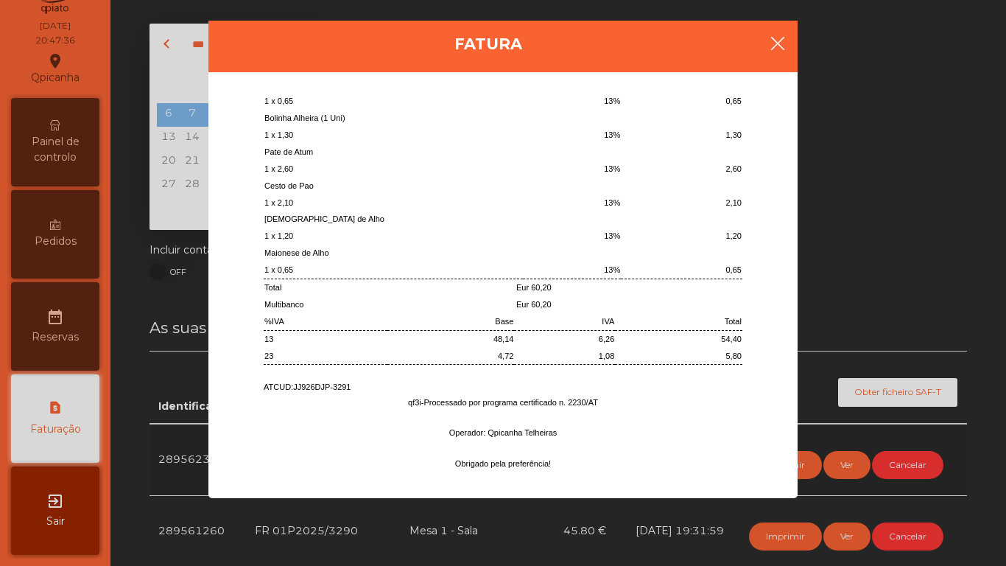
click at [769, 46] on icon "button" at bounding box center [778, 44] width 18 height 18
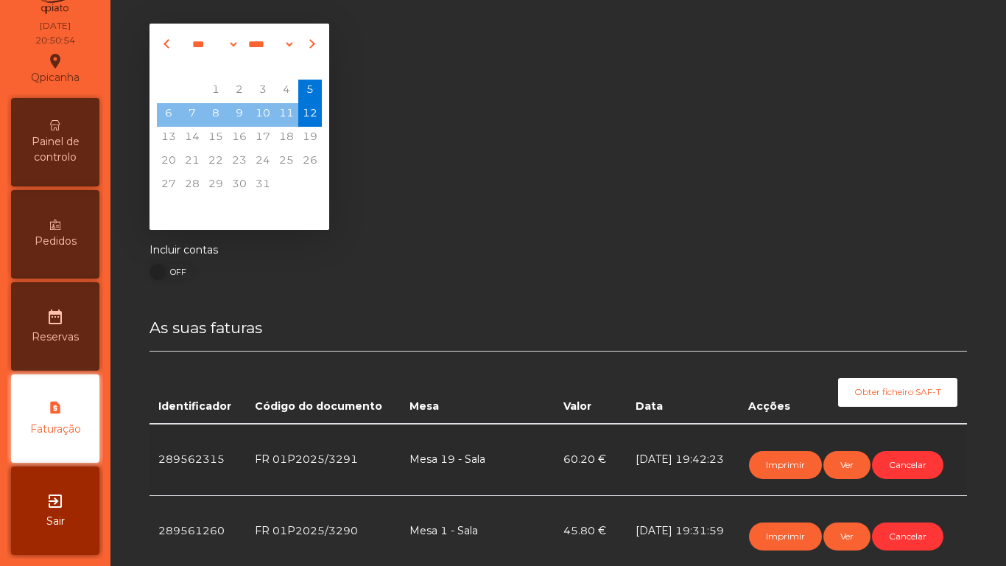
click at [63, 145] on span "Painel de controlo" at bounding box center [55, 149] width 81 height 31
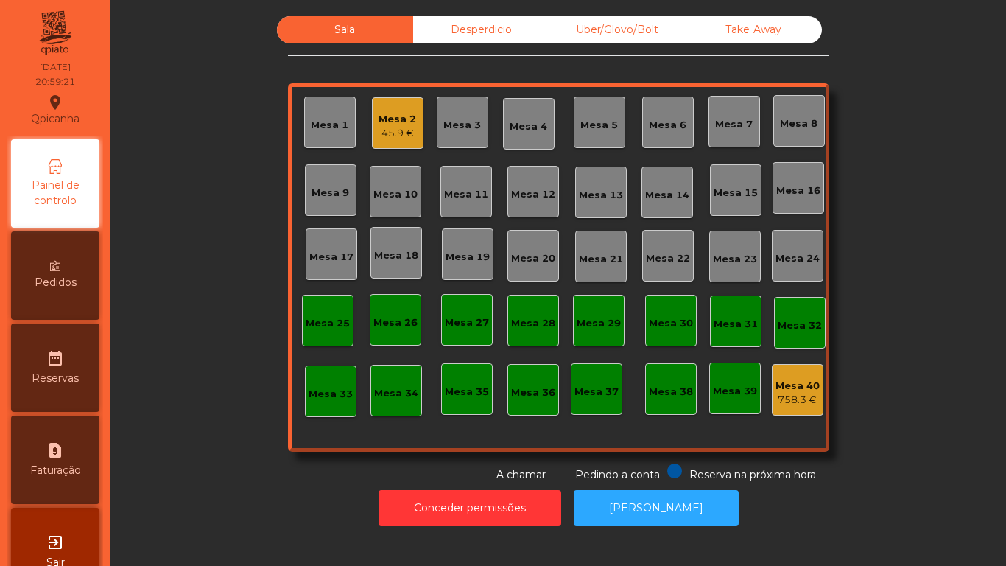
click at [397, 130] on div "45.9 €" at bounding box center [398, 133] width 38 height 15
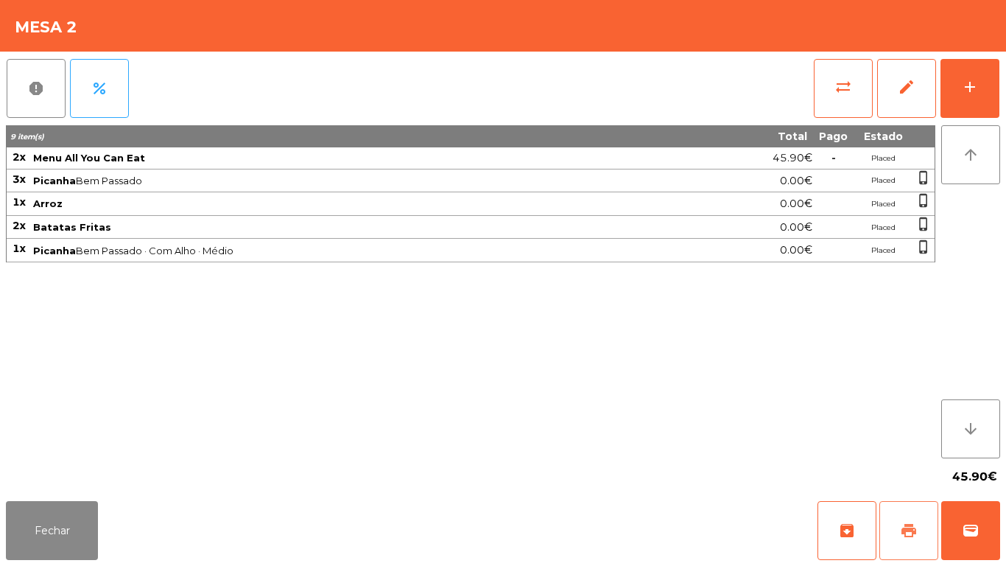
click at [924, 527] on button "print" at bounding box center [908, 530] width 59 height 59
click at [966, 538] on span "wallet" at bounding box center [971, 530] width 18 height 18
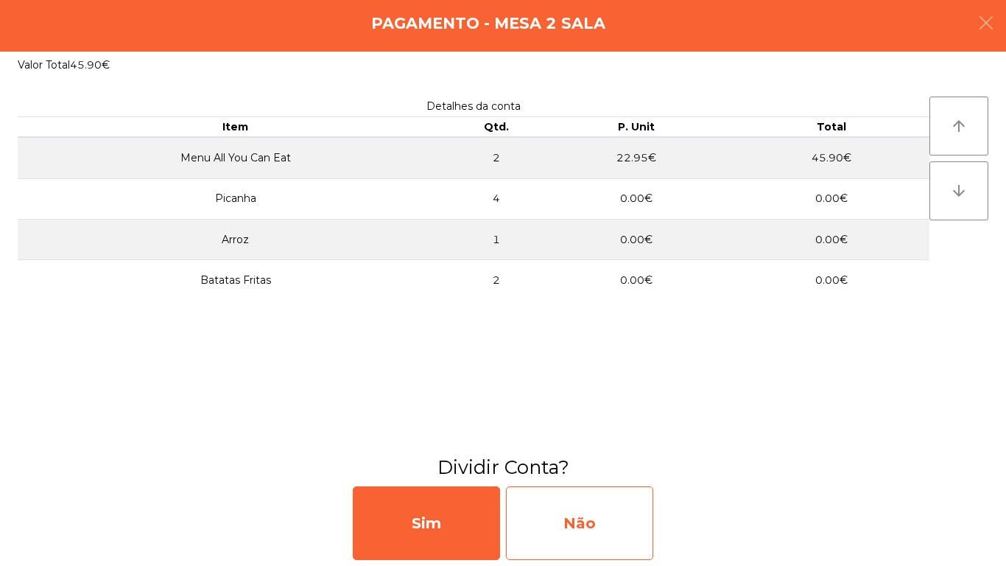
click at [591, 503] on div "Não" at bounding box center [579, 523] width 147 height 74
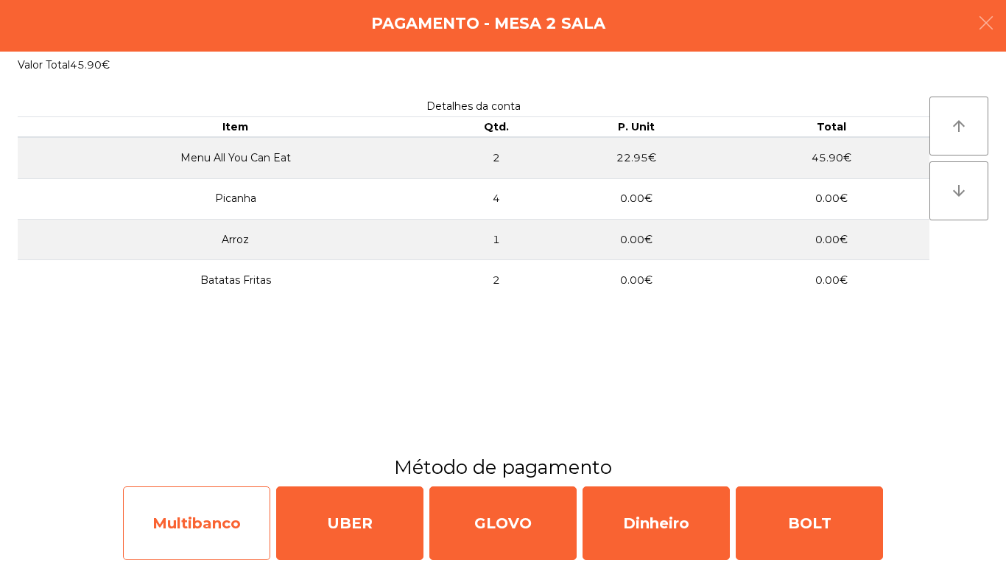
click at [226, 496] on div "Multibanco" at bounding box center [196, 523] width 147 height 74
select select "**"
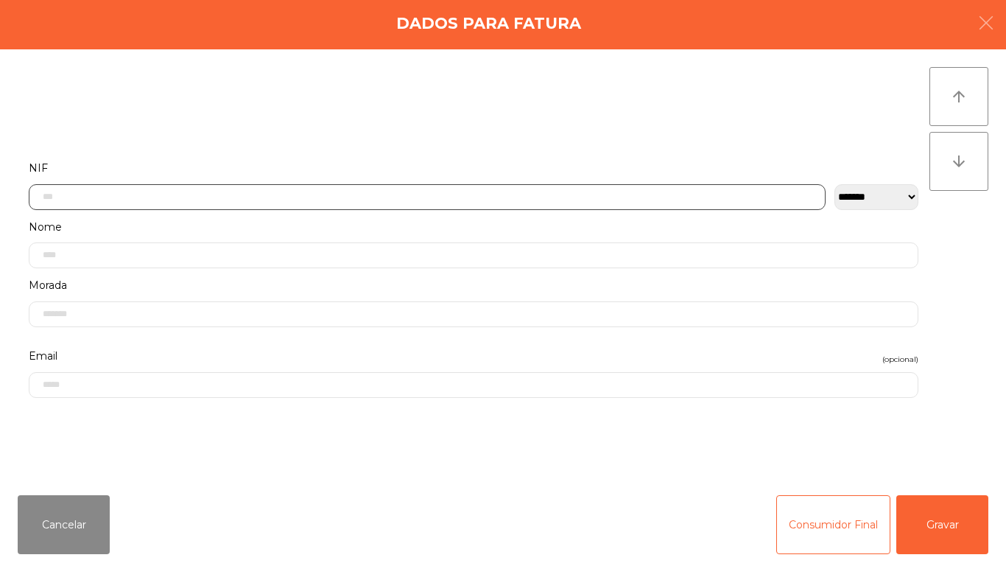
click at [323, 197] on input "text" at bounding box center [427, 197] width 797 height 26
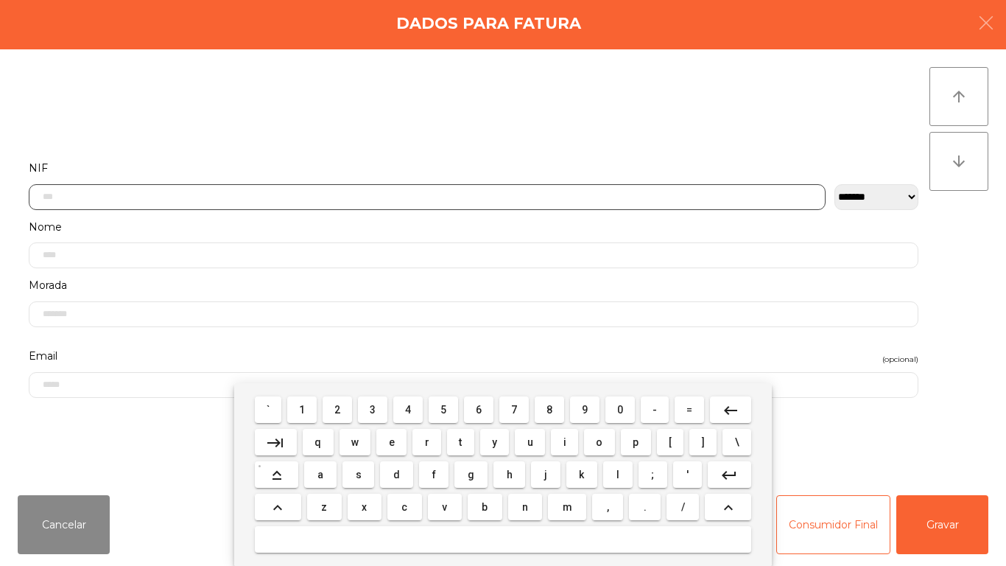
scroll to position [90, 0]
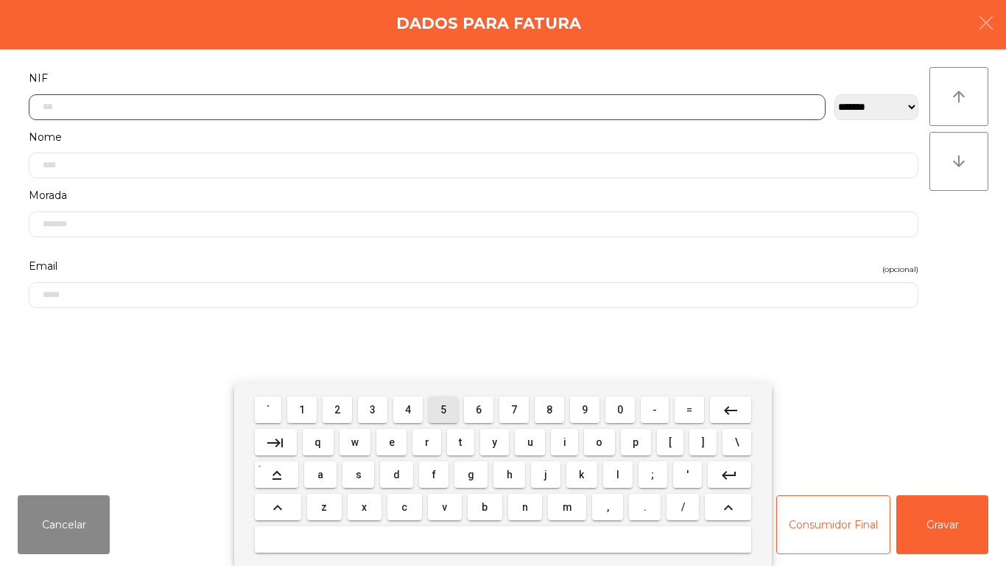
click at [443, 404] on span "5" at bounding box center [443, 410] width 6 height 12
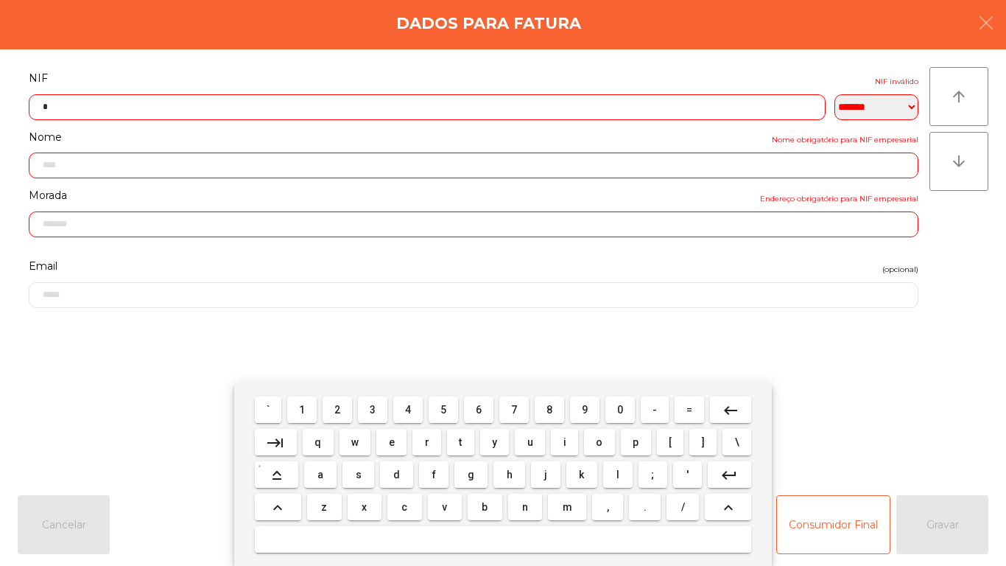
click at [303, 408] on span "1" at bounding box center [302, 410] width 6 height 12
click at [620, 409] on span "0" at bounding box center [620, 410] width 6 height 12
click at [585, 409] on span "9" at bounding box center [585, 410] width 6 height 12
click at [303, 409] on span "1" at bounding box center [302, 410] width 6 height 12
click at [584, 407] on span "9" at bounding box center [585, 410] width 6 height 12
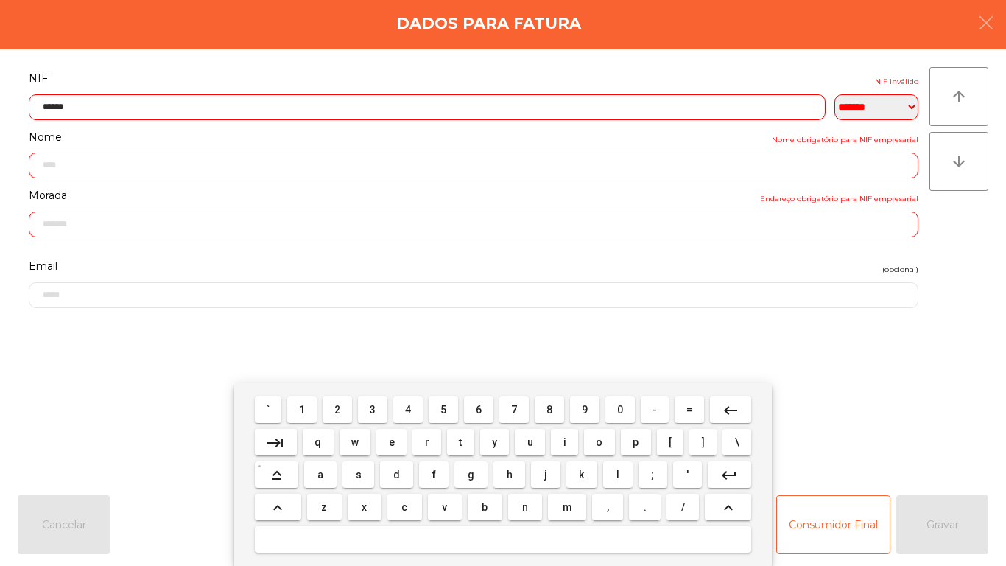
click at [480, 407] on span "6" at bounding box center [479, 410] width 6 height 12
click at [512, 412] on span "7" at bounding box center [514, 410] width 6 height 12
click at [303, 404] on span "1" at bounding box center [302, 410] width 6 height 12
click at [717, 398] on button "keyboard_backspace" at bounding box center [730, 409] width 41 height 27
click at [340, 410] on span "2" at bounding box center [337, 410] width 6 height 12
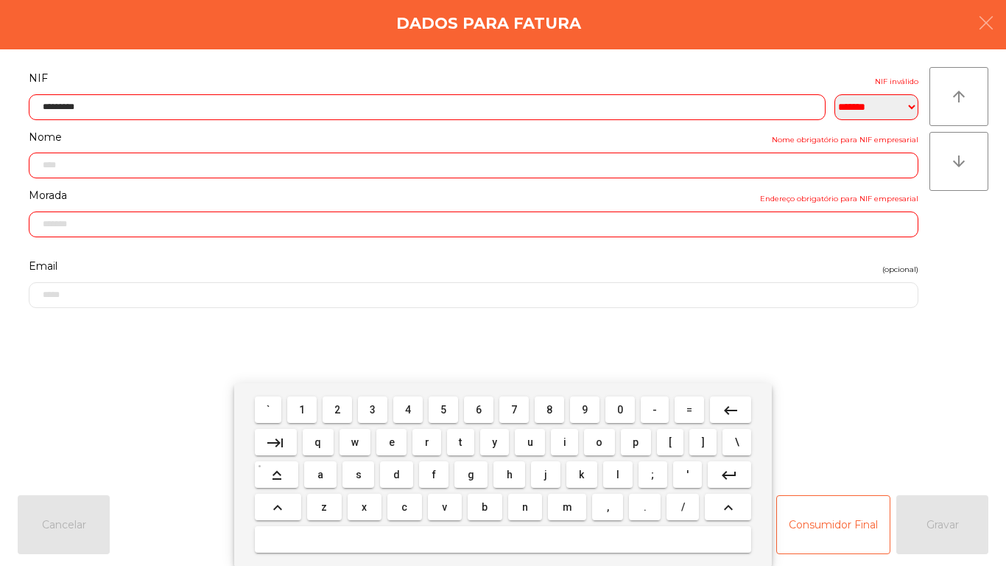
click at [727, 403] on mat-icon "keyboard_backspace" at bounding box center [731, 410] width 18 height 18
click at [432, 412] on button "5" at bounding box center [443, 409] width 29 height 27
click at [726, 406] on mat-icon "keyboard_backspace" at bounding box center [731, 410] width 18 height 18
click at [373, 409] on span "3" at bounding box center [373, 410] width 6 height 12
click at [728, 407] on mat-icon "keyboard_backspace" at bounding box center [731, 410] width 18 height 18
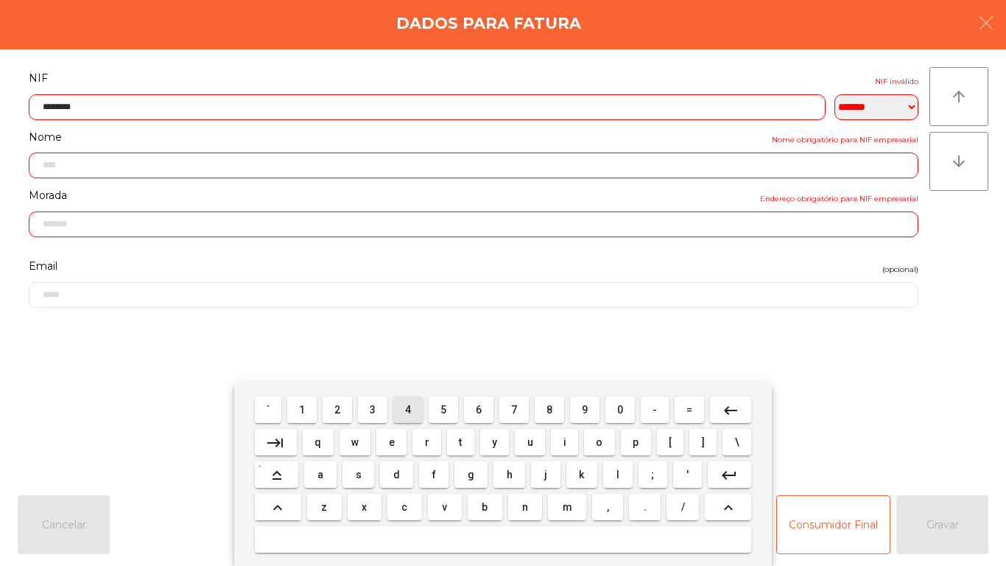
click at [408, 407] on span "4" at bounding box center [408, 410] width 6 height 12
click at [731, 408] on mat-icon "keyboard_backspace" at bounding box center [731, 410] width 18 height 18
click at [479, 409] on span "6" at bounding box center [479, 410] width 6 height 12
click at [725, 407] on mat-icon "keyboard_backspace" at bounding box center [731, 410] width 18 height 18
click at [514, 409] on span "7" at bounding box center [514, 410] width 6 height 12
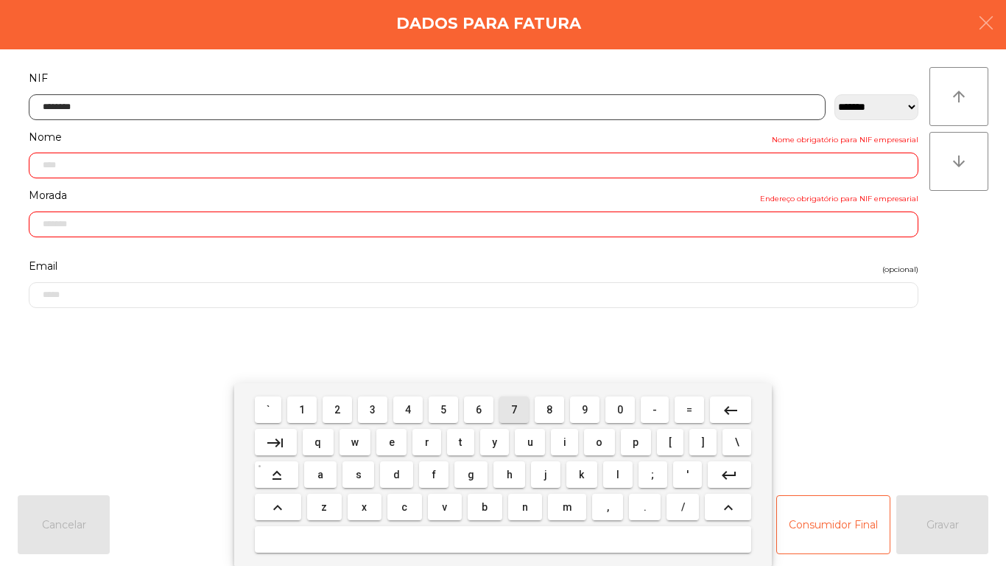
type input "*********"
type input "**********"
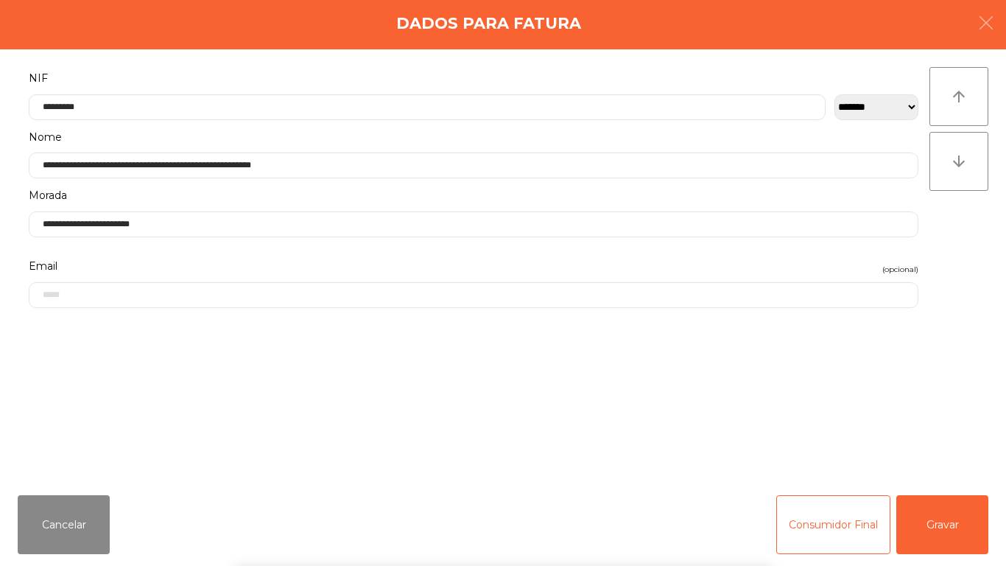
click at [955, 516] on div "` 1 2 3 4 5 6 7 8 9 0 - = keyboard_backspace keyboard_tab q w e r t y u i o p […" at bounding box center [503, 474] width 1006 height 183
click at [943, 515] on button "Gravar" at bounding box center [942, 524] width 92 height 59
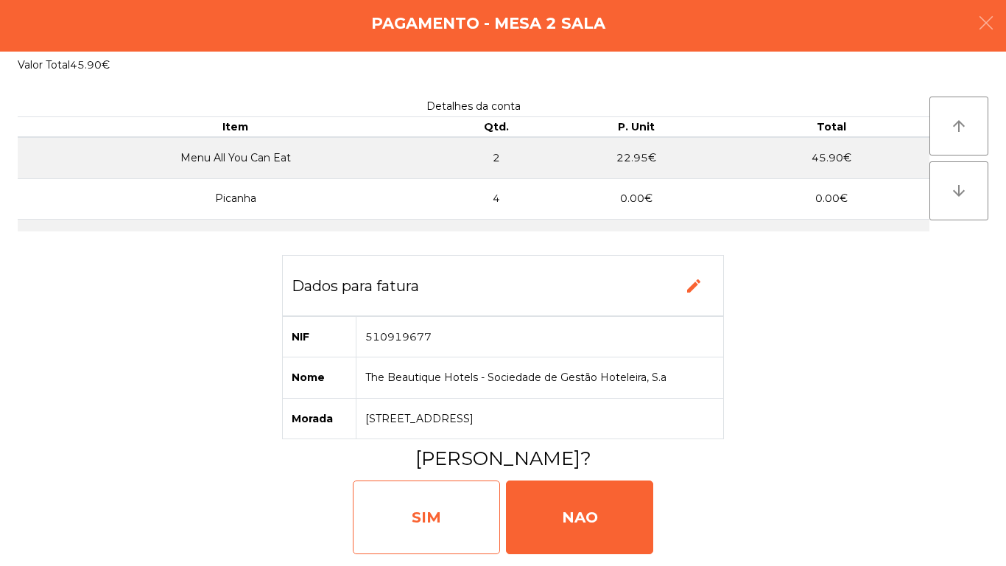
click at [448, 504] on div "SIM" at bounding box center [426, 517] width 147 height 74
